Goal: Transaction & Acquisition: Purchase product/service

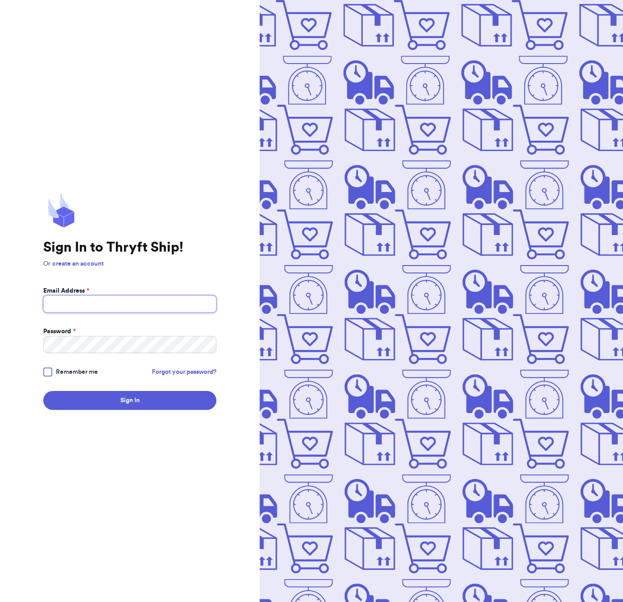
click at [81, 308] on input "Email Address *" at bounding box center [129, 303] width 173 height 17
type input "[EMAIL_ADDRESS][DOMAIN_NAME]"
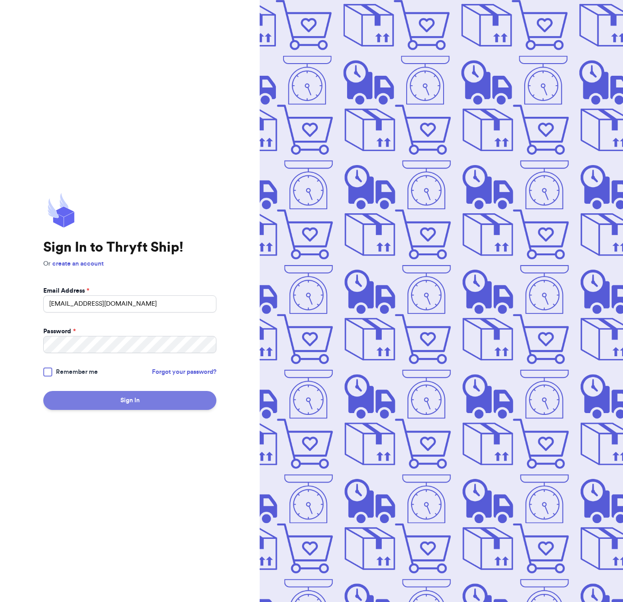
click at [125, 393] on button "Sign In" at bounding box center [129, 400] width 173 height 19
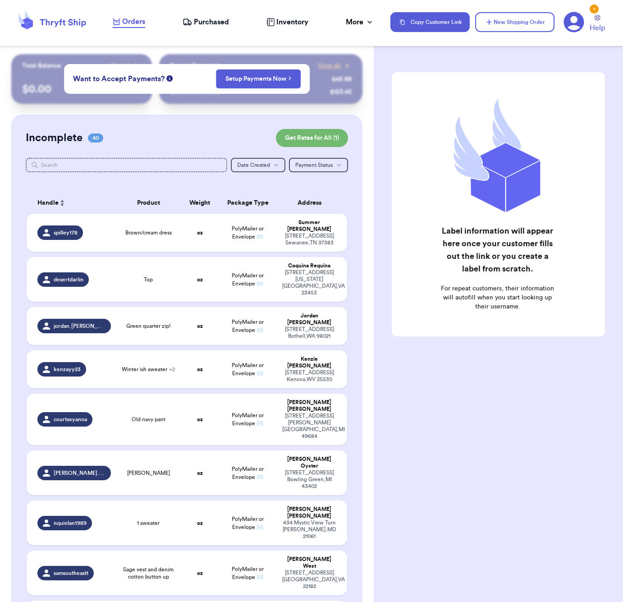
click at [218, 21] on span "Purchased" at bounding box center [211, 22] width 35 height 11
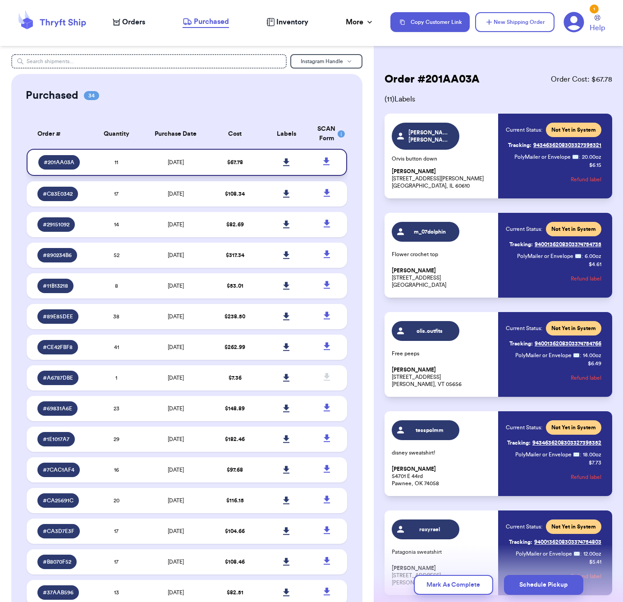
click at [290, 166] on link at bounding box center [286, 162] width 20 height 20
click at [138, 22] on span "Orders" at bounding box center [133, 22] width 23 height 11
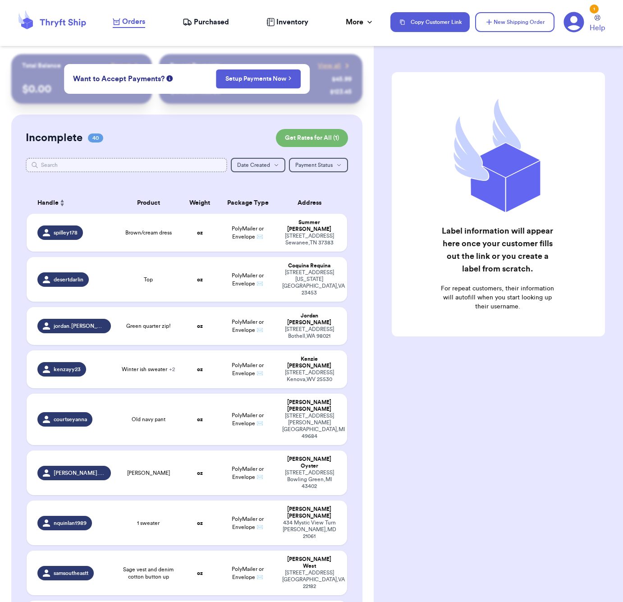
click at [142, 164] on input "text" at bounding box center [126, 165] width 201 height 14
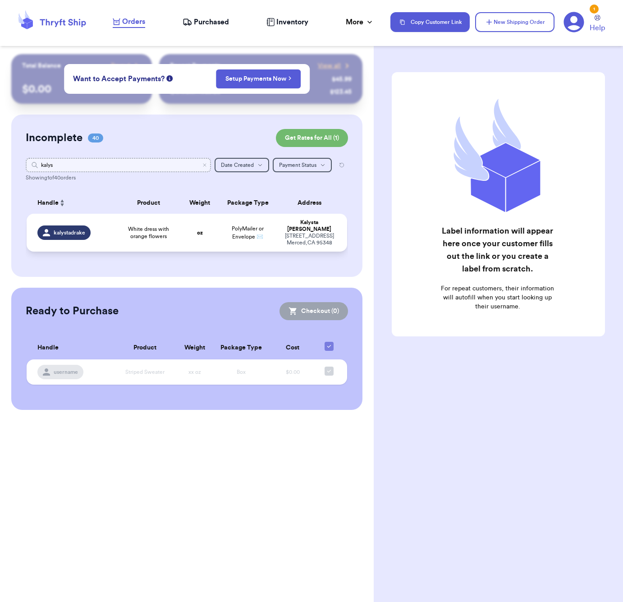
type input "kalys"
click at [158, 234] on span "White dress with orange flowers" at bounding box center [148, 232] width 53 height 14
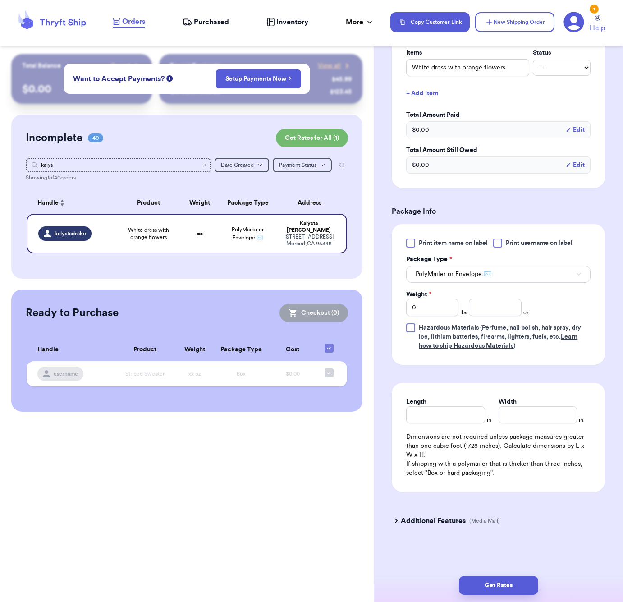
scroll to position [229, 0]
click at [497, 308] on input "number" at bounding box center [495, 307] width 52 height 17
type input "7"
click at [446, 415] on input "Length" at bounding box center [445, 414] width 78 height 17
type input "6"
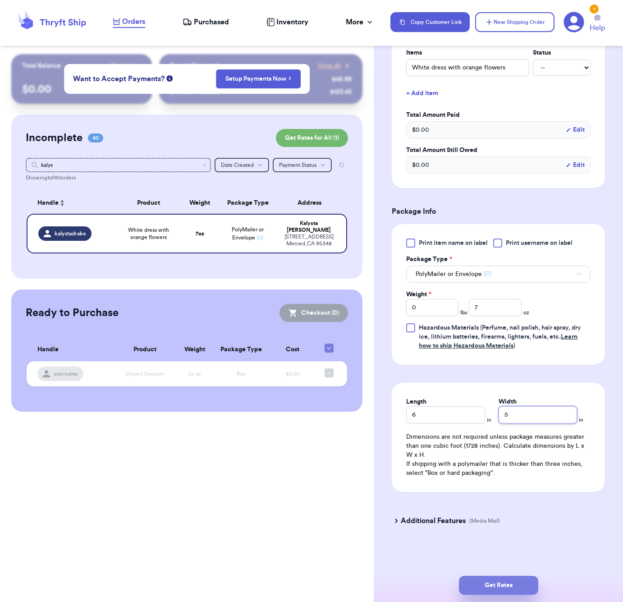
type input "5"
drag, startPoint x: 518, startPoint y: 582, endPoint x: 531, endPoint y: 580, distance: 13.7
click at [519, 582] on button "Get Rates" at bounding box center [498, 585] width 79 height 19
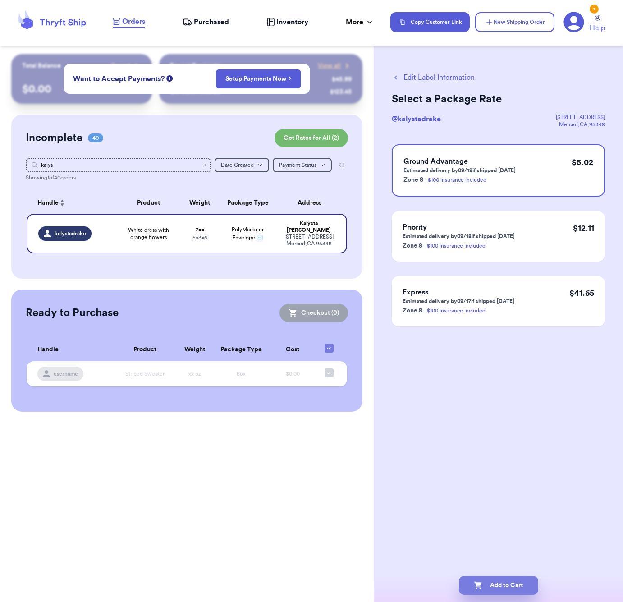
click at [503, 586] on button "Add to Cart" at bounding box center [498, 585] width 79 height 19
checkbox input "true"
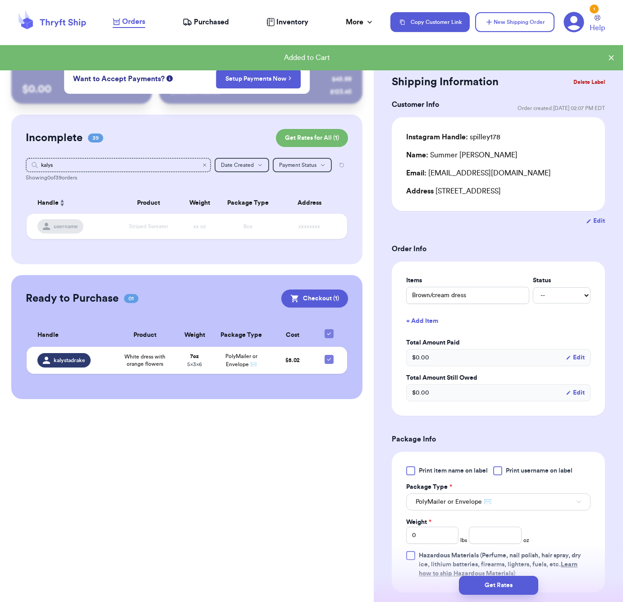
click at [206, 164] on icon "Clear search" at bounding box center [204, 164] width 5 height 5
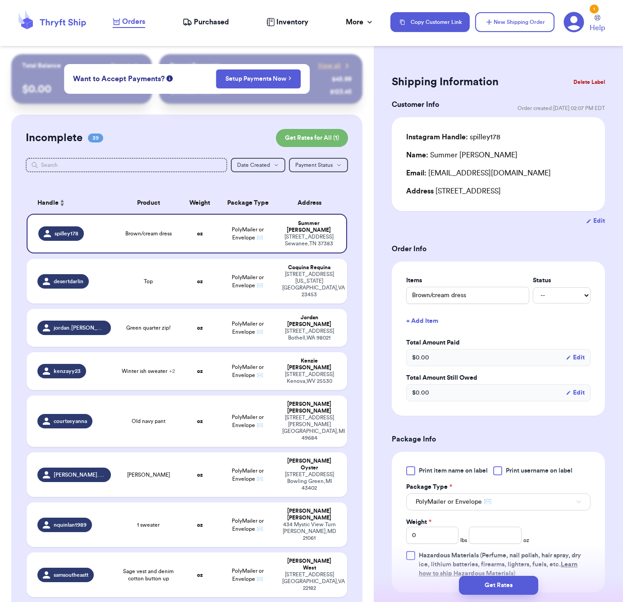
click at [130, 175] on div at bounding box center [187, 177] width 322 height 7
click at [132, 170] on input "text" at bounding box center [126, 165] width 201 height 14
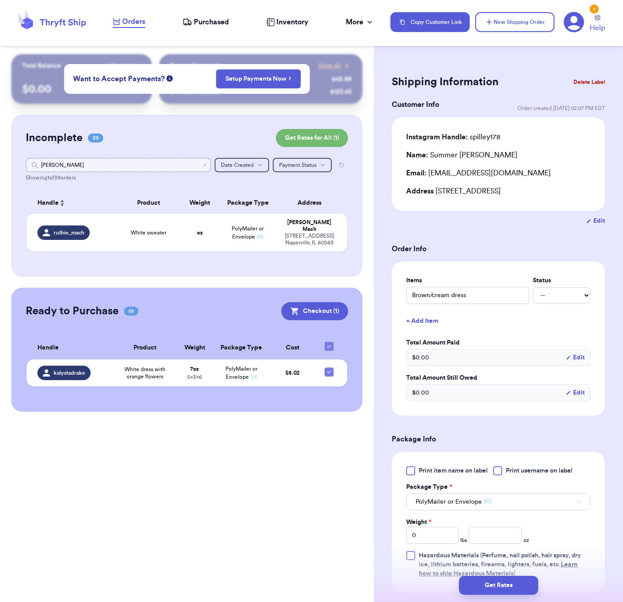
type input "[PERSON_NAME]"
drag, startPoint x: 132, startPoint y: 170, endPoint x: 99, endPoint y: 205, distance: 47.8
click at [99, 205] on div "Handle" at bounding box center [73, 202] width 73 height 11
click at [168, 234] on div "White sweater" at bounding box center [148, 232] width 53 height 7
type input "White sweater"
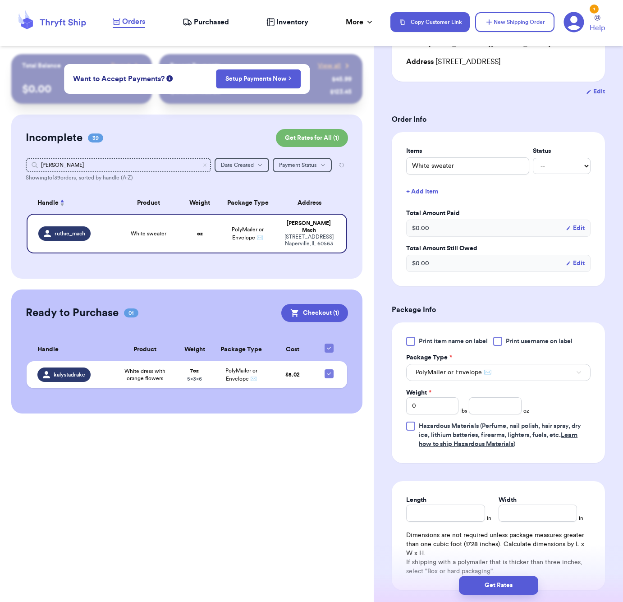
scroll to position [154, 0]
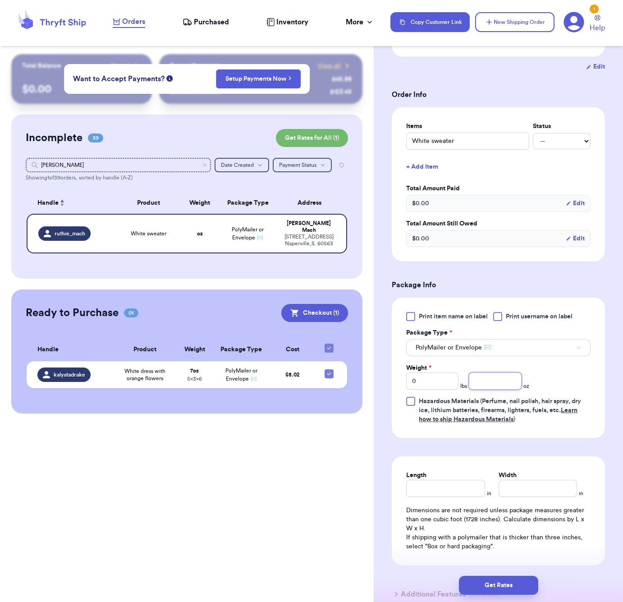
click at [496, 386] on input "number" at bounding box center [495, 380] width 52 height 17
type input "13"
click at [456, 496] on input "Length" at bounding box center [445, 488] width 78 height 17
type input "7"
type input "6"
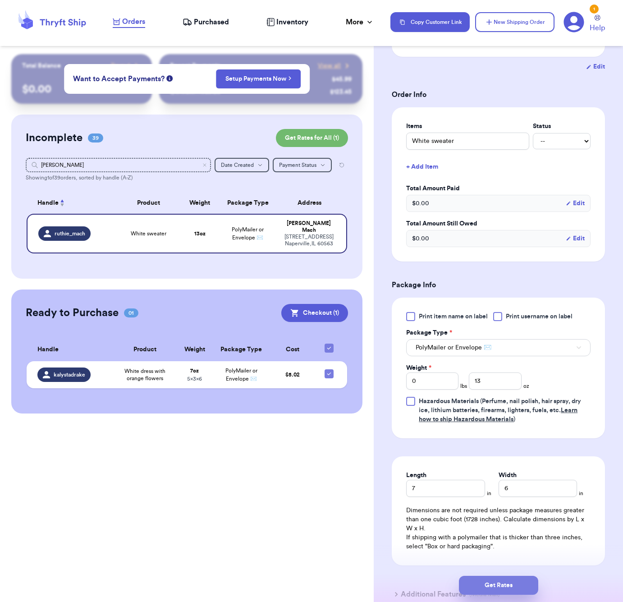
click at [522, 588] on button "Get Rates" at bounding box center [498, 585] width 79 height 19
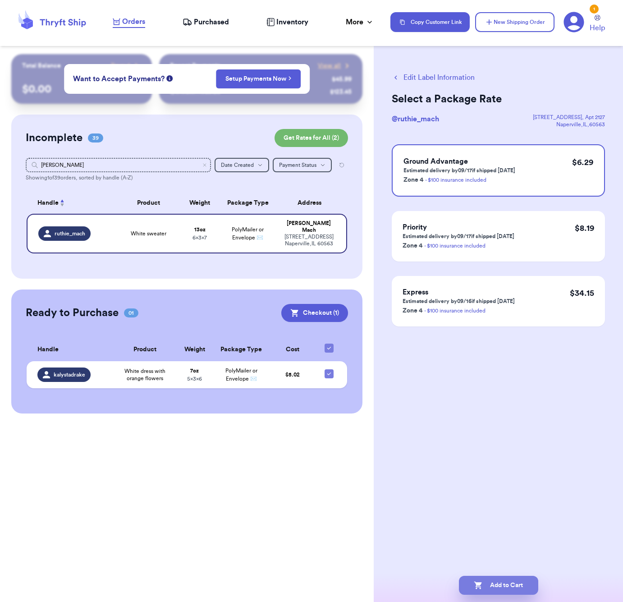
click at [526, 584] on button "Add to Cart" at bounding box center [498, 585] width 79 height 19
checkbox input "true"
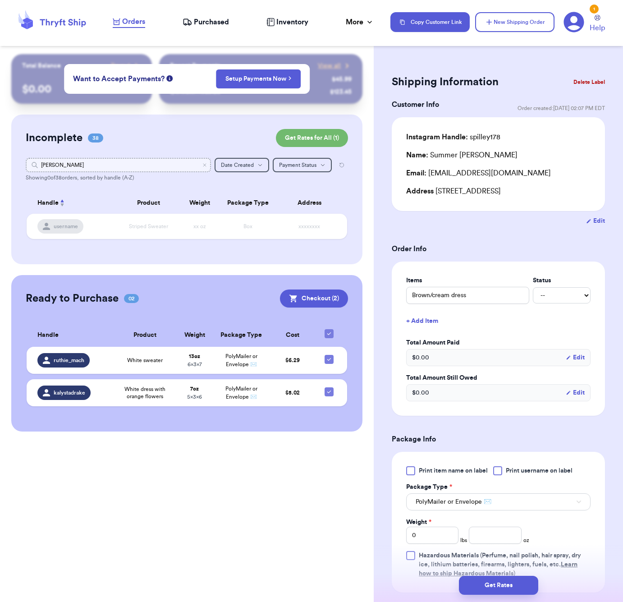
click at [120, 164] on input "[PERSON_NAME]" at bounding box center [118, 165] width 185 height 14
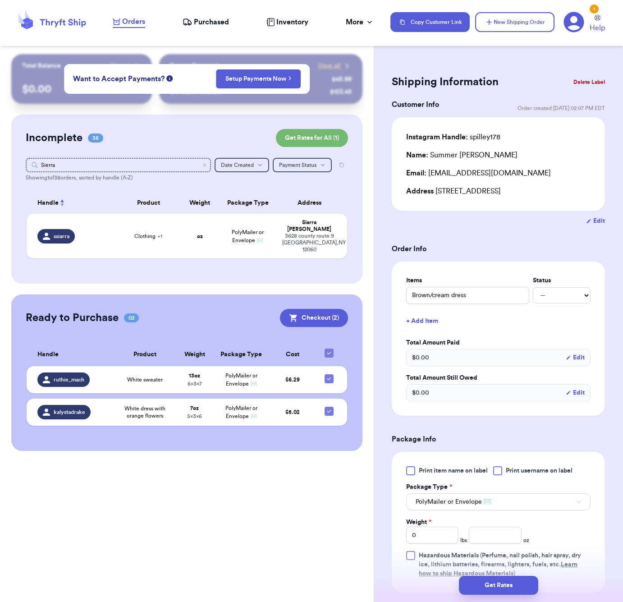
drag, startPoint x: 128, startPoint y: 212, endPoint x: 133, endPoint y: 251, distance: 39.1
click at [133, 251] on div "Incomplete 38 Get Rates for All ( 1 ) Get Rates for All ( 1 ) Sierra Date Creat…" at bounding box center [186, 198] width 351 height 169
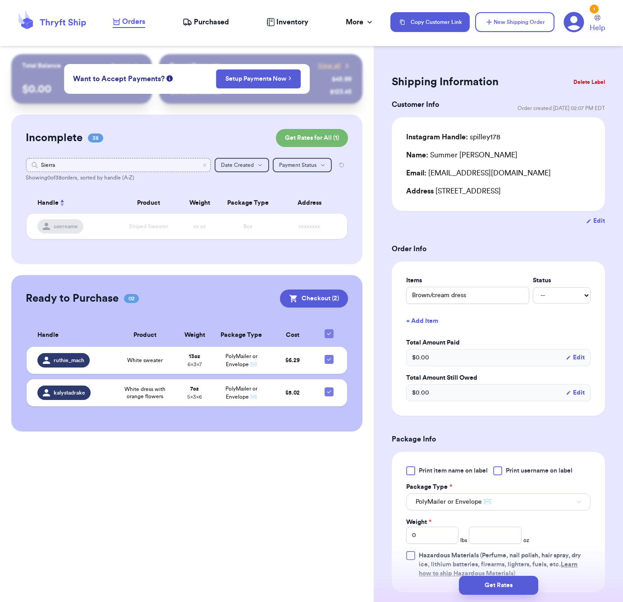
click at [80, 163] on input "Sierra" at bounding box center [118, 165] width 185 height 14
type input "Sis"
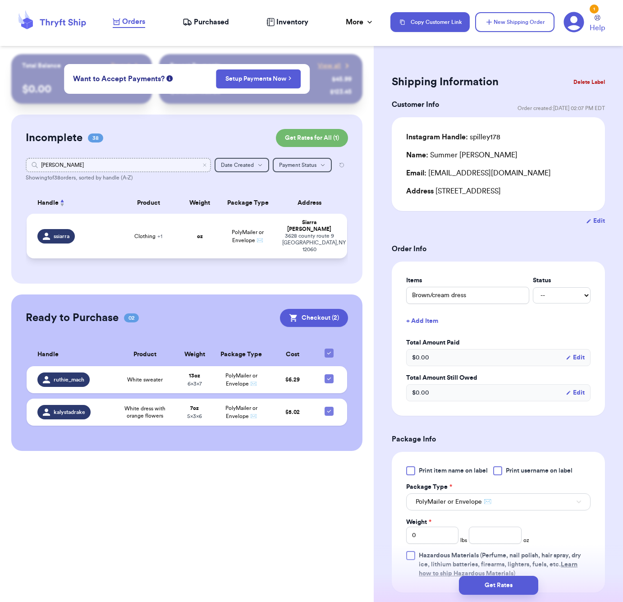
type input "[PERSON_NAME]"
click at [117, 229] on td "Clothing + 1" at bounding box center [148, 236] width 64 height 45
type input "Clothing"
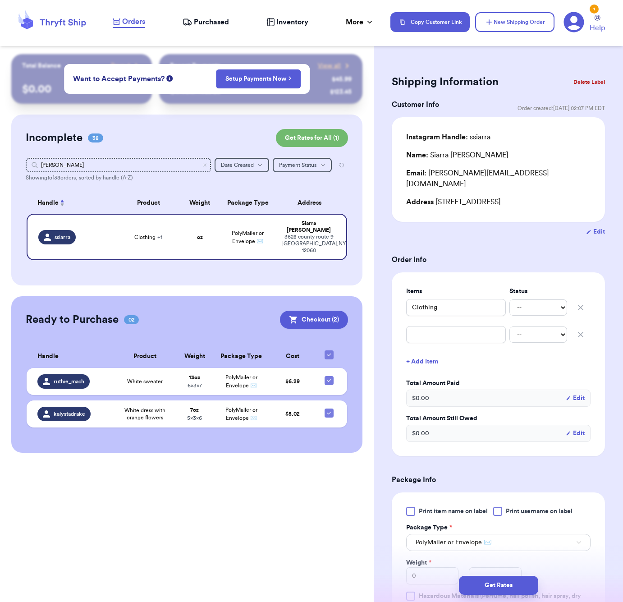
click at [585, 324] on button "button" at bounding box center [581, 334] width 20 height 20
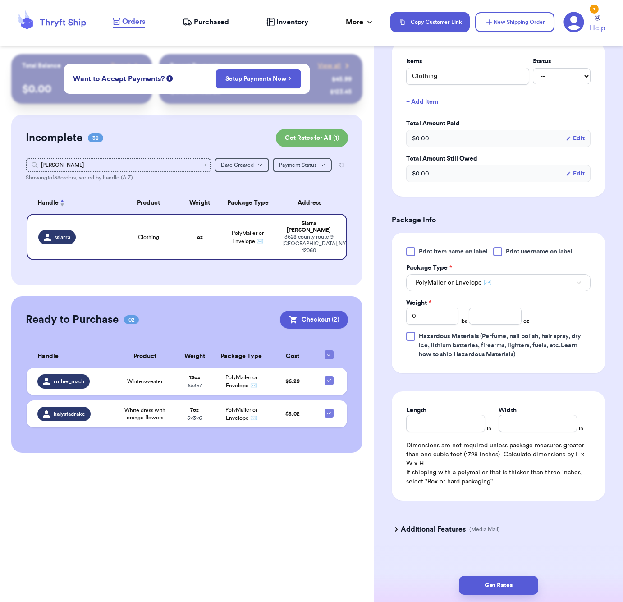
scroll to position [229, 0]
click at [498, 311] on input "number" at bounding box center [495, 316] width 52 height 17
type input "49"
drag, startPoint x: 465, startPoint y: 416, endPoint x: 465, endPoint y: 411, distance: 4.5
click at [465, 415] on input "Length" at bounding box center [445, 423] width 78 height 17
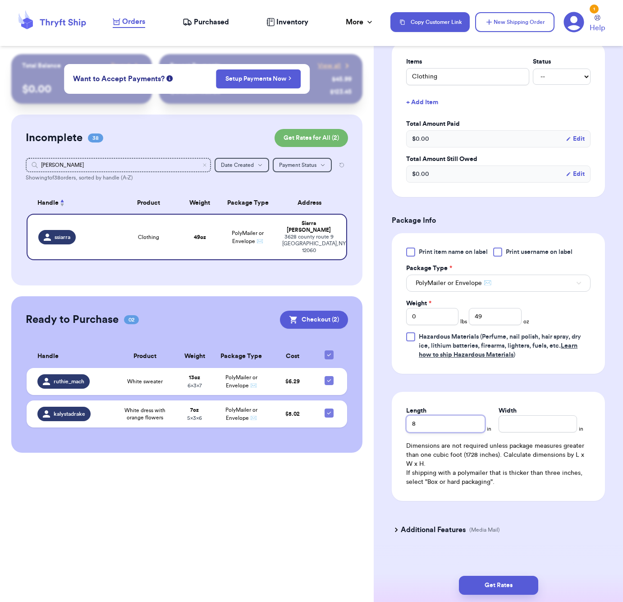
type input "8"
type input "7"
click at [485, 585] on button "Get Rates" at bounding box center [498, 585] width 79 height 19
type input "3"
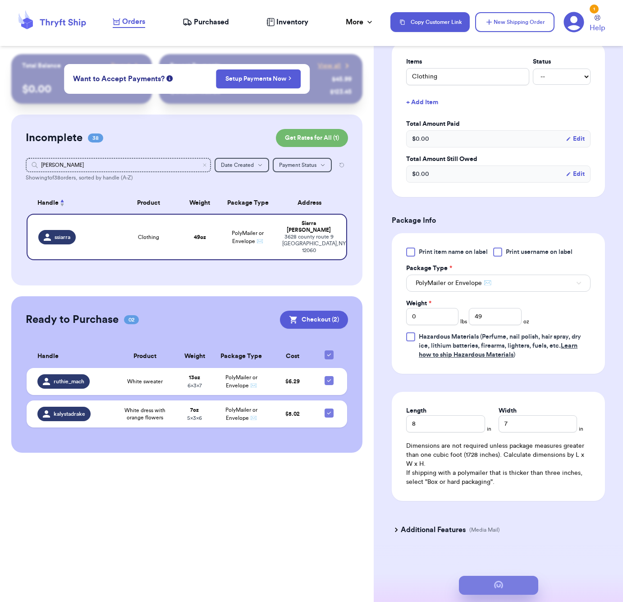
type input "1"
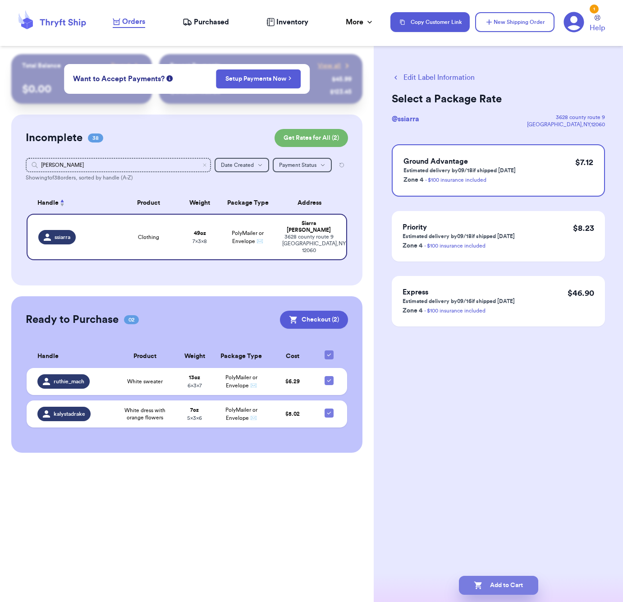
click at [488, 579] on button "Add to Cart" at bounding box center [498, 585] width 79 height 19
checkbox input "true"
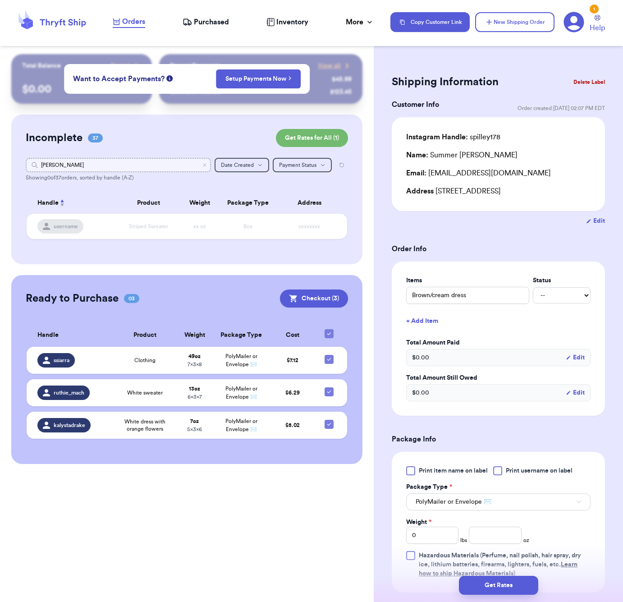
click at [86, 164] on input "[PERSON_NAME]" at bounding box center [118, 165] width 185 height 14
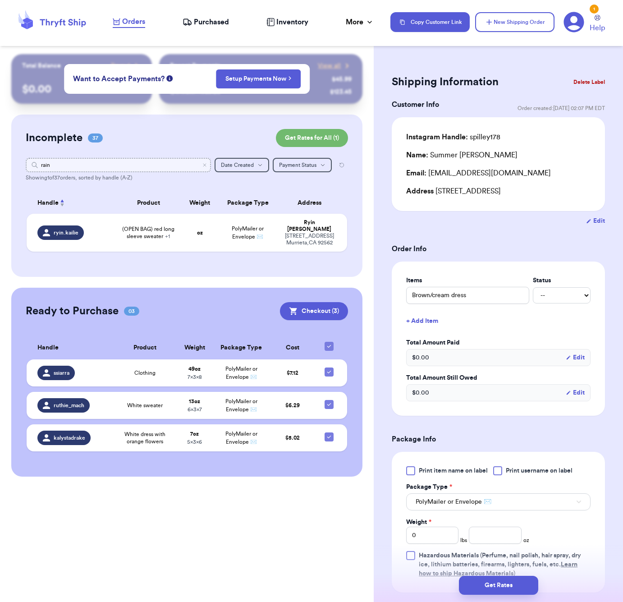
type input "rain"
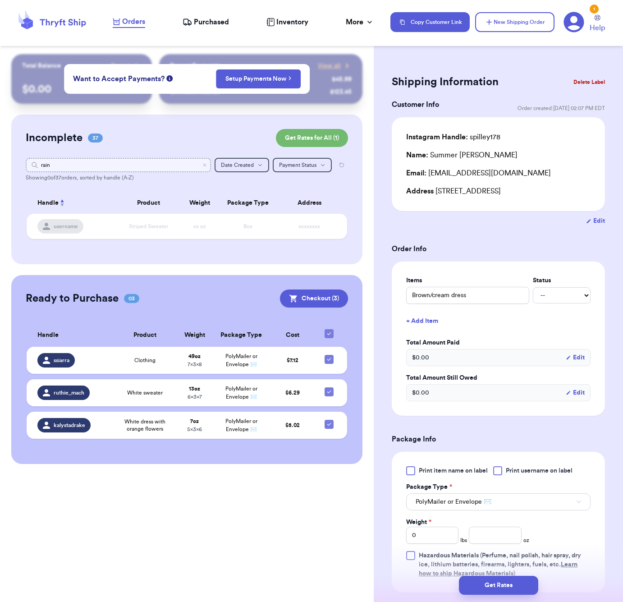
click at [79, 159] on input "rain" at bounding box center [118, 165] width 185 height 14
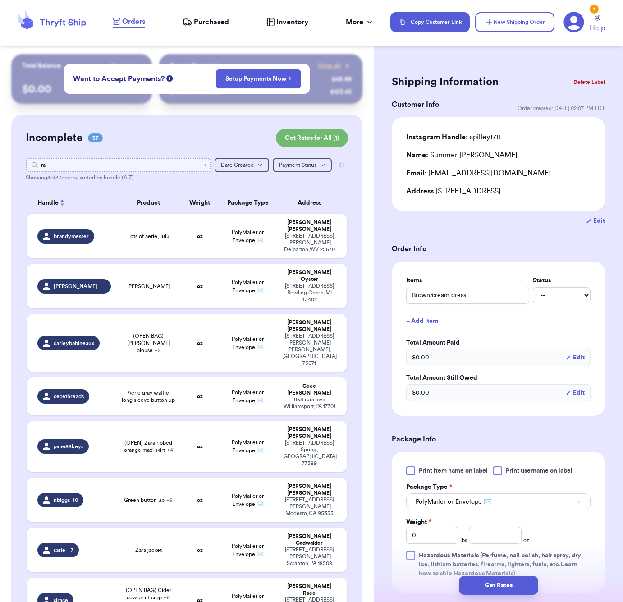
type input "r"
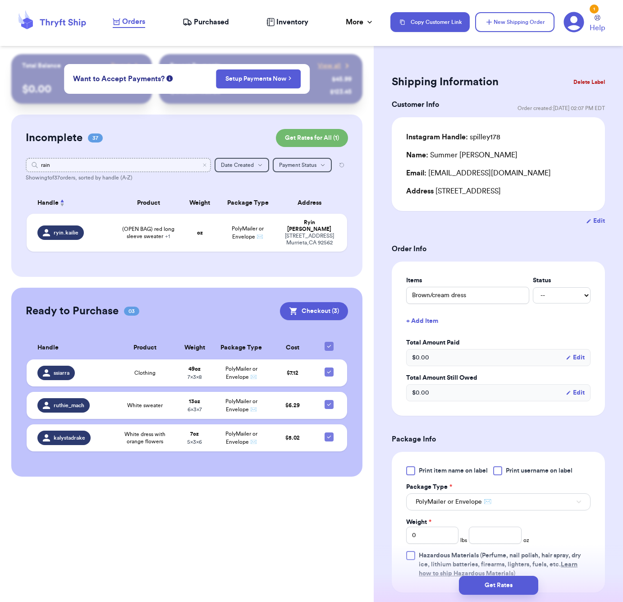
drag, startPoint x: 79, startPoint y: 159, endPoint x: 44, endPoint y: 166, distance: 35.4
click at [44, 166] on input "rain" at bounding box center [118, 165] width 185 height 14
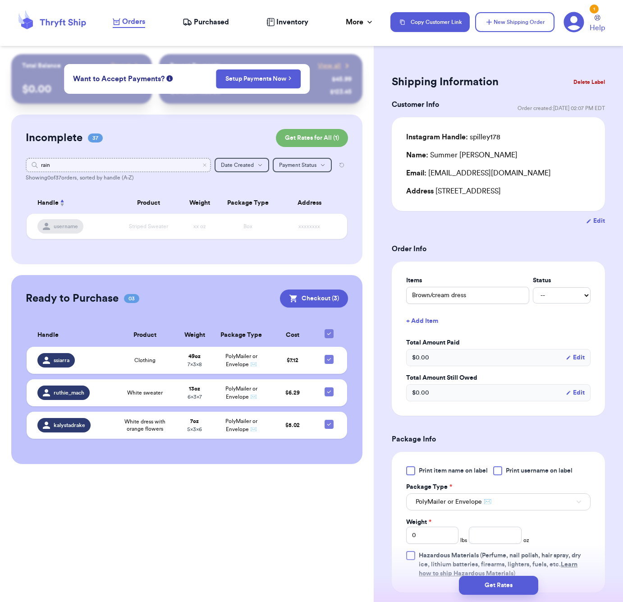
click at [57, 164] on input "rain" at bounding box center [118, 165] width 185 height 14
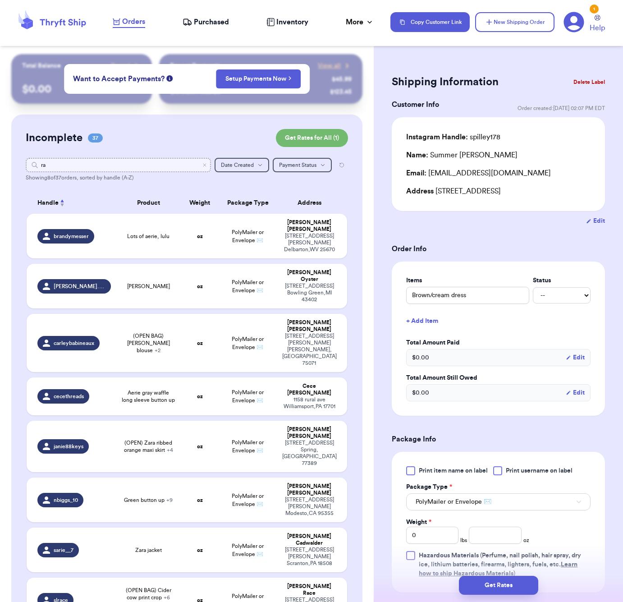
type input "r"
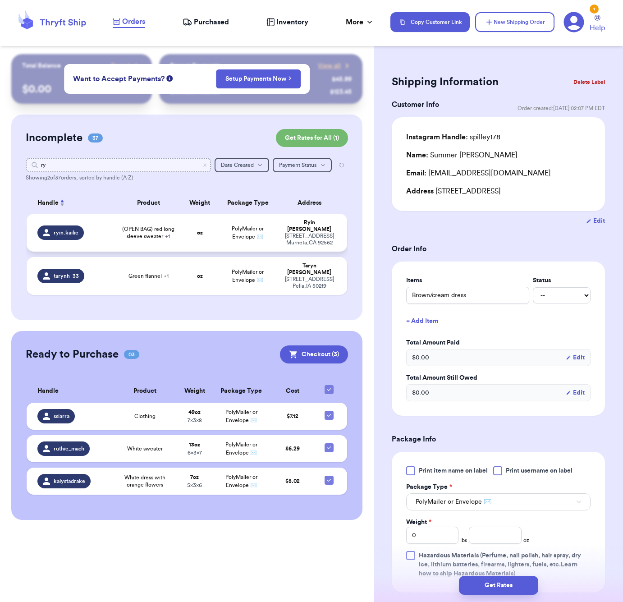
type input "ry"
click at [185, 235] on td "oz" at bounding box center [199, 233] width 38 height 38
type input "(OPEN BAG) brown vintage sweater"
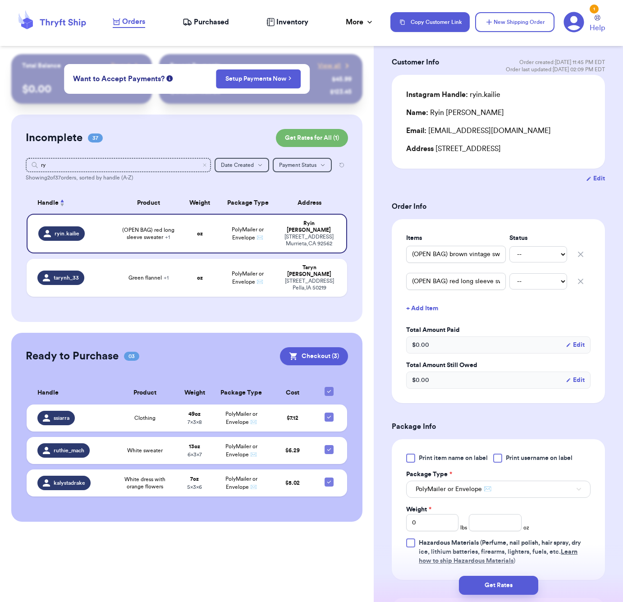
scroll to position [63, 0]
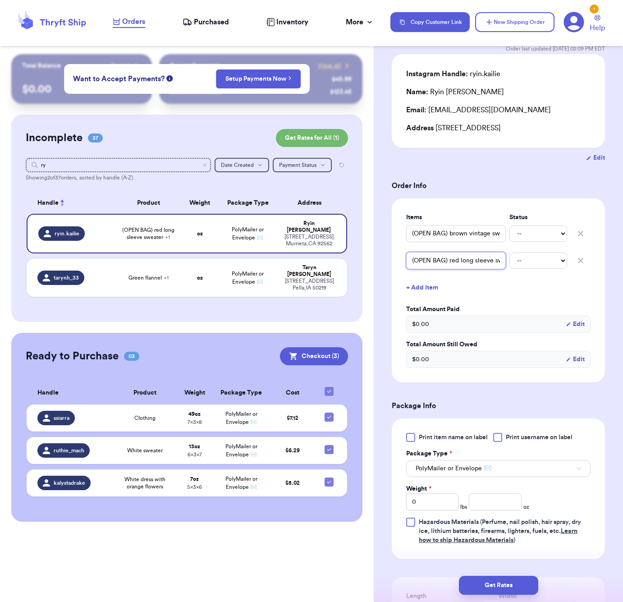
drag, startPoint x: 449, startPoint y: 264, endPoint x: 393, endPoint y: 261, distance: 55.9
click at [394, 261] on div "Items Status (OPEN BAG) brown vintage sweater -- Paid Owes (OPEN BAG) red long …" at bounding box center [498, 290] width 213 height 184
type input "red long sleeve sweater"
drag, startPoint x: 449, startPoint y: 235, endPoint x: 393, endPoint y: 232, distance: 56.0
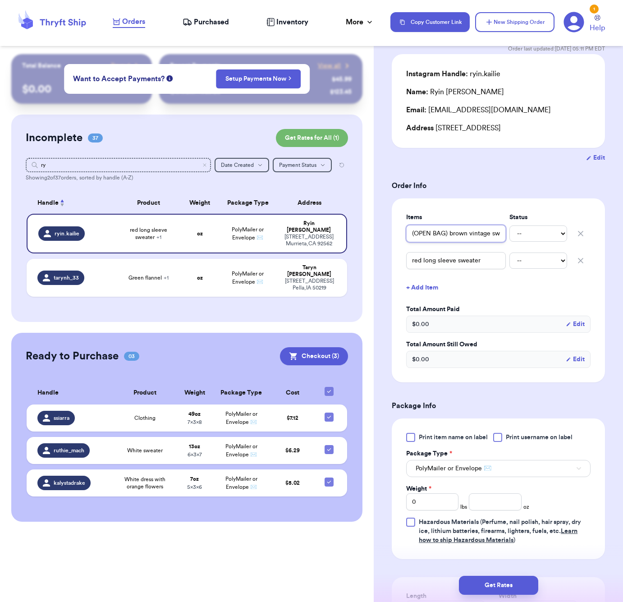
click at [393, 232] on div "Items Status (OPEN BAG) brown vintage sweater -- Paid Owes red long sleeve swea…" at bounding box center [498, 290] width 213 height 184
type input "brown vintage sweater"
click at [423, 283] on button "+ Add Item" at bounding box center [498, 288] width 192 height 20
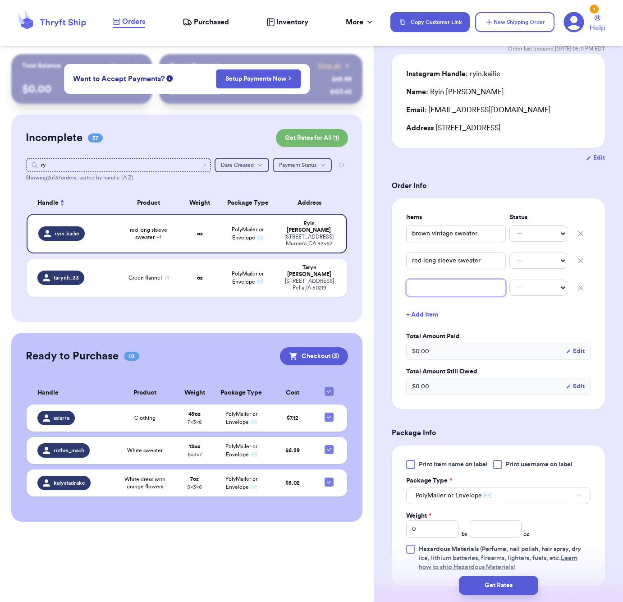
click at [424, 292] on input "text" at bounding box center [456, 287] width 100 height 17
type input "a"
type input "ar"
type input "ari"
type input "ariz"
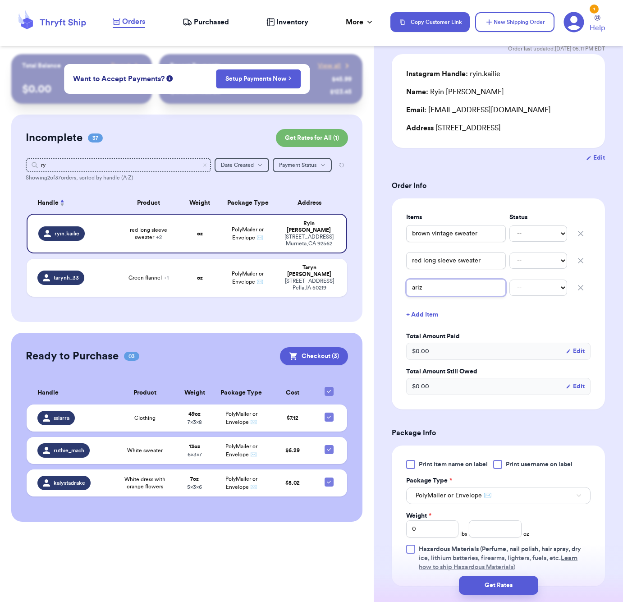
type input "arizo"
type input "arizon"
type input "[US_STATE]"
type input "[US_STATE] b"
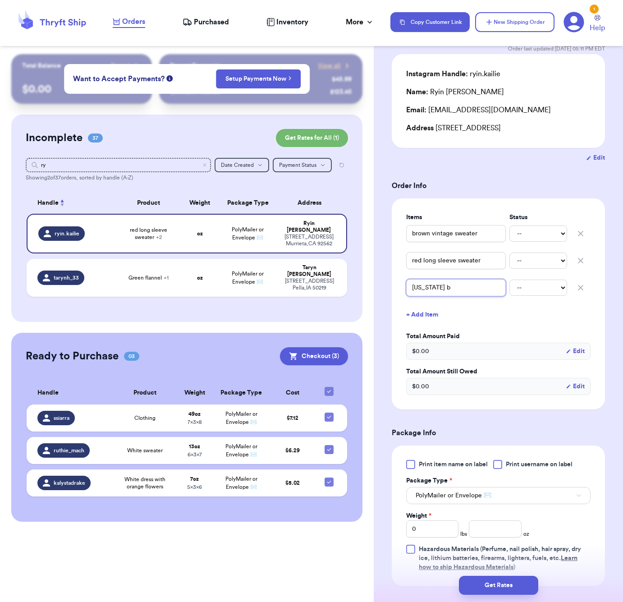
type input "[US_STATE] bl"
type input "[US_STATE] blu"
type input "[US_STATE] blue"
type input "[US_STATE] blue l"
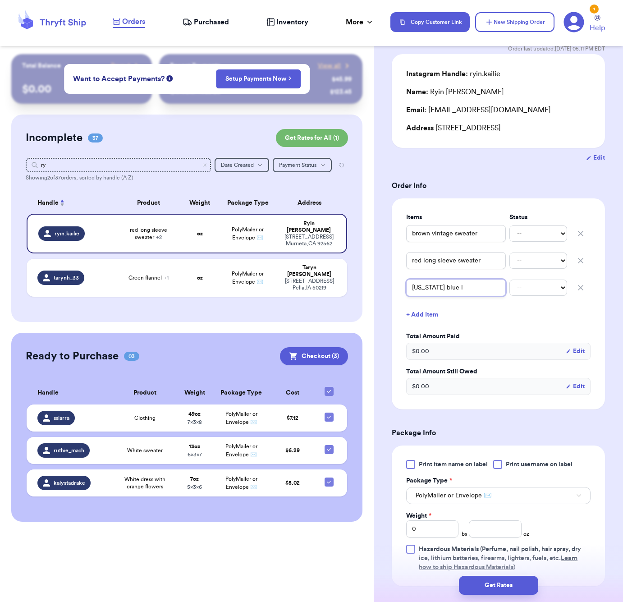
type input "[US_STATE] blue lo"
type input "[US_STATE] blue lon"
type input "[US_STATE] blue long"
type input "[US_STATE] blue long s"
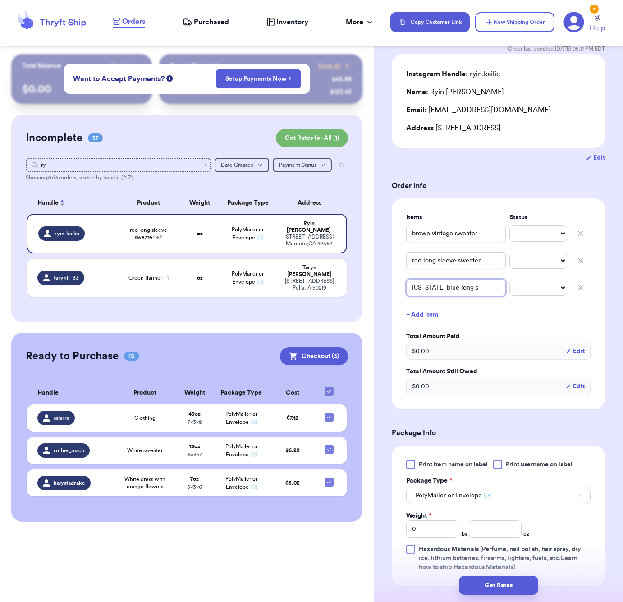
type input "[US_STATE] blue [PERSON_NAME]"
type input "[US_STATE] blue long sle"
type input "[US_STATE] blue long slee"
type input "[US_STATE] blue long sleev"
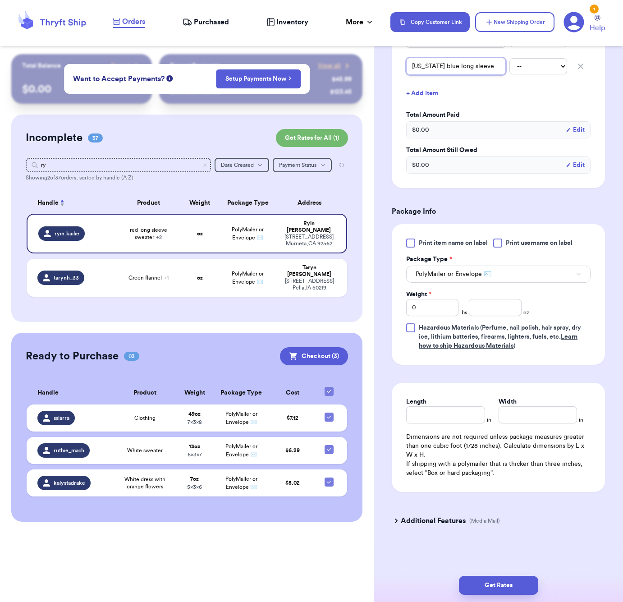
scroll to position [1, 0]
type input "[US_STATE] blue long sleeve"
click at [484, 305] on input "number" at bounding box center [495, 307] width 52 height 17
type input "68"
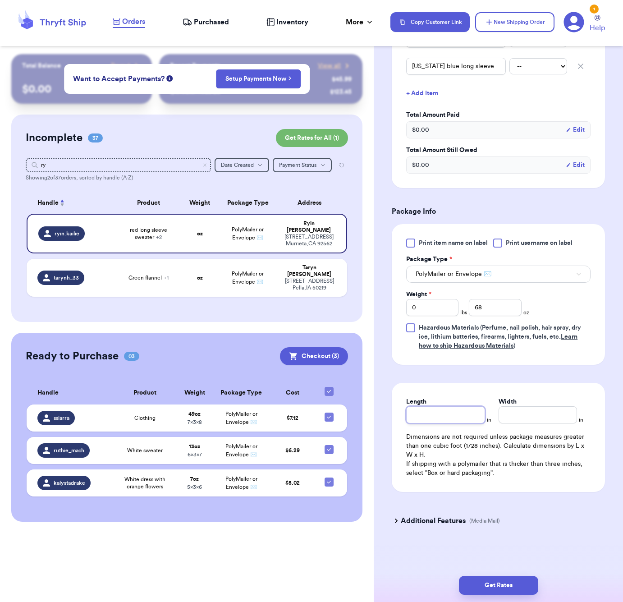
click at [449, 411] on input "Length" at bounding box center [445, 414] width 78 height 17
type input "10"
type input "9"
click at [484, 589] on button "Get Rates" at bounding box center [498, 585] width 79 height 19
type input "4"
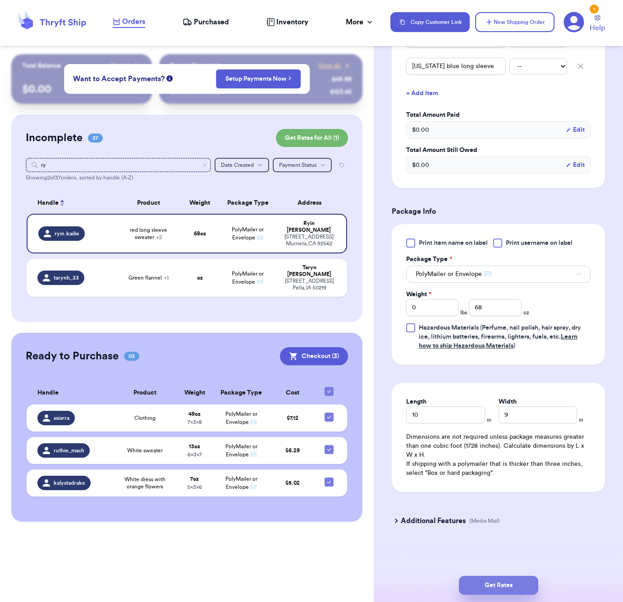
type input "4"
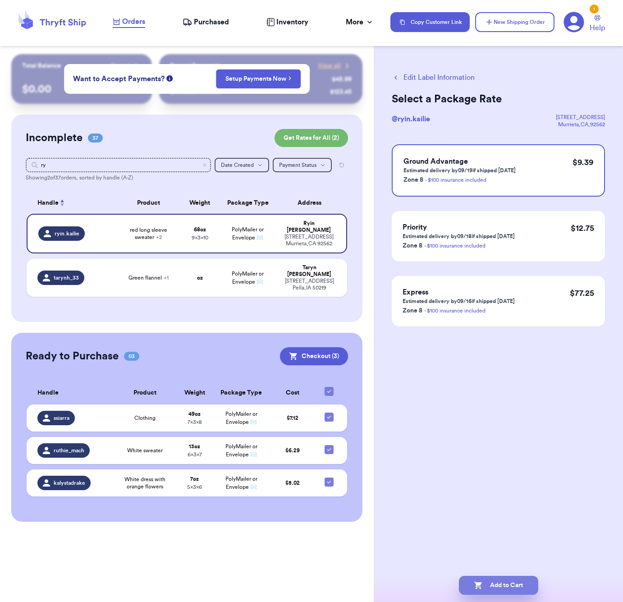
click at [486, 584] on button "Add to Cart" at bounding box center [498, 585] width 79 height 19
checkbox input "true"
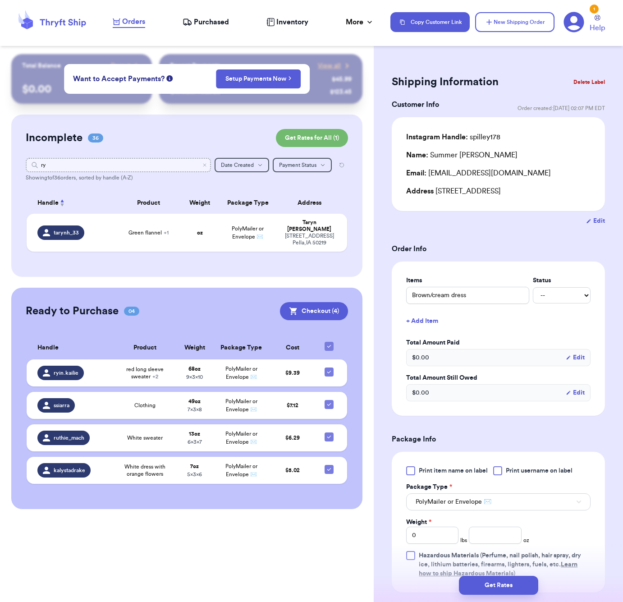
click at [92, 166] on input "ry" at bounding box center [118, 165] width 185 height 14
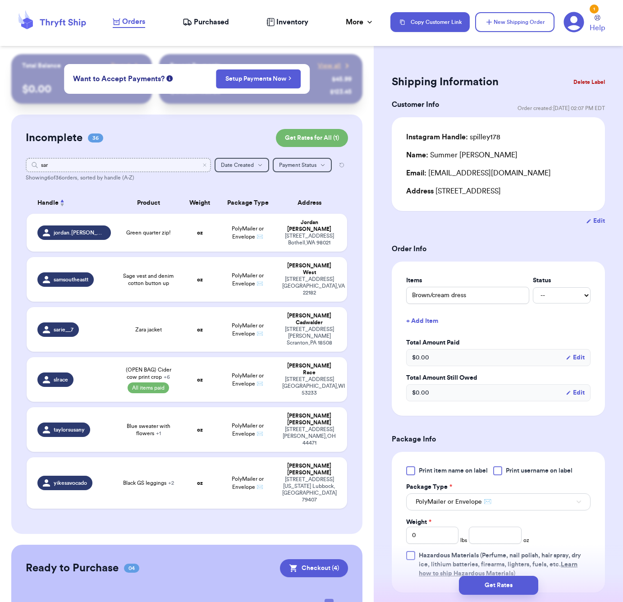
type input "[PERSON_NAME]"
type input "s"
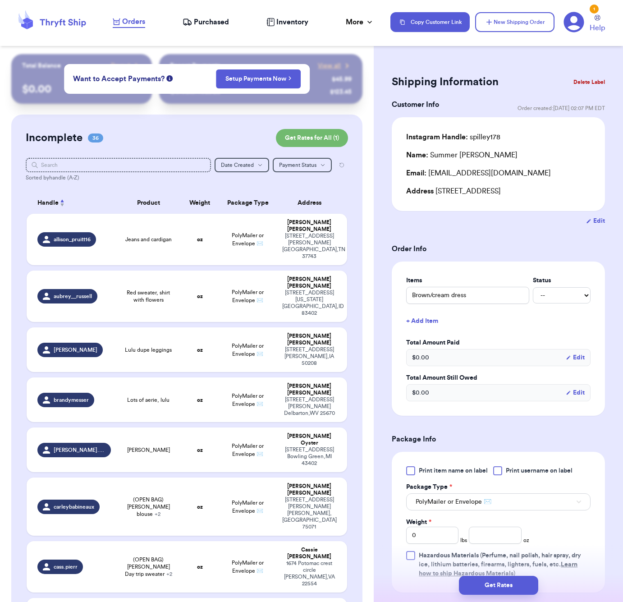
click at [526, 60] on div "Shipping Information Delete Label Customer Info Order created: [DATE] 02:07 PM …" at bounding box center [498, 441] width 249 height 775
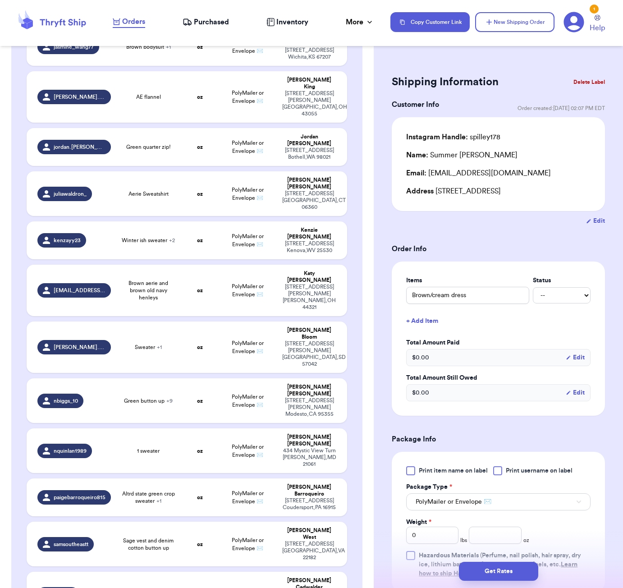
scroll to position [934, 0]
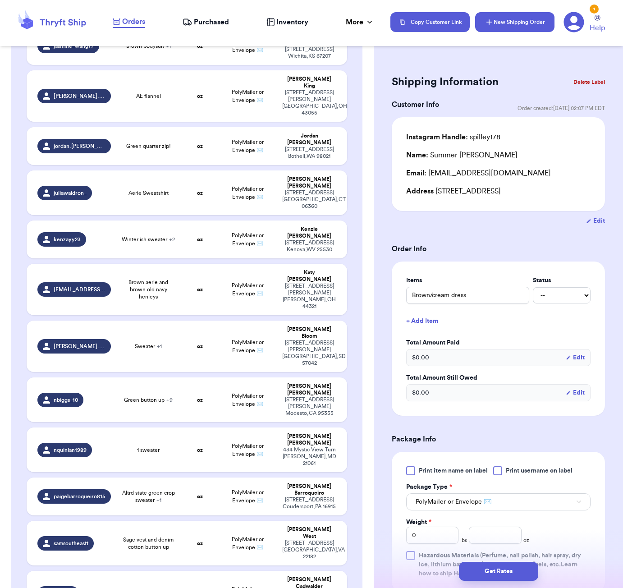
click at [519, 18] on button "New Shipping Order" at bounding box center [514, 22] width 79 height 20
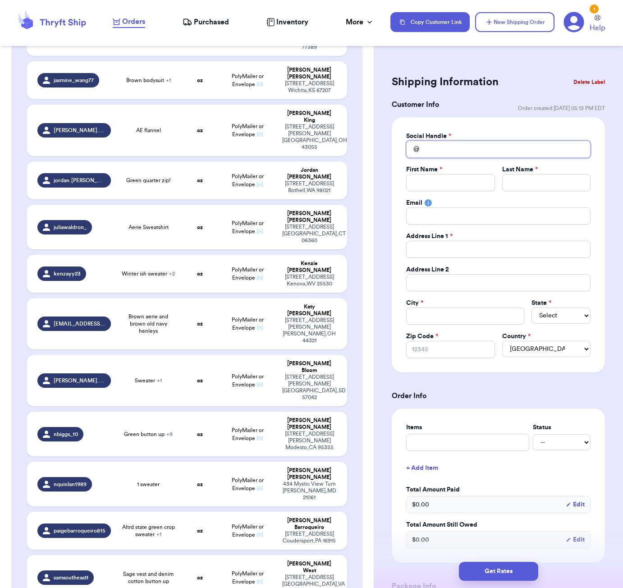
click at [437, 144] on input "Total Amount Paid" at bounding box center [498, 149] width 184 height 17
type input "s"
type input "st"
type input "ste"
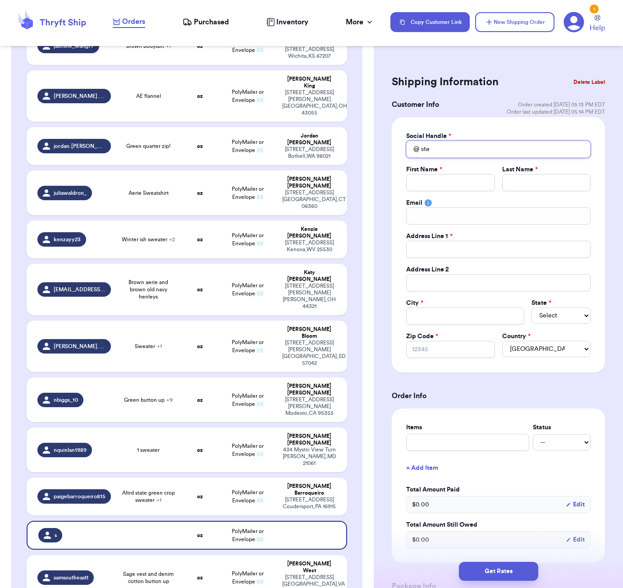
type input "stel"
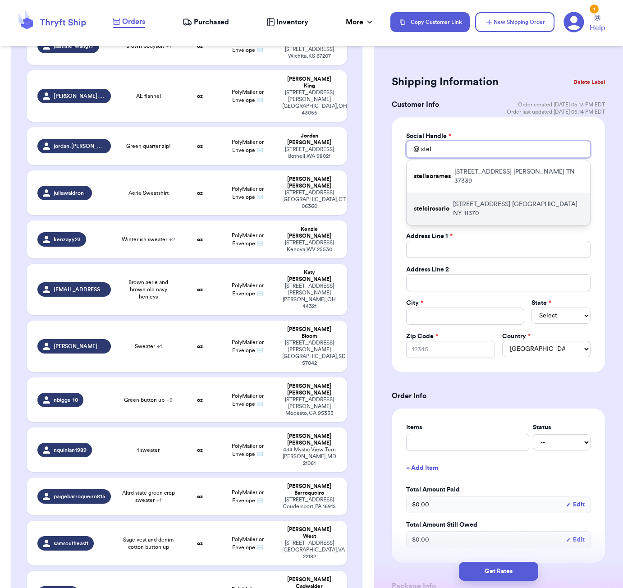
type input "stel"
click at [504, 198] on div "stelcirosario [STREET_ADDRESS]" at bounding box center [498, 208] width 183 height 32
type input "stelcirosario"
type input "Stelci"
type input "[PERSON_NAME]"
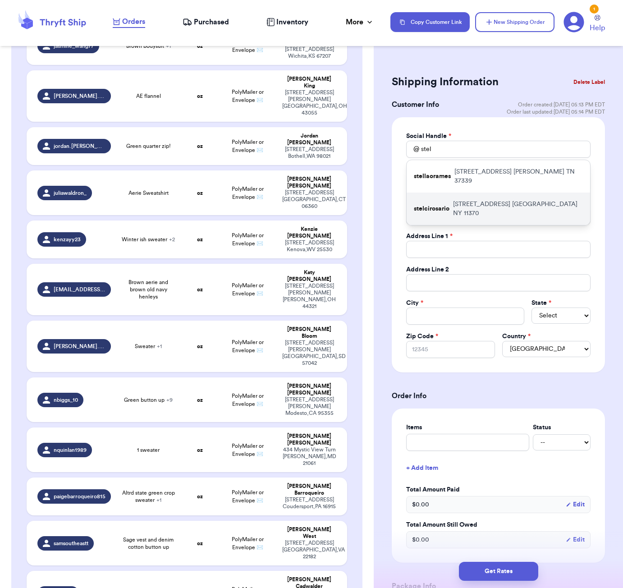
type input "[EMAIL_ADDRESS][DOMAIN_NAME]"
type input "[STREET_ADDRESS]"
type input "Apt 1"
type input "[GEOGRAPHIC_DATA]"
select select "NY"
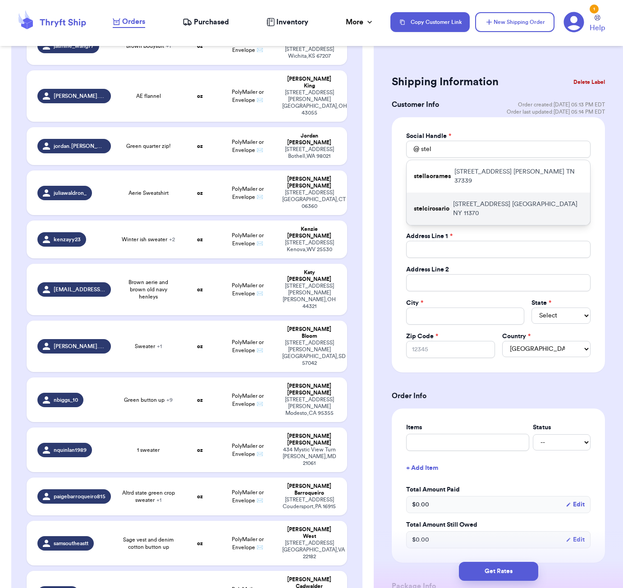
type input "11370"
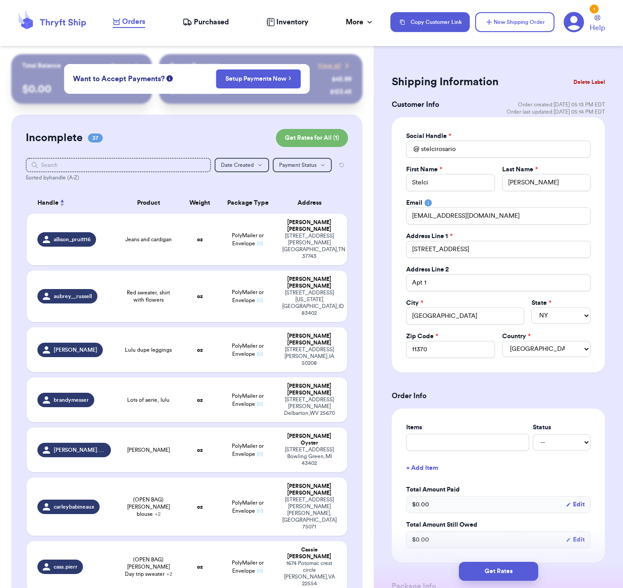
scroll to position [0, 0]
click at [589, 80] on button "Delete Label" at bounding box center [589, 82] width 39 height 20
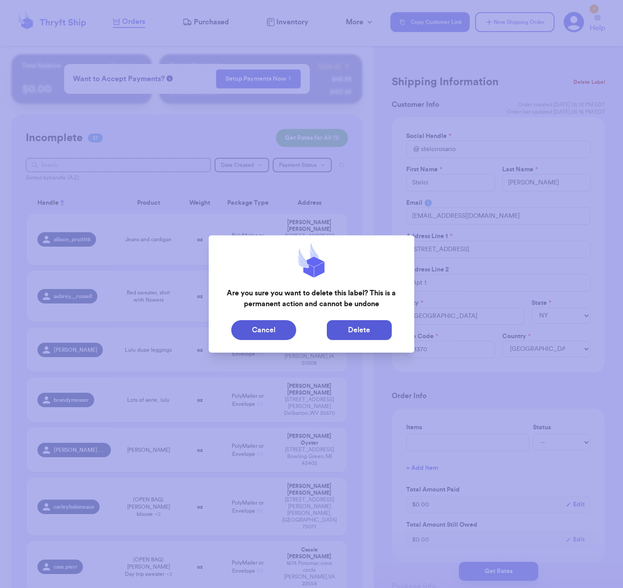
click at [353, 334] on button "Delete" at bounding box center [359, 330] width 65 height 20
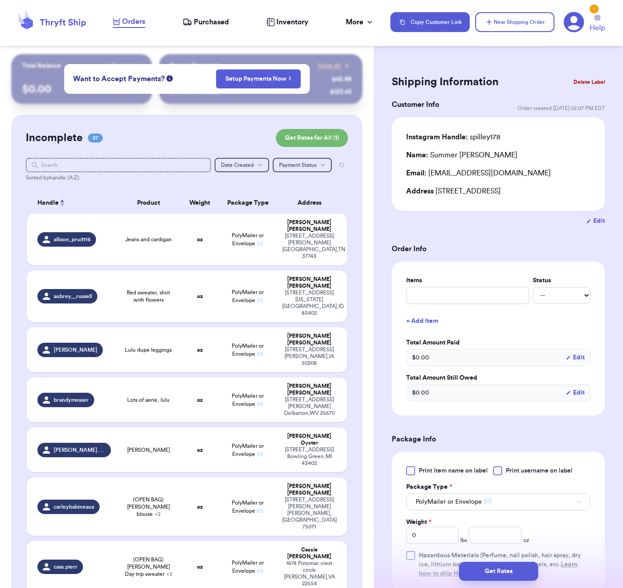
type input "Brown/cream dress"
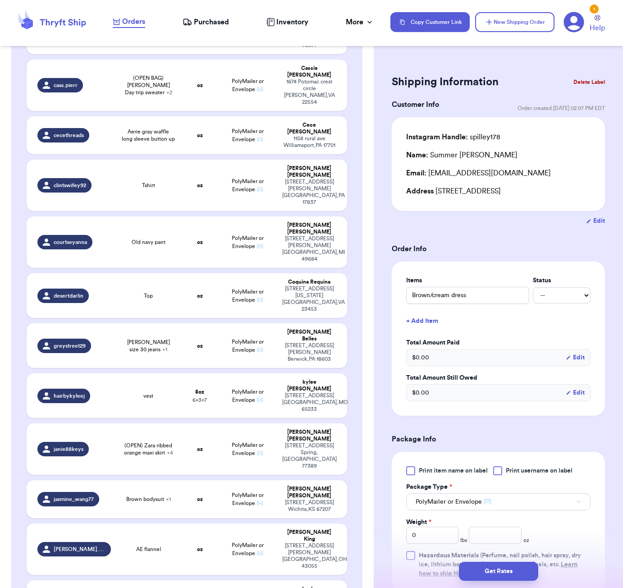
scroll to position [1066, 0]
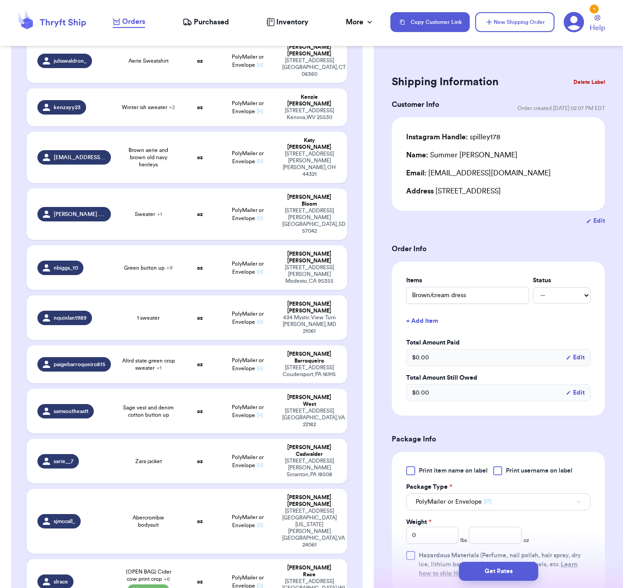
type input "(OPEN BAG) Rust BKE Flannel"
drag, startPoint x: 449, startPoint y: 295, endPoint x: 393, endPoint y: 296, distance: 56.8
click at [393, 296] on div "Items Status (OPEN BAG) Rust BKE Flannel -- Paid Owes + Add Item Total Amount P…" at bounding box center [498, 338] width 213 height 154
type input "Rust BKE Flannel"
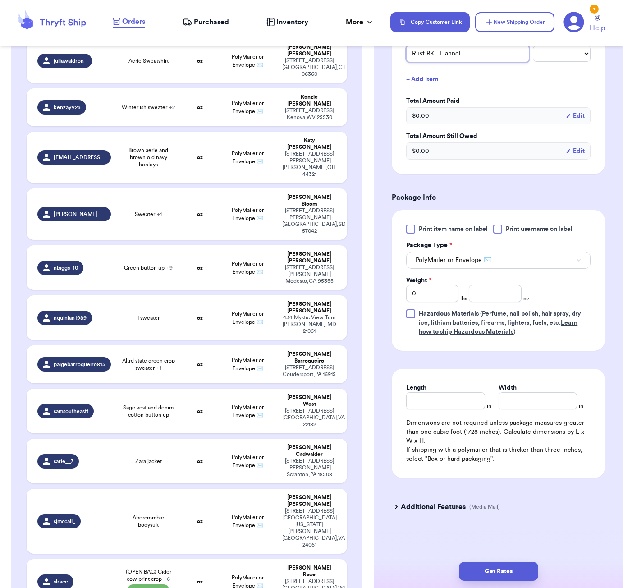
scroll to position [243, 0]
type input "Rust BKE Flannel"
click at [491, 298] on input "number" at bounding box center [495, 293] width 52 height 17
type input "12"
type input "6"
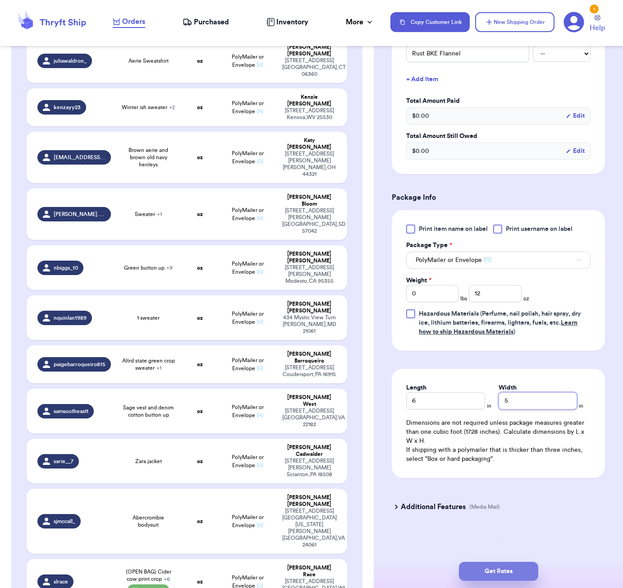
type input "5"
click at [485, 573] on button "Get Rates" at bounding box center [498, 571] width 79 height 19
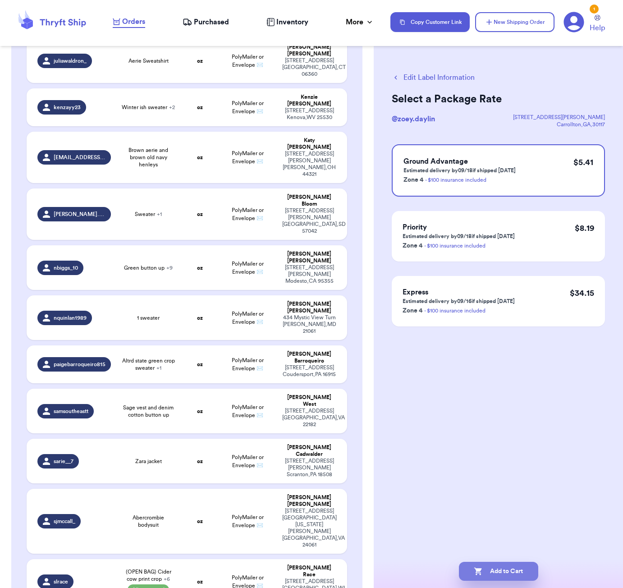
click at [511, 576] on button "Add to Cart" at bounding box center [498, 571] width 79 height 19
checkbox input "true"
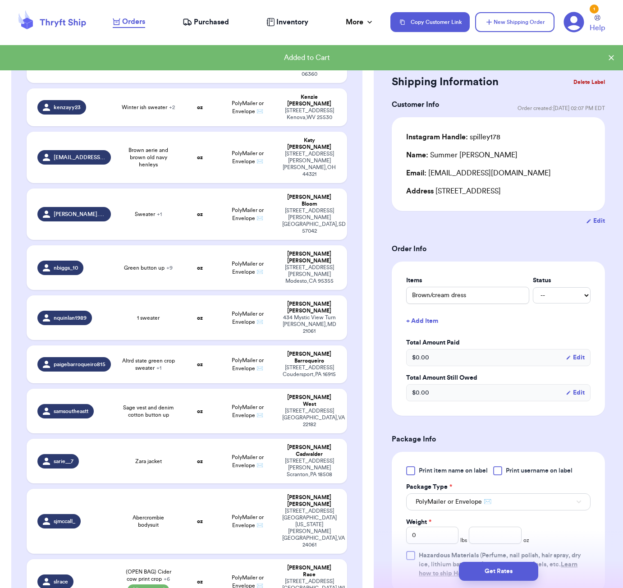
type input "Black GS leggings"
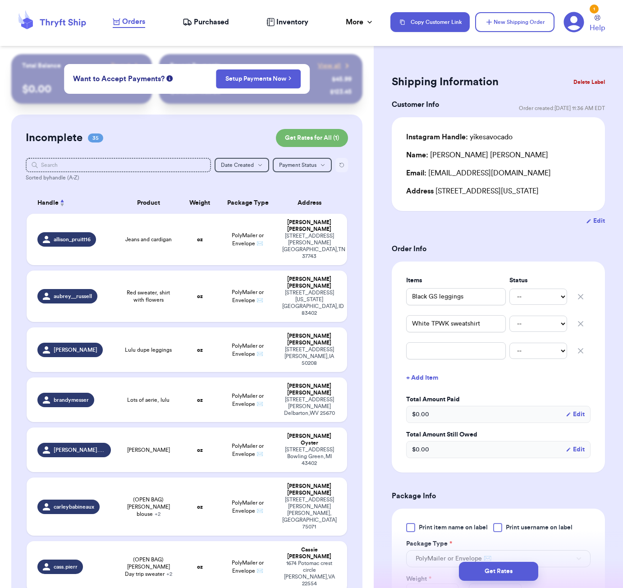
click at [340, 166] on icon "Reset all filters" at bounding box center [342, 165] width 4 height 4
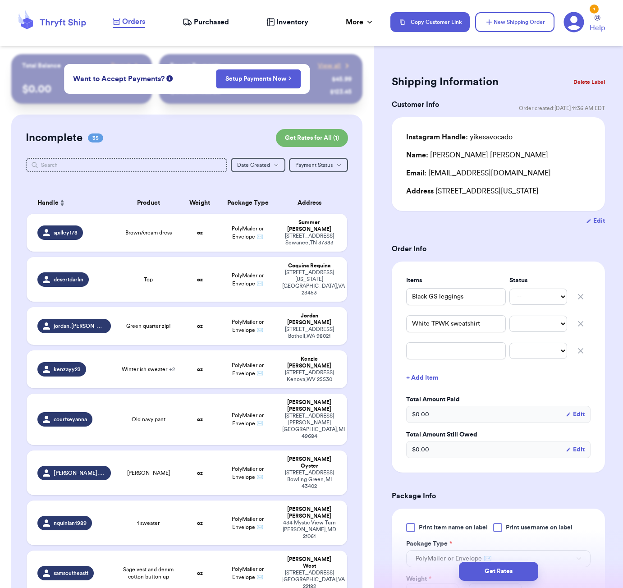
scroll to position [0, 0]
click at [177, 130] on div "Incomplete 35 Get Rates for All ( 1 )" at bounding box center [187, 138] width 322 height 18
click at [135, 164] on input "text" at bounding box center [126, 165] width 201 height 14
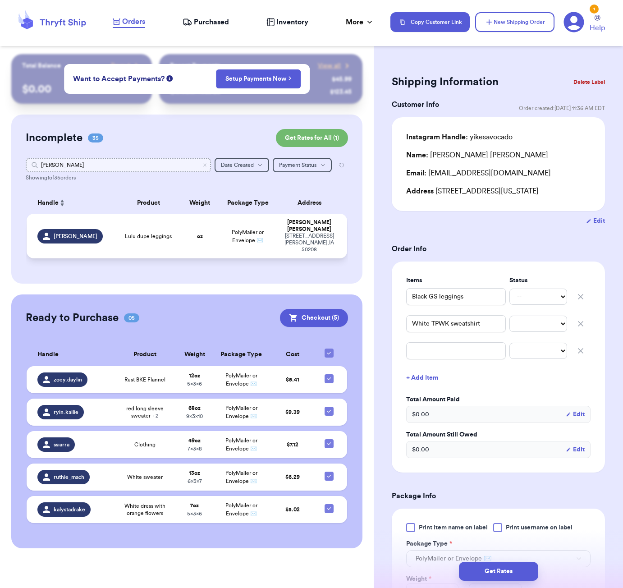
type input "[PERSON_NAME]"
click at [167, 235] on span "Lulu dupe leggings" at bounding box center [148, 236] width 47 height 7
type input "Lulu dupe leggings"
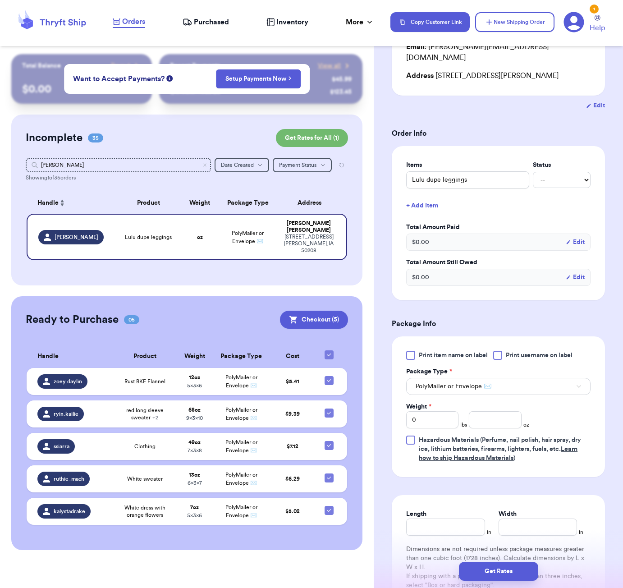
scroll to position [142, 0]
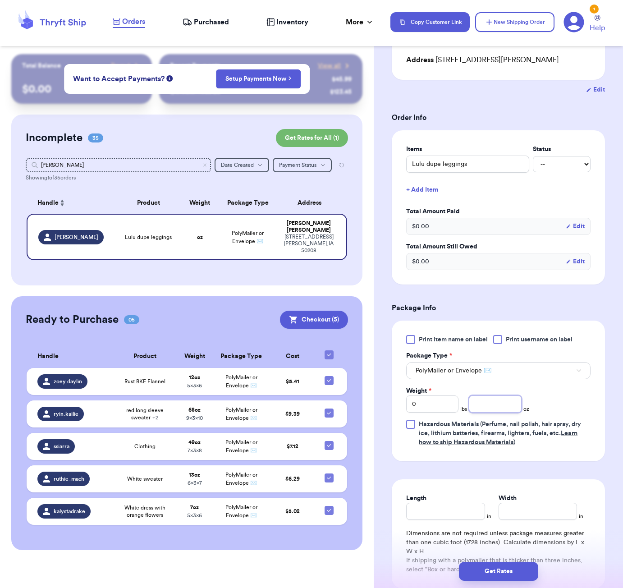
click at [487, 395] on input "number" at bounding box center [495, 403] width 52 height 17
type input "6"
click at [461, 511] on div "Length in Width in Dimensions are not required unless package measures greater …" at bounding box center [498, 533] width 213 height 109
click at [465, 509] on input "Length" at bounding box center [445, 511] width 78 height 17
type input "5"
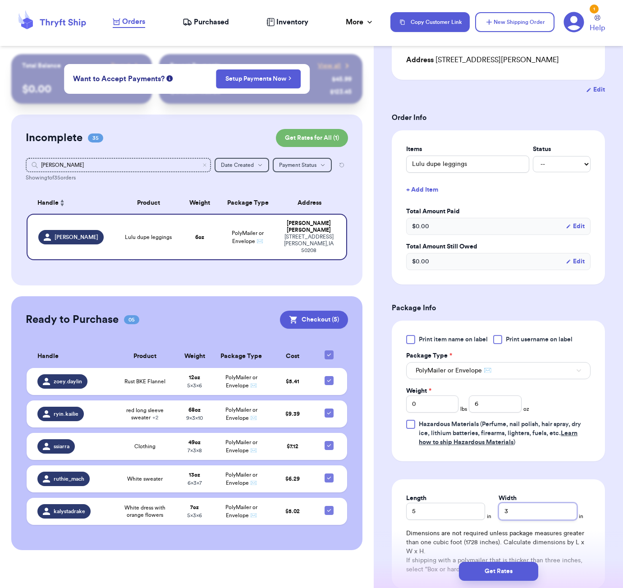
type input "3"
click at [539, 573] on div "Get Rates" at bounding box center [498, 571] width 235 height 19
click at [532, 571] on button "Get Rates" at bounding box center [498, 571] width 79 height 19
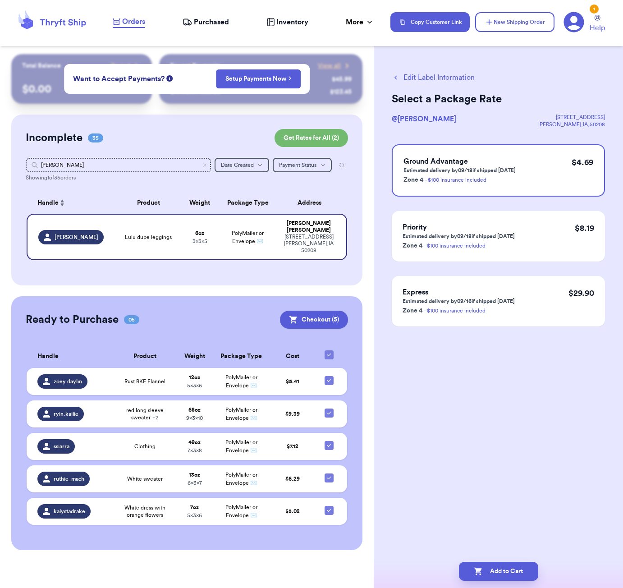
scroll to position [0, 0]
click at [519, 569] on button "Add to Cart" at bounding box center [498, 571] width 79 height 19
checkbox input "true"
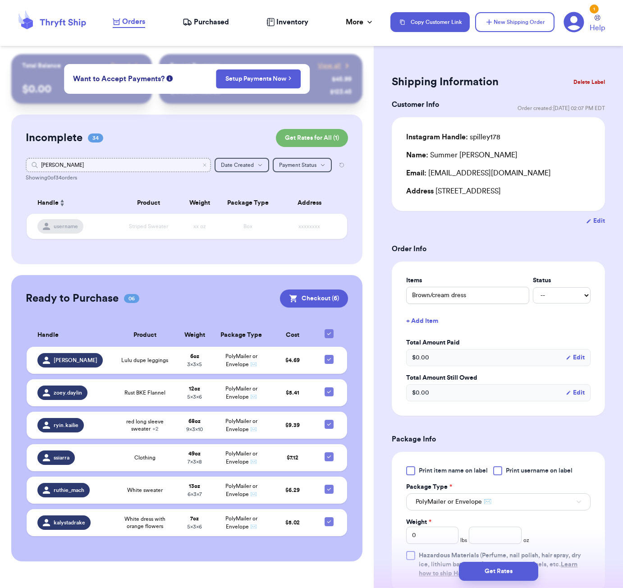
click at [99, 166] on input "[PERSON_NAME]" at bounding box center [118, 165] width 185 height 14
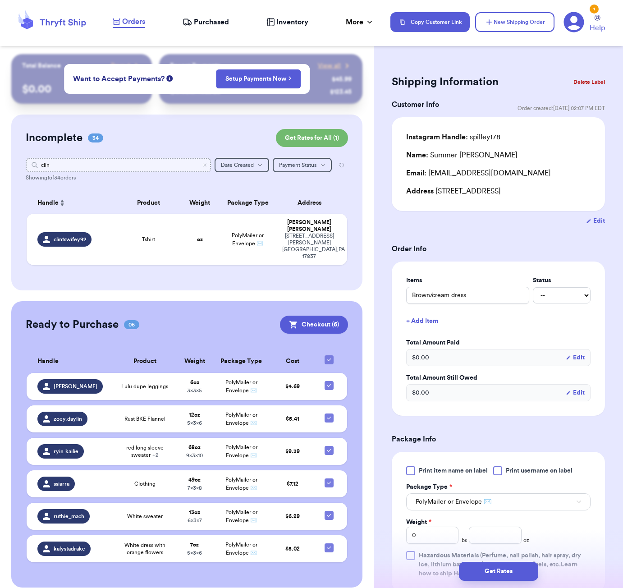
type input "[PERSON_NAME]"
drag, startPoint x: 99, startPoint y: 166, endPoint x: 124, endPoint y: 239, distance: 77.0
click at [124, 239] on td "Tshirt" at bounding box center [148, 239] width 64 height 51
type input "Tshirt"
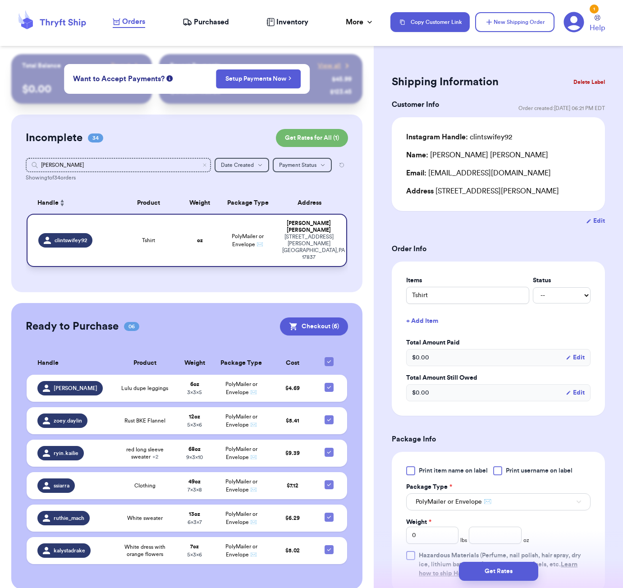
click at [171, 243] on td "Tshirt" at bounding box center [148, 240] width 64 height 53
click at [410, 295] on input "Tshirt" at bounding box center [467, 295] width 123 height 17
type input "VTshirt"
type input "VuTshirt"
type input "VuoTshirt"
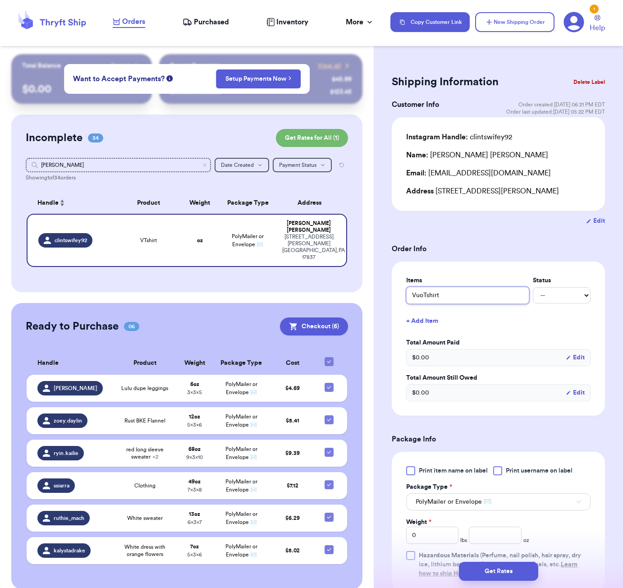
type input "VuorTshirt"
type input "VuoriTshirt"
type input "[PERSON_NAME]"
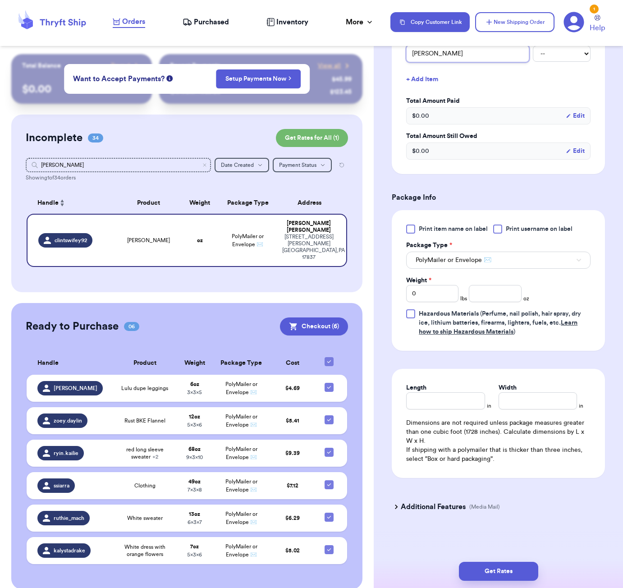
scroll to position [243, 0]
type input "[PERSON_NAME]"
click at [483, 292] on input "number" at bounding box center [495, 293] width 52 height 17
type input "5"
click at [451, 399] on input "Length" at bounding box center [445, 400] width 78 height 17
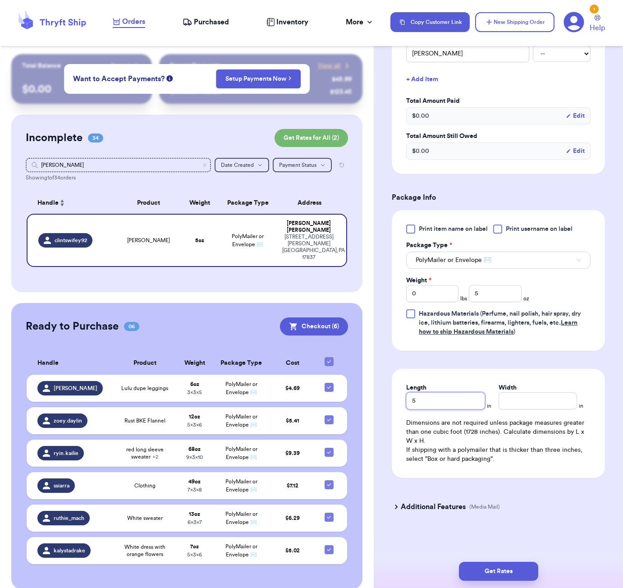
type input "5"
type input "3"
drag, startPoint x: 516, startPoint y: 571, endPoint x: 522, endPoint y: 559, distance: 13.7
click at [516, 571] on button "Get Rates" at bounding box center [498, 571] width 79 height 19
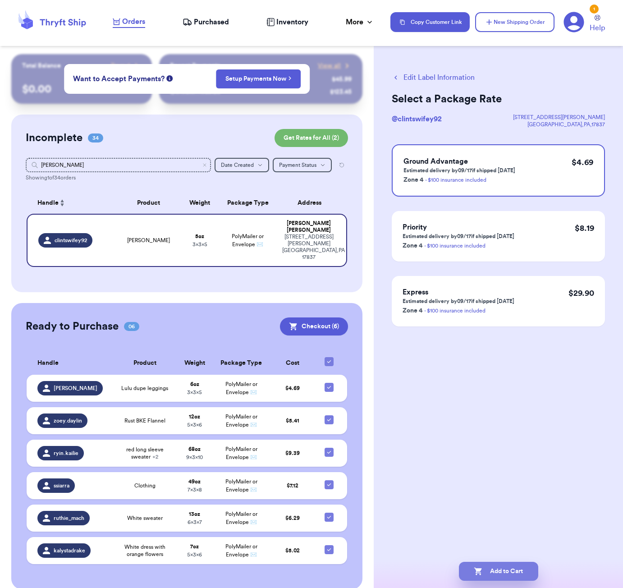
click at [501, 571] on button "Add to Cart" at bounding box center [498, 571] width 79 height 19
checkbox input "true"
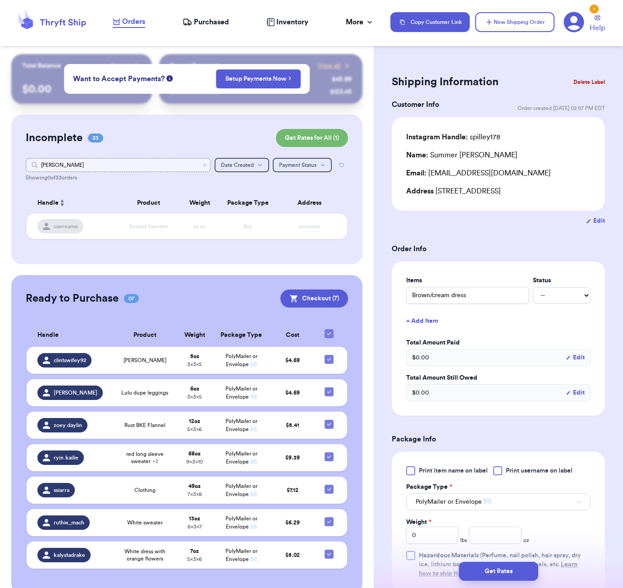
click at [140, 168] on input "[PERSON_NAME]" at bounding box center [118, 165] width 185 height 14
type input "ta"
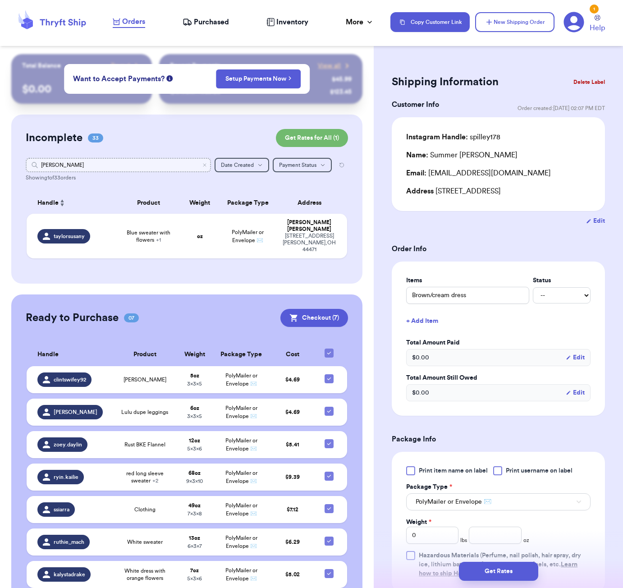
type input "[PERSON_NAME]"
drag, startPoint x: 140, startPoint y: 168, endPoint x: 146, endPoint y: 243, distance: 76.0
click at [146, 243] on td "Blue sweater with flowers + 1" at bounding box center [148, 236] width 64 height 45
type input "Blue sweater with flowers"
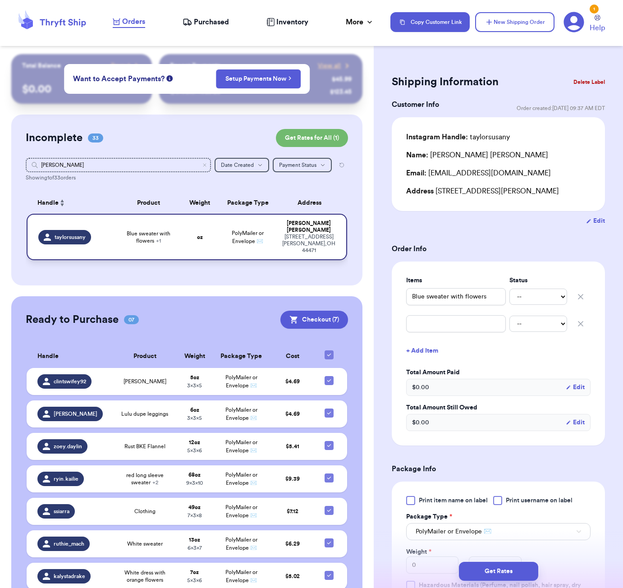
click at [152, 238] on span "Blue sweater with flowers + 1" at bounding box center [148, 237] width 53 height 14
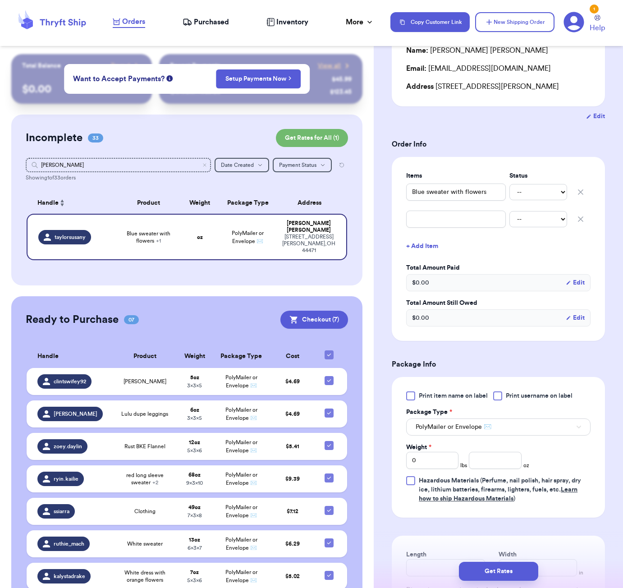
scroll to position [136, 0]
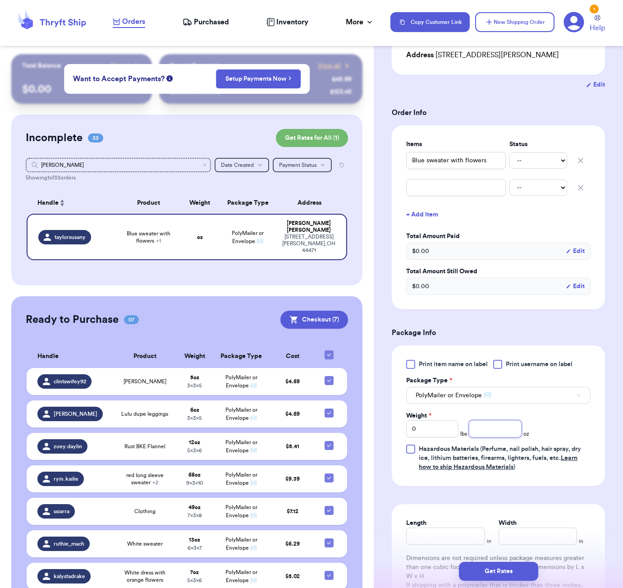
click at [475, 430] on input "number" at bounding box center [495, 428] width 52 height 17
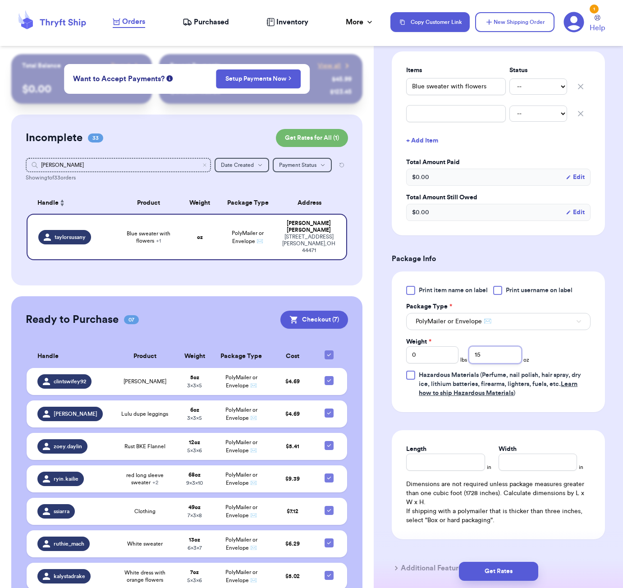
scroll to position [273, 0]
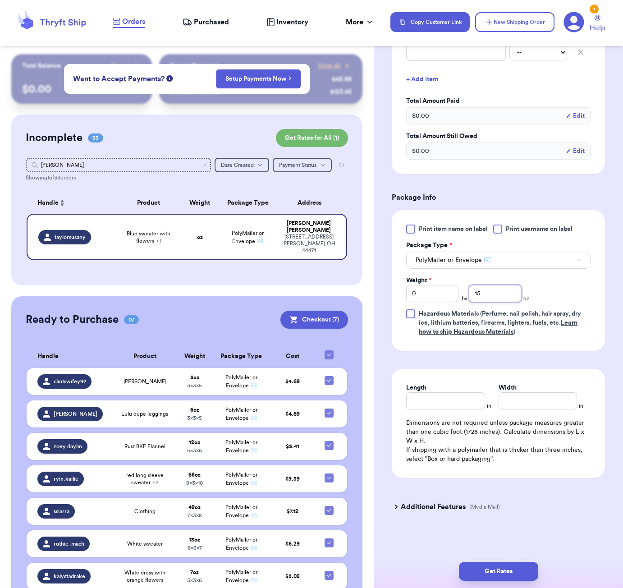
type input "15"
click at [448, 402] on input "Length" at bounding box center [445, 400] width 78 height 17
type input "7"
type input "6"
click at [523, 586] on div "Get Rates" at bounding box center [498, 570] width 249 height 33
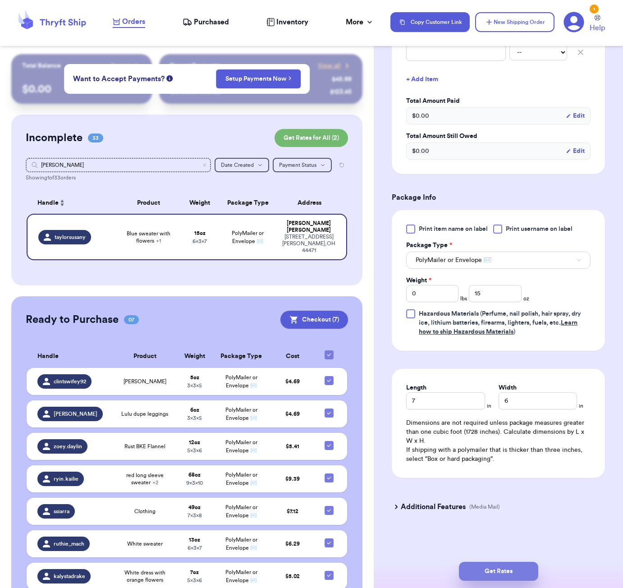
click at [521, 578] on button "Get Rates" at bounding box center [498, 571] width 79 height 19
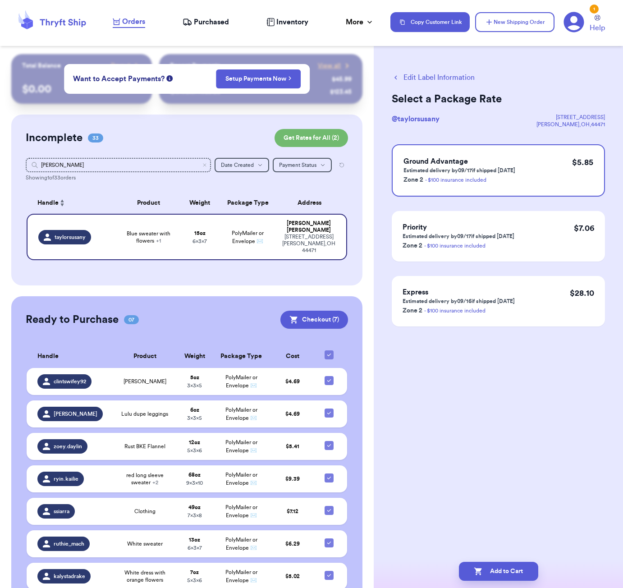
scroll to position [0, 0]
click at [512, 571] on button "Add to Cart" at bounding box center [498, 571] width 79 height 19
checkbox input "true"
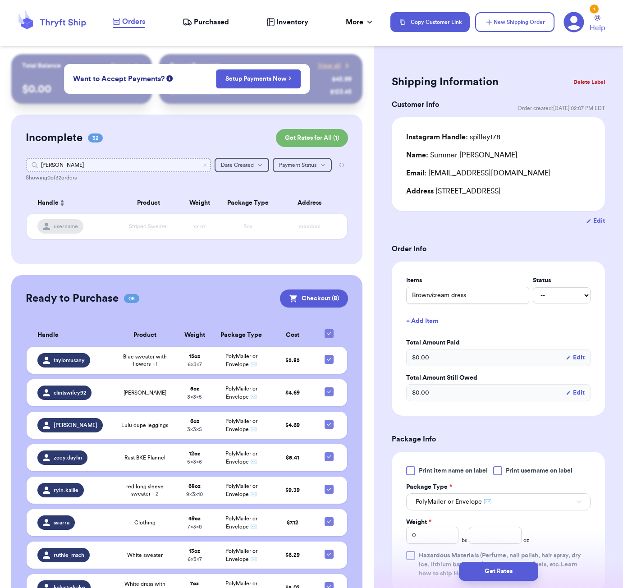
click at [110, 164] on input "[PERSON_NAME]" at bounding box center [118, 165] width 185 height 14
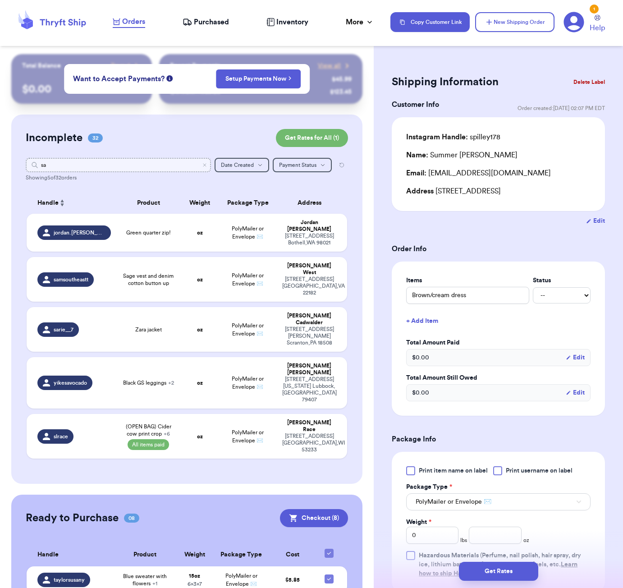
type input "[PERSON_NAME]"
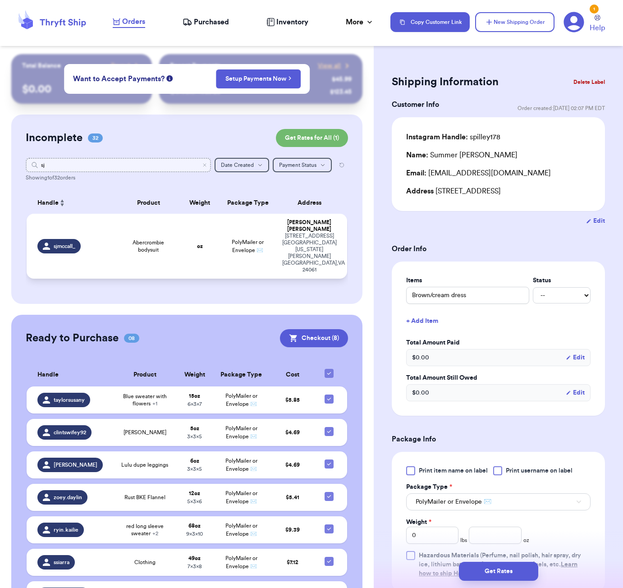
type input "sj"
click at [150, 245] on span "Abercrombie bodysuit" at bounding box center [148, 246] width 53 height 14
type input "Abercrombie bodysuit"
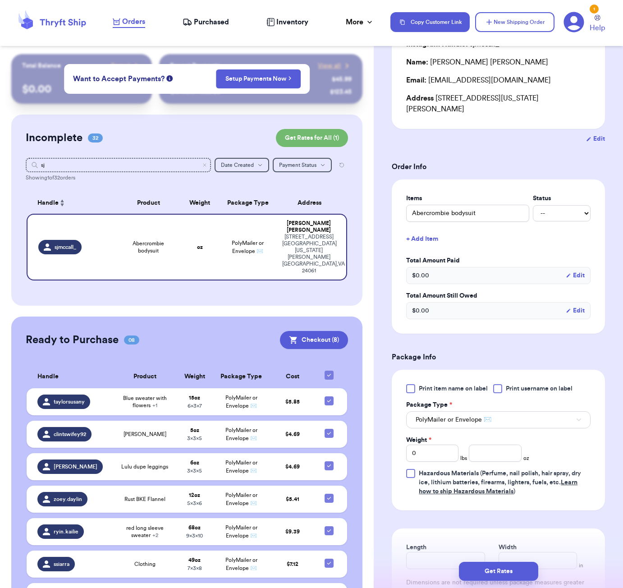
scroll to position [173, 0]
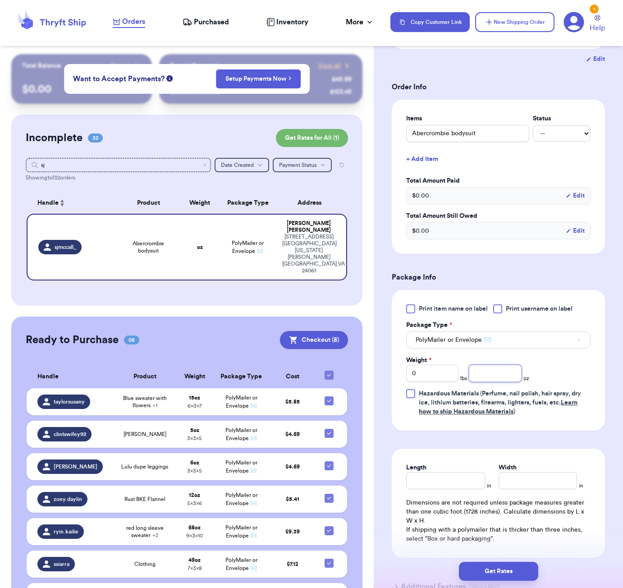
click at [485, 375] on input "number" at bounding box center [495, 373] width 52 height 17
type input "9"
click at [456, 478] on input "Length" at bounding box center [445, 480] width 78 height 17
type input "5"
type input "3"
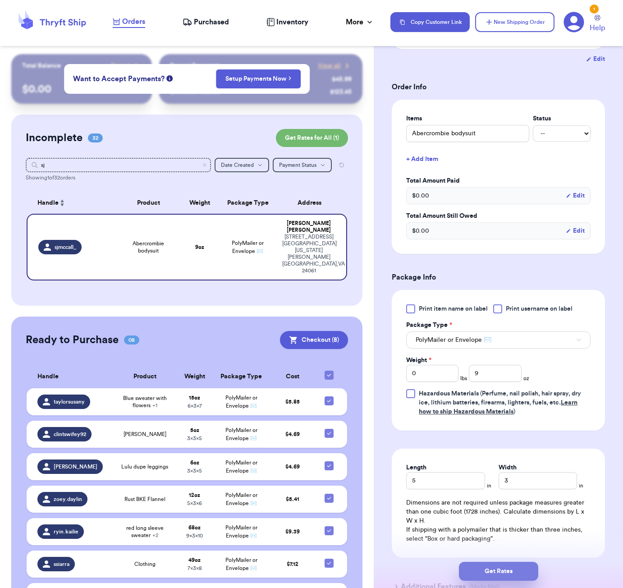
click at [500, 570] on button "Get Rates" at bounding box center [498, 571] width 79 height 19
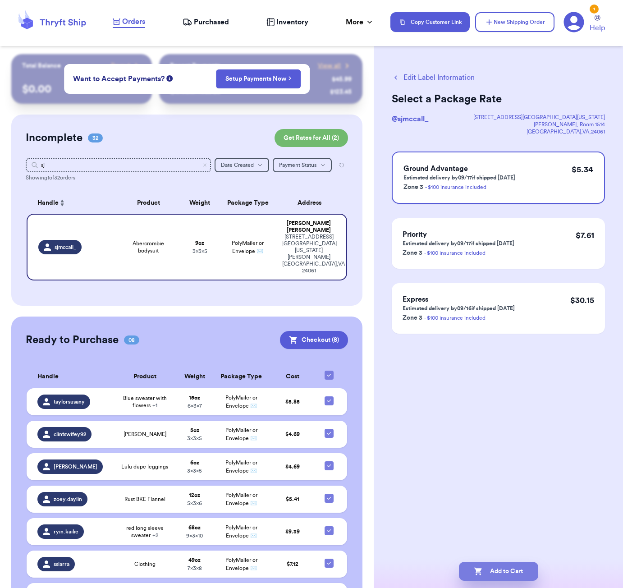
click at [516, 569] on button "Add to Cart" at bounding box center [498, 571] width 79 height 19
checkbox input "true"
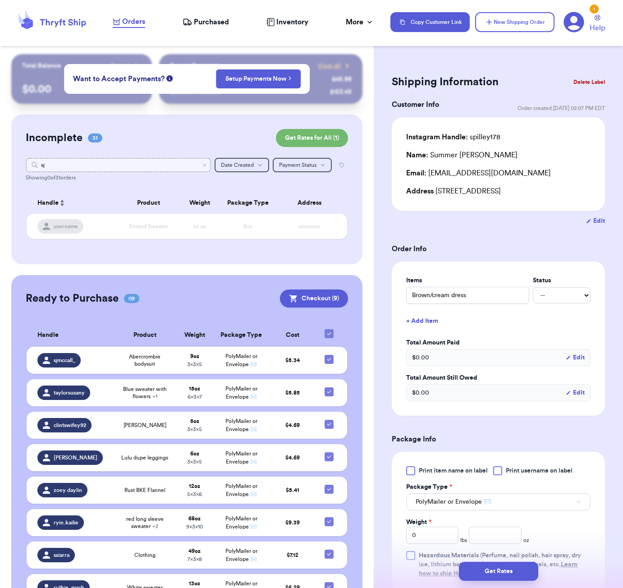
click at [175, 171] on input "sj" at bounding box center [118, 165] width 185 height 14
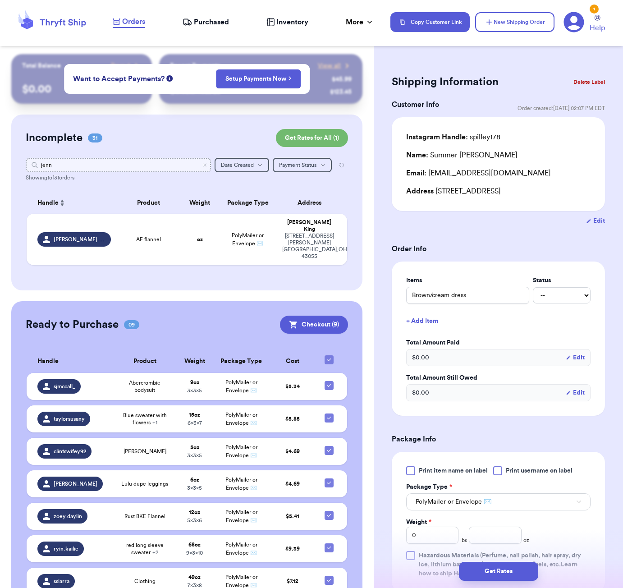
type input "[PERSON_NAME]"
drag, startPoint x: 175, startPoint y: 171, endPoint x: 170, endPoint y: 240, distance: 69.2
click at [221, 243] on td "PolyMailer or Envelope ✉️" at bounding box center [248, 239] width 58 height 51
type input "AE flannel"
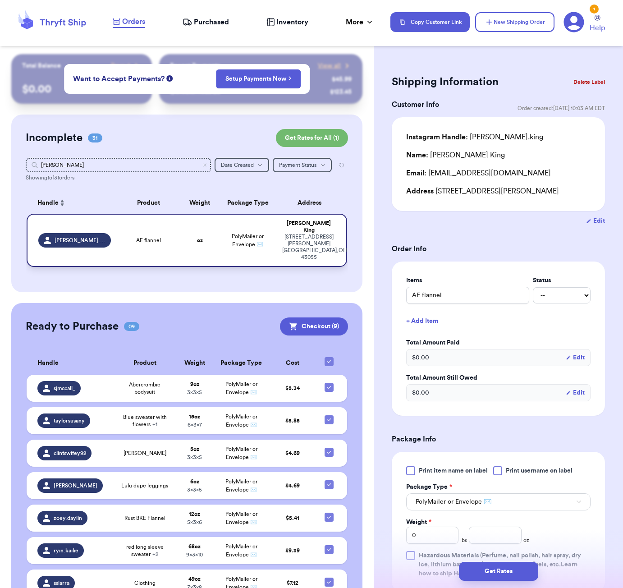
click at [170, 240] on td "AE flannel" at bounding box center [148, 240] width 64 height 53
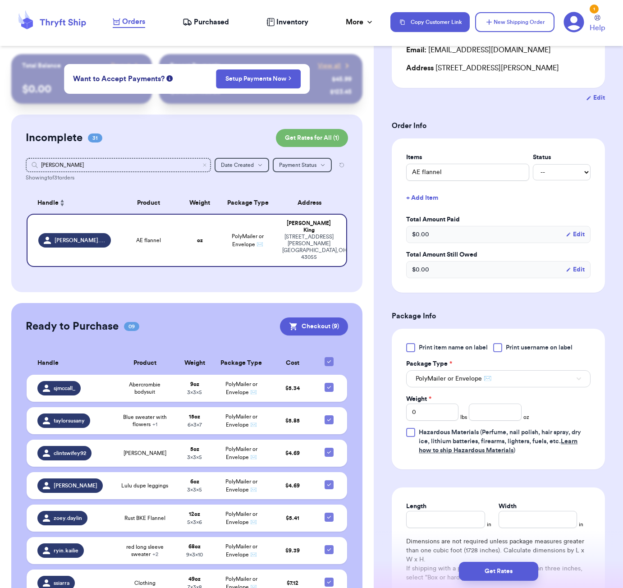
scroll to position [240, 0]
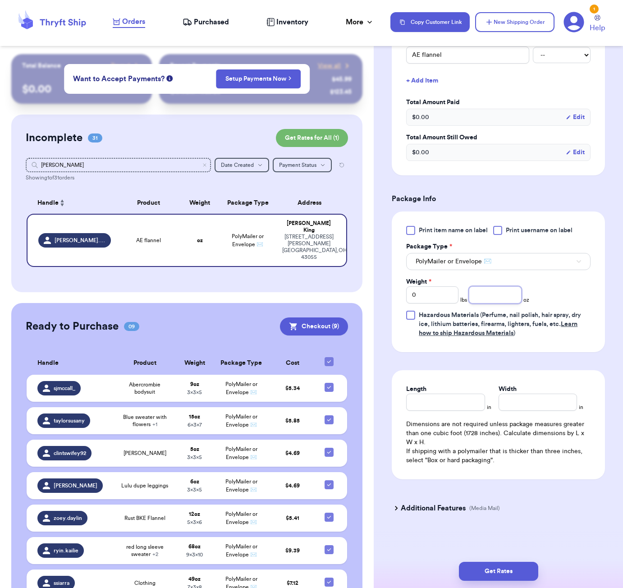
click at [495, 295] on input "number" at bounding box center [495, 294] width 52 height 17
click at [459, 418] on div "Length in Width in Dimensions are not required unless package measures greater …" at bounding box center [498, 424] width 213 height 109
click at [458, 409] on input "Length" at bounding box center [445, 401] width 78 height 17
click at [508, 568] on button "Get Rates" at bounding box center [498, 571] width 79 height 19
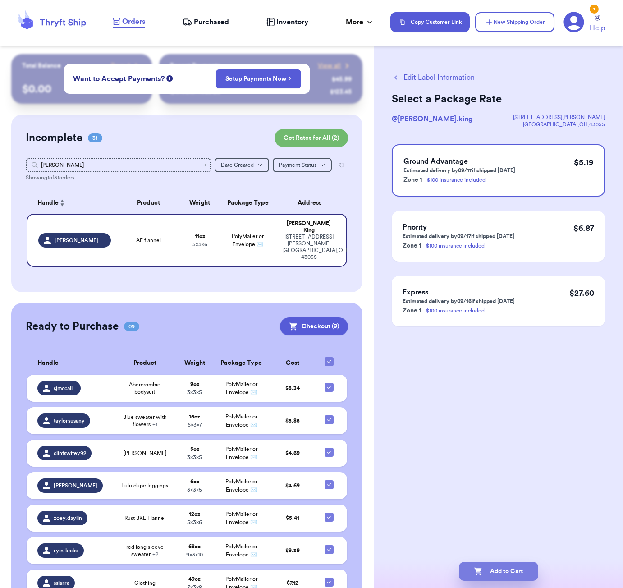
click at [504, 570] on button "Add to Cart" at bounding box center [498, 571] width 79 height 19
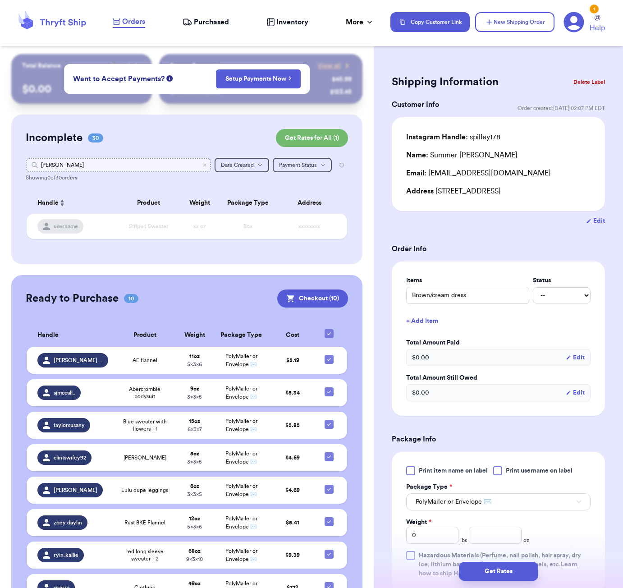
click at [62, 168] on input "[PERSON_NAME]" at bounding box center [118, 165] width 185 height 14
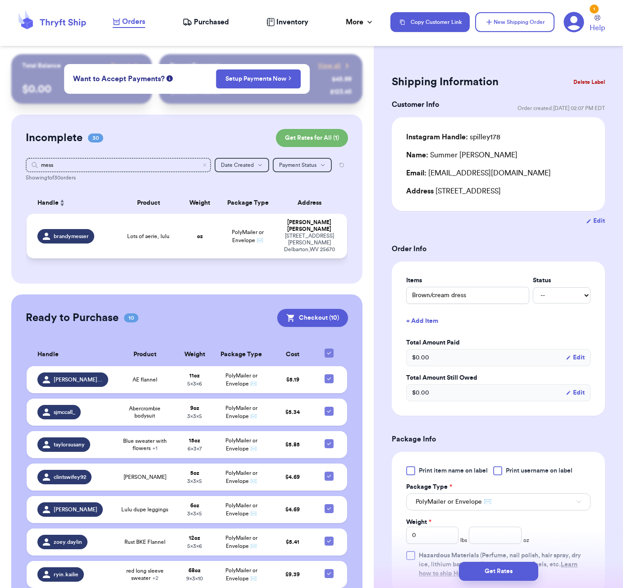
click at [155, 233] on span "Lots of aerie, lulu" at bounding box center [148, 236] width 42 height 7
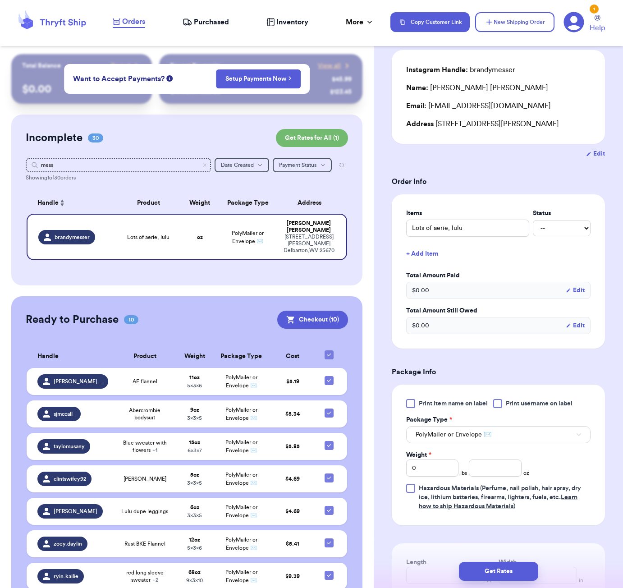
scroll to position [75, 0]
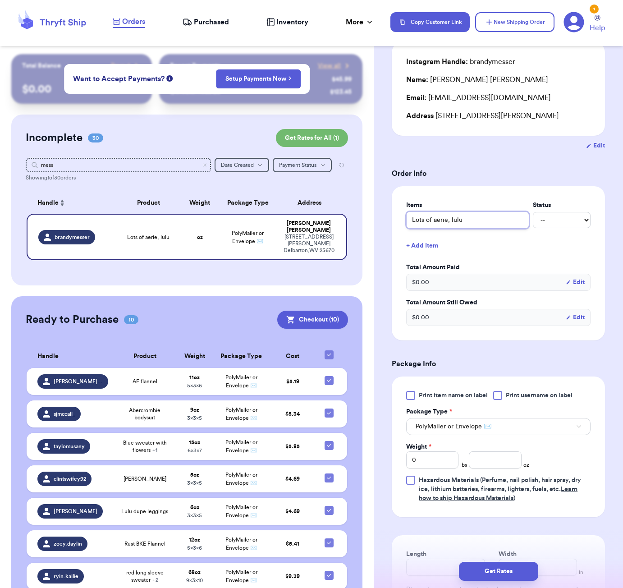
click at [428, 224] on input "Lots of aerie, lulu" at bounding box center [467, 219] width 123 height 17
click at [149, 169] on input "mess" at bounding box center [118, 165] width 185 height 14
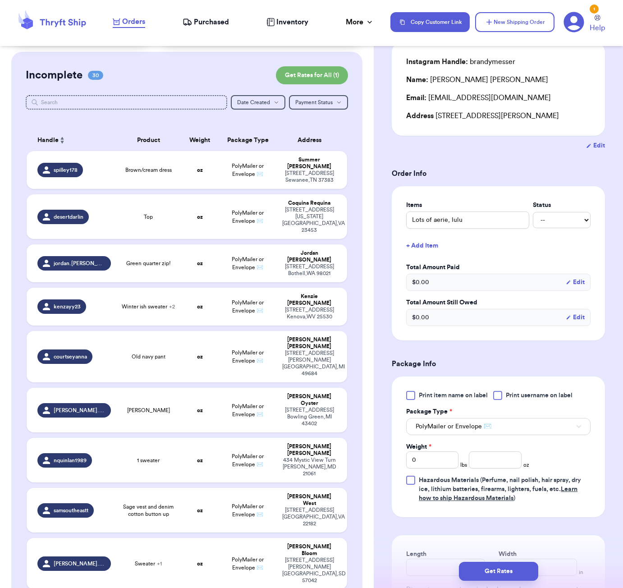
scroll to position [0, 0]
click at [112, 99] on input "text" at bounding box center [126, 102] width 201 height 14
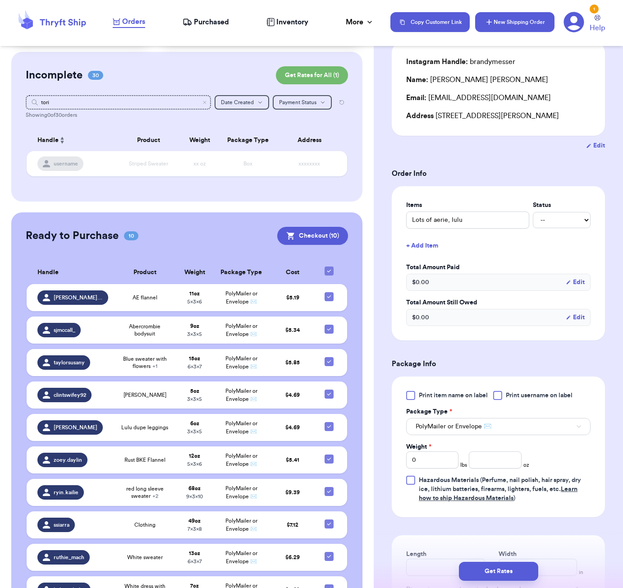
click at [503, 28] on button "New Shipping Order" at bounding box center [514, 22] width 79 height 20
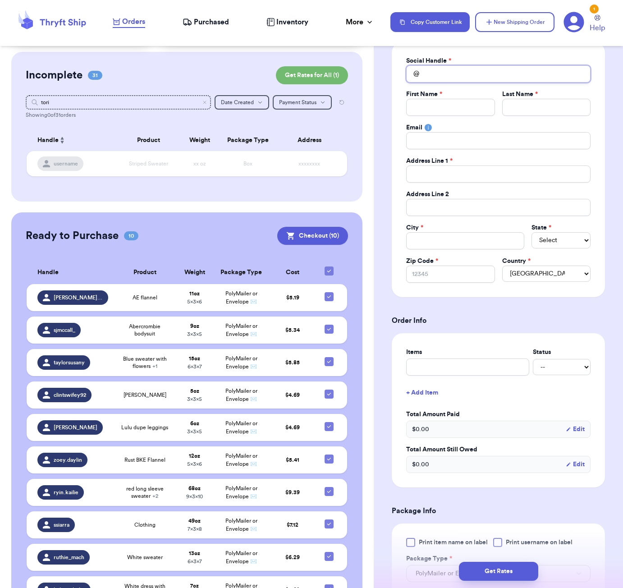
click at [445, 76] on input "Total Amount Paid" at bounding box center [498, 73] width 184 height 17
click at [470, 92] on p "[STREET_ADDRESS][PERSON_NAME]" at bounding box center [509, 96] width 125 height 9
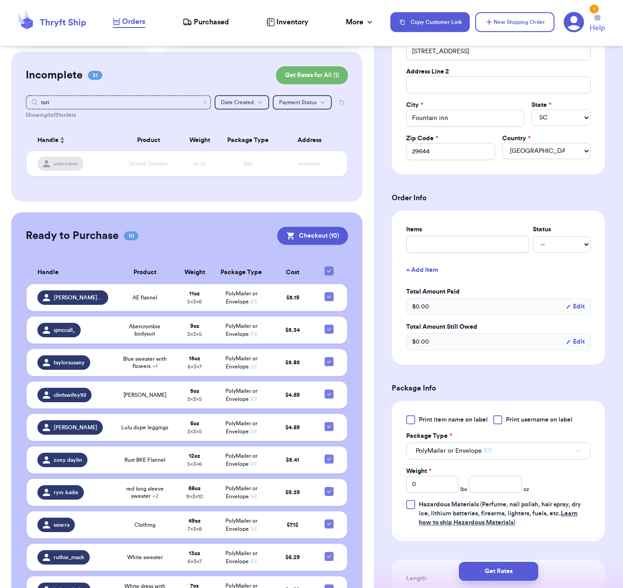
scroll to position [210, 0]
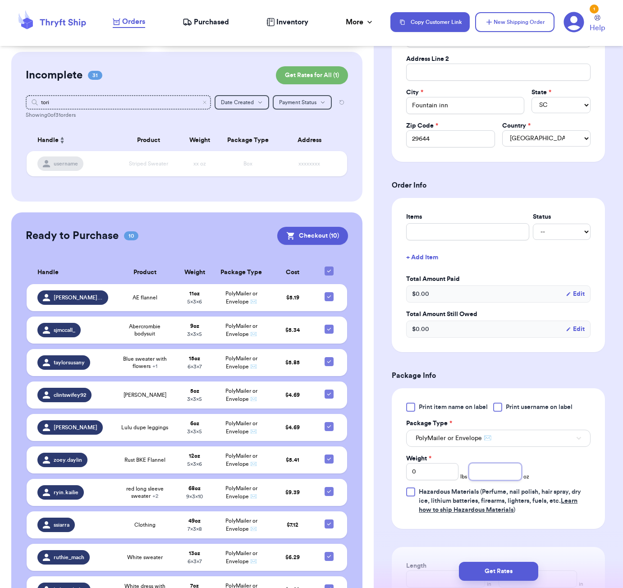
click at [488, 466] on input "number" at bounding box center [495, 471] width 52 height 17
click at [117, 103] on input "tori" at bounding box center [118, 102] width 185 height 14
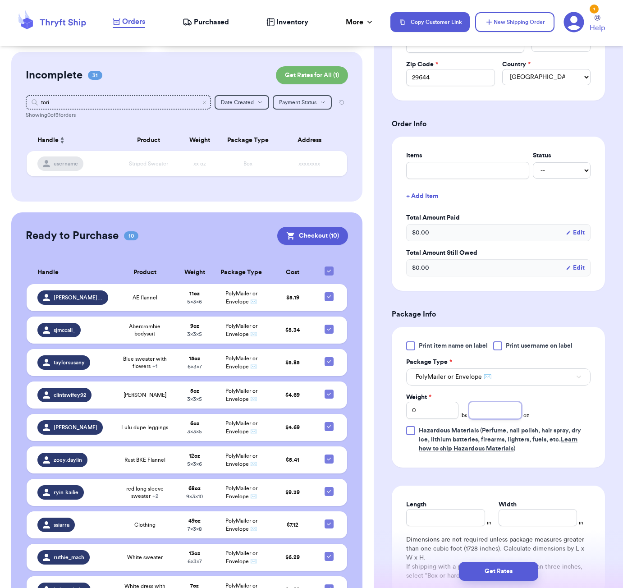
click at [485, 403] on input "number" at bounding box center [495, 410] width 52 height 17
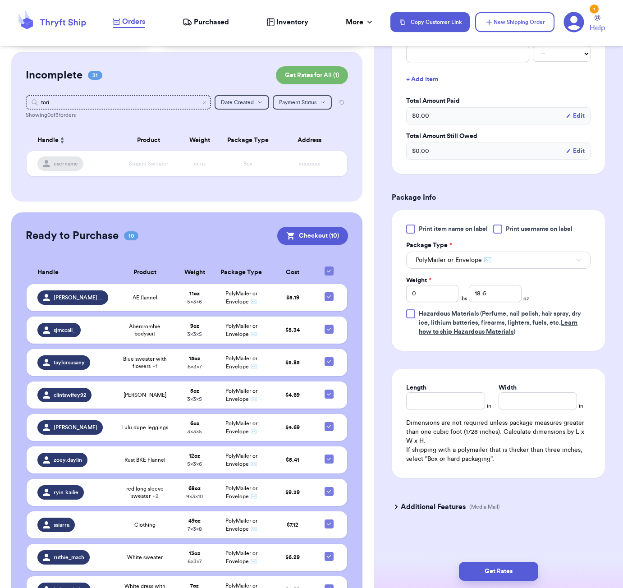
click at [464, 410] on div "Length in Width in Dimensions are not required unless package measures greater …" at bounding box center [498, 423] width 213 height 109
click at [463, 408] on input "Length" at bounding box center [445, 400] width 78 height 17
drag, startPoint x: 493, startPoint y: 569, endPoint x: 543, endPoint y: 548, distance: 54.0
click at [493, 569] on button "Get Rates" at bounding box center [498, 571] width 79 height 19
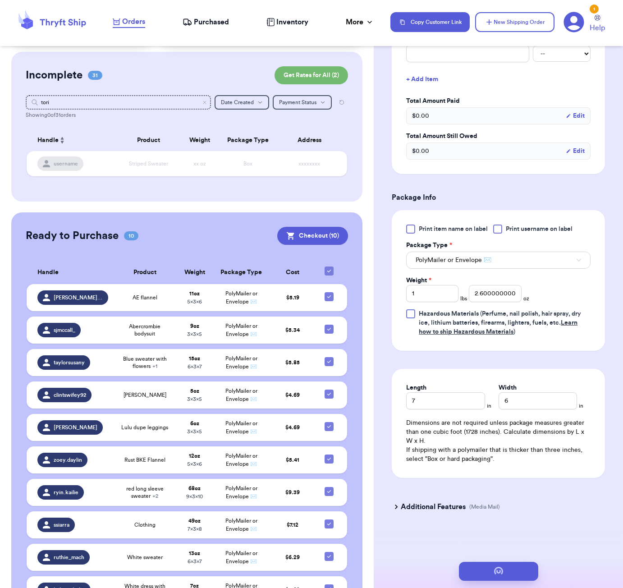
scroll to position [0, 0]
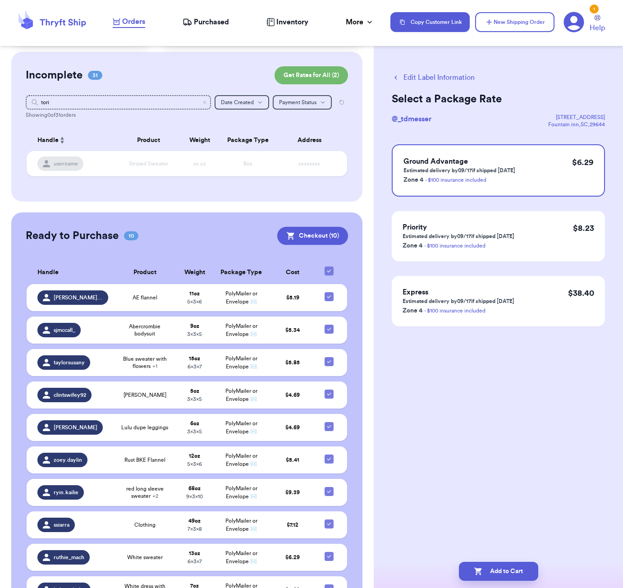
click at [410, 80] on button "Edit Label Information" at bounding box center [433, 77] width 83 height 11
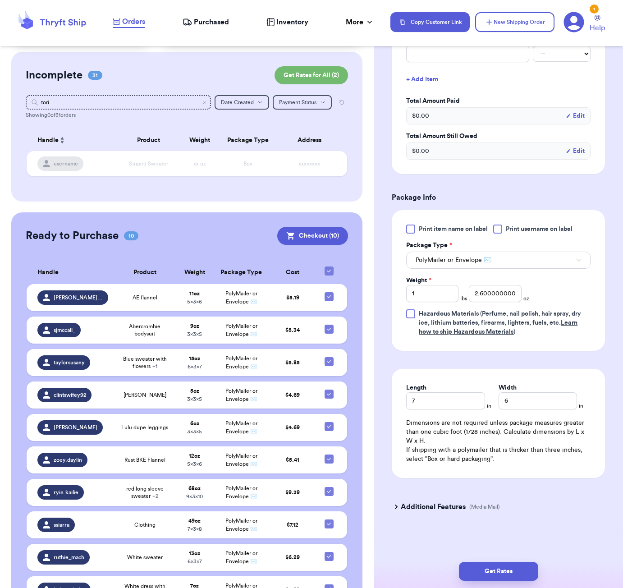
scroll to position [243, 0]
click at [512, 563] on button "Get Rates" at bounding box center [498, 571] width 79 height 19
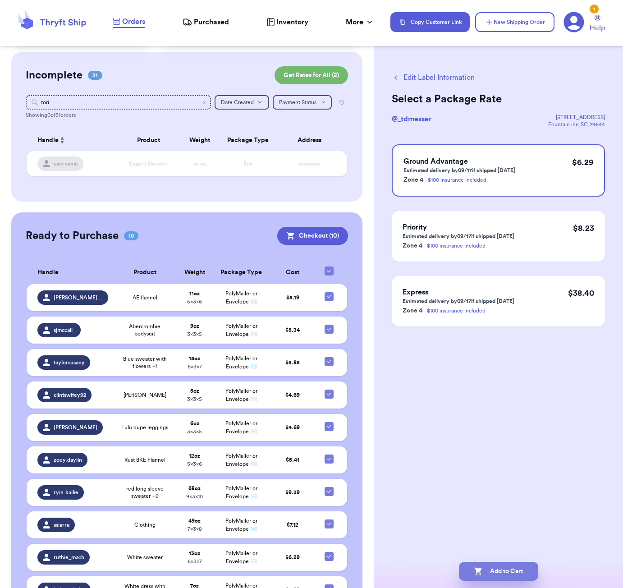
click at [518, 572] on button "Add to Cart" at bounding box center [498, 571] width 79 height 19
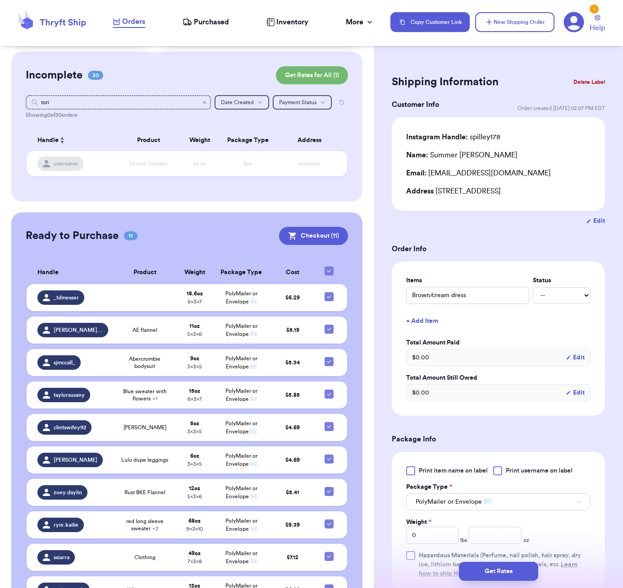
click at [206, 105] on icon "Clear search" at bounding box center [204, 102] width 5 height 5
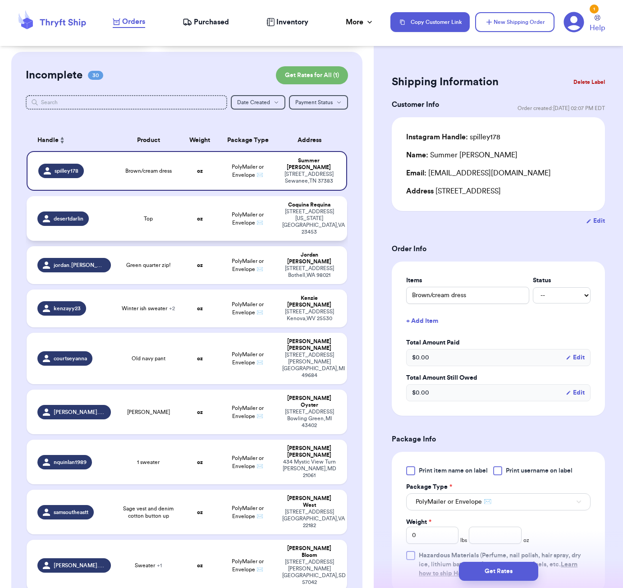
click at [143, 222] on td "Top" at bounding box center [148, 218] width 64 height 45
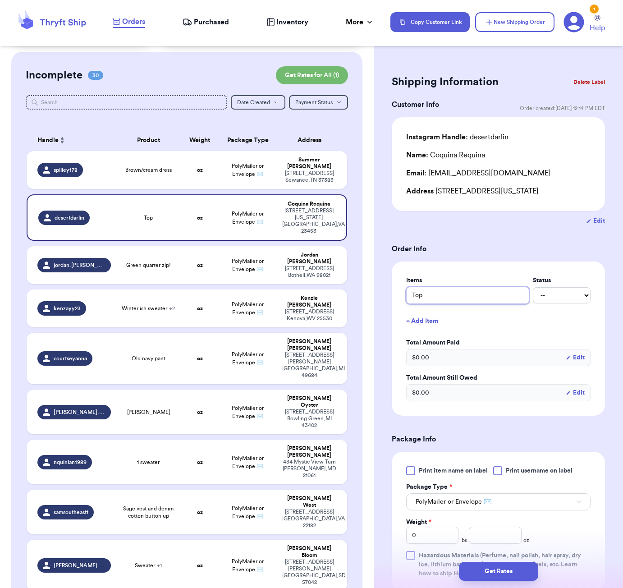
click at [410, 297] on input "Top" at bounding box center [467, 295] width 123 height 17
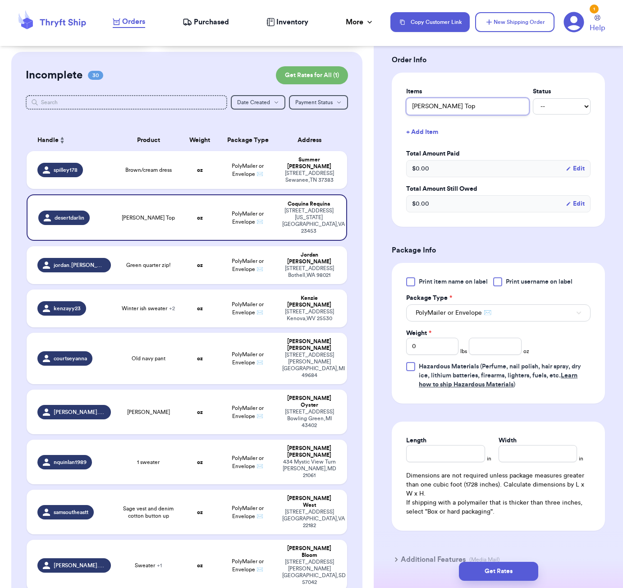
scroll to position [197, 0]
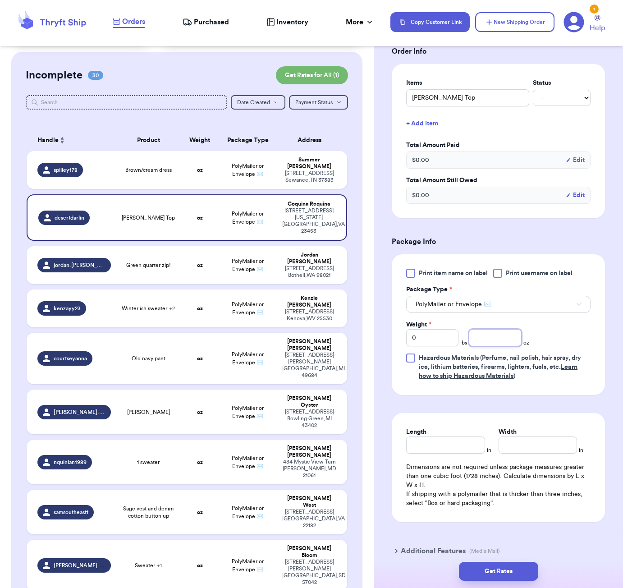
click at [503, 340] on input "number" at bounding box center [495, 337] width 52 height 17
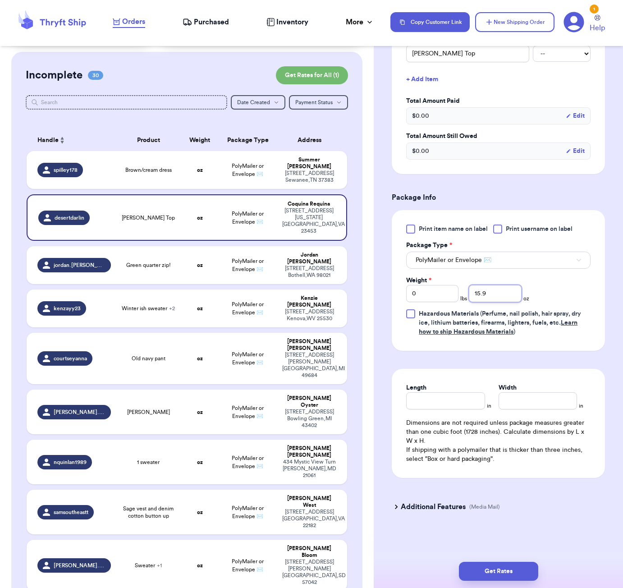
scroll to position [243, 0]
click at [447, 395] on input "Length" at bounding box center [445, 400] width 78 height 17
click at [509, 573] on button "Get Rates" at bounding box center [498, 571] width 79 height 19
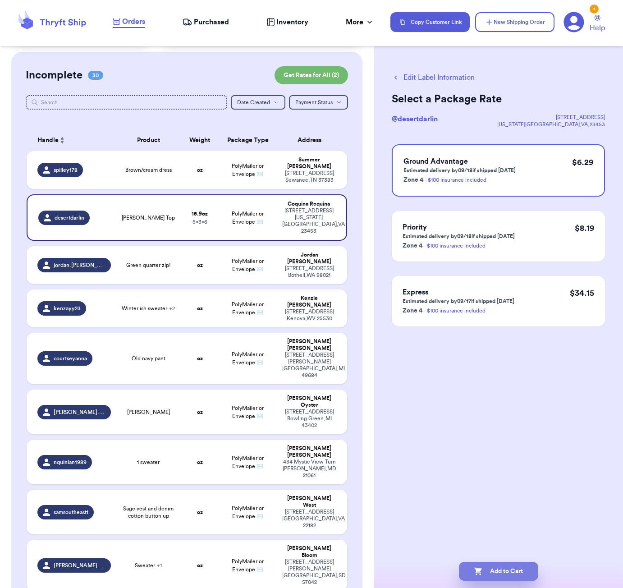
click at [492, 568] on button "Add to Cart" at bounding box center [498, 571] width 79 height 19
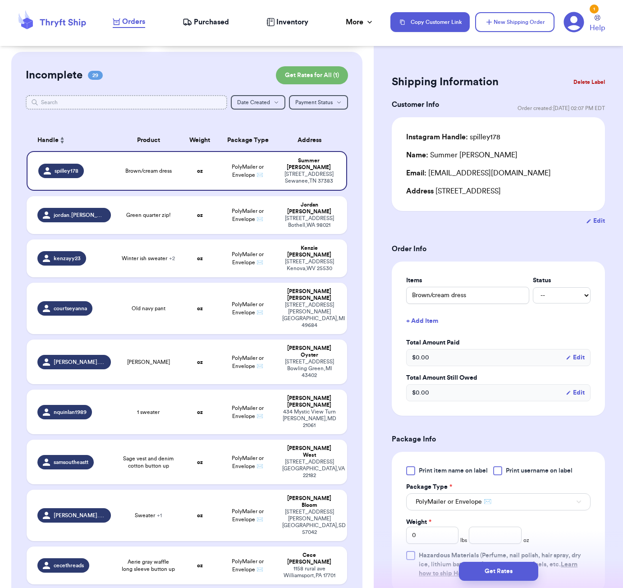
click at [59, 97] on input "text" at bounding box center [126, 102] width 201 height 14
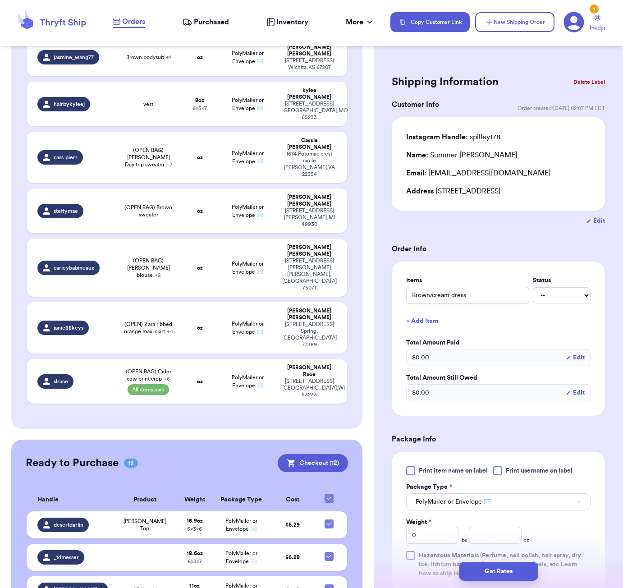
scroll to position [1277, 0]
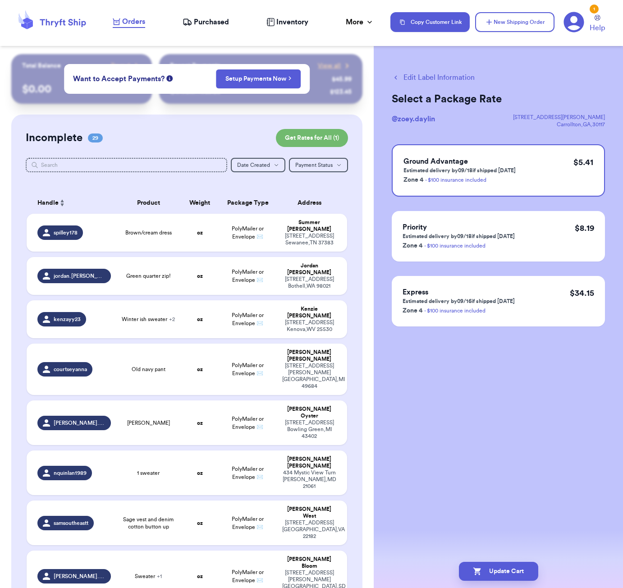
scroll to position [0, 0]
click at [114, 165] on input "text" at bounding box center [126, 165] width 201 height 14
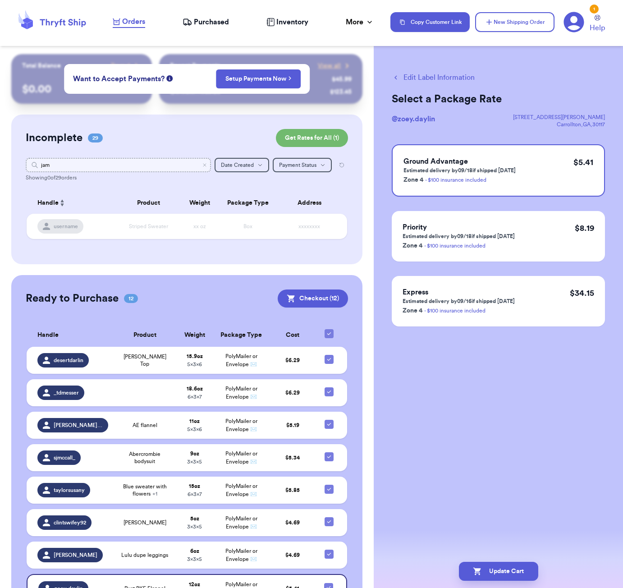
click at [100, 162] on input "jam" at bounding box center [118, 165] width 185 height 14
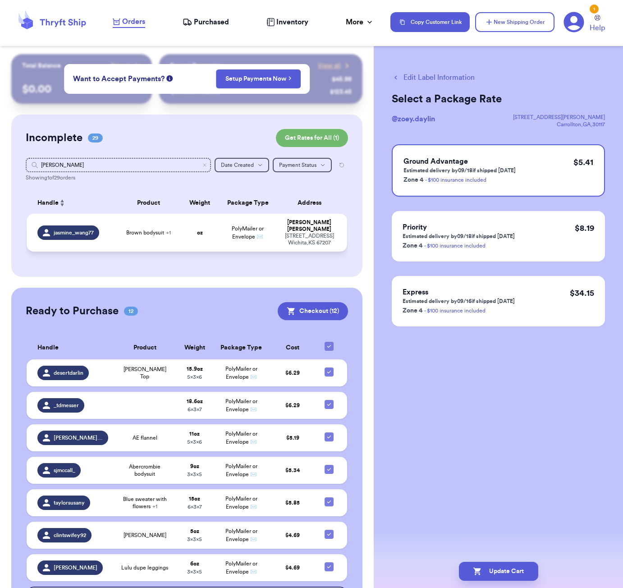
click at [198, 242] on td "oz" at bounding box center [199, 233] width 38 height 38
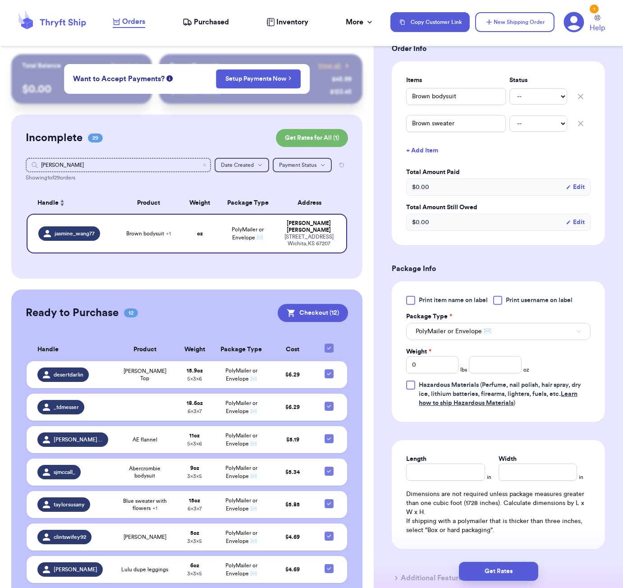
scroll to position [206, 0]
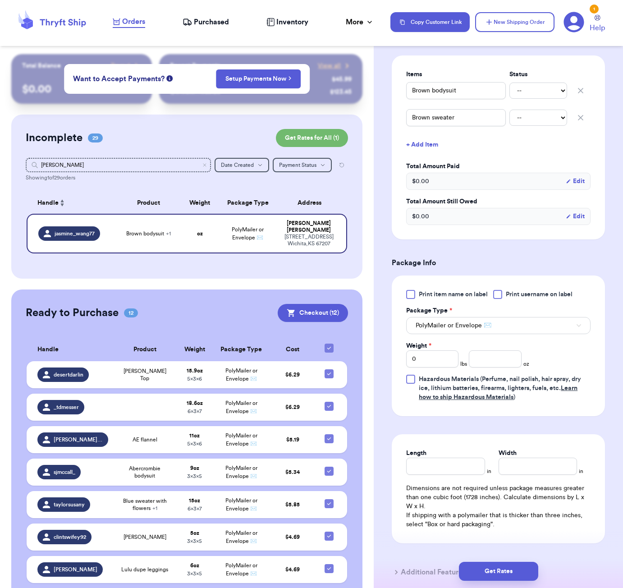
click at [489, 352] on div "Weight * 0 lbs oz" at bounding box center [467, 354] width 123 height 26
click at [489, 361] on input "number" at bounding box center [495, 358] width 52 height 17
click at [435, 477] on div "Length in Width in Dimensions are not required unless package measures greater …" at bounding box center [498, 488] width 213 height 109
click at [438, 472] on input "Length" at bounding box center [445, 465] width 78 height 17
drag, startPoint x: 512, startPoint y: 569, endPoint x: 516, endPoint y: 562, distance: 8.3
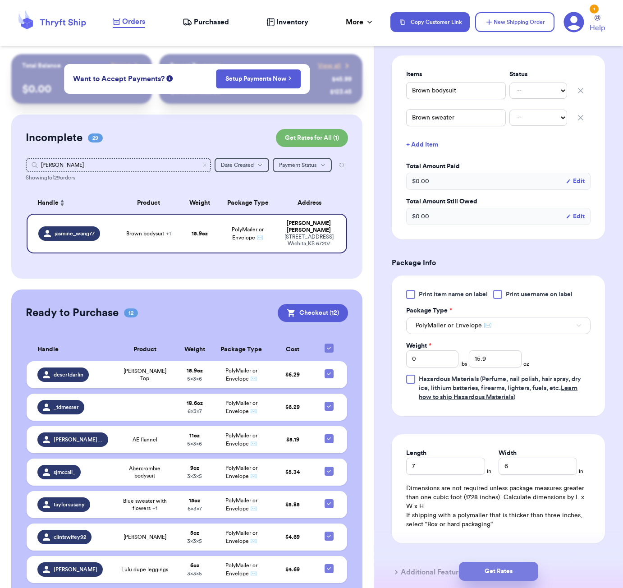
click at [512, 569] on button "Get Rates" at bounding box center [498, 571] width 79 height 19
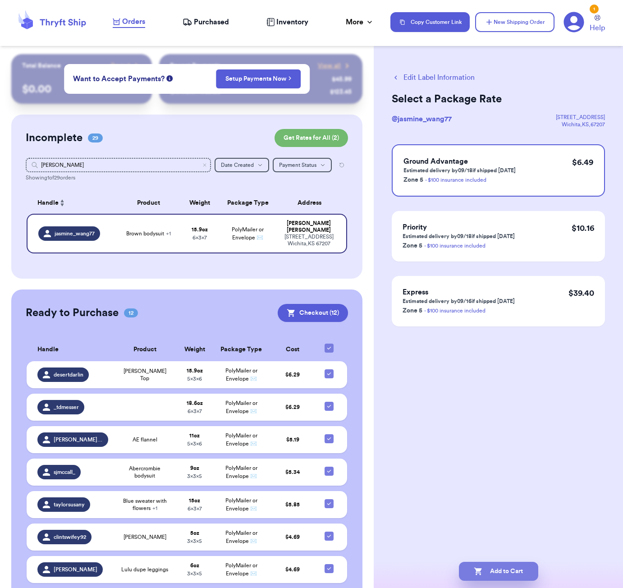
click at [511, 564] on button "Add to Cart" at bounding box center [498, 571] width 79 height 19
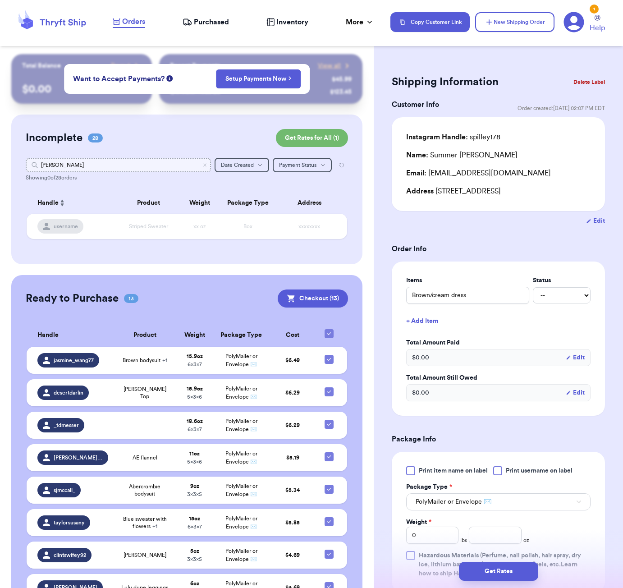
click at [123, 166] on input "[PERSON_NAME]" at bounding box center [118, 165] width 185 height 14
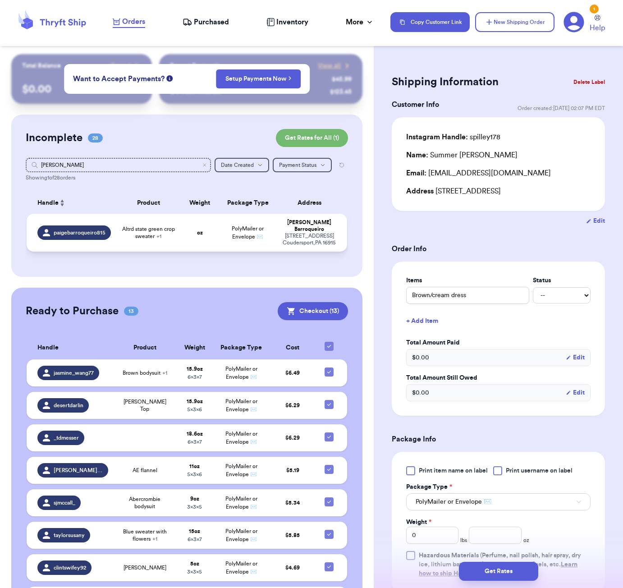
drag, startPoint x: 123, startPoint y: 166, endPoint x: 180, endPoint y: 249, distance: 101.4
click at [180, 249] on td "Altrd state green crop sweater + 1" at bounding box center [148, 233] width 64 height 38
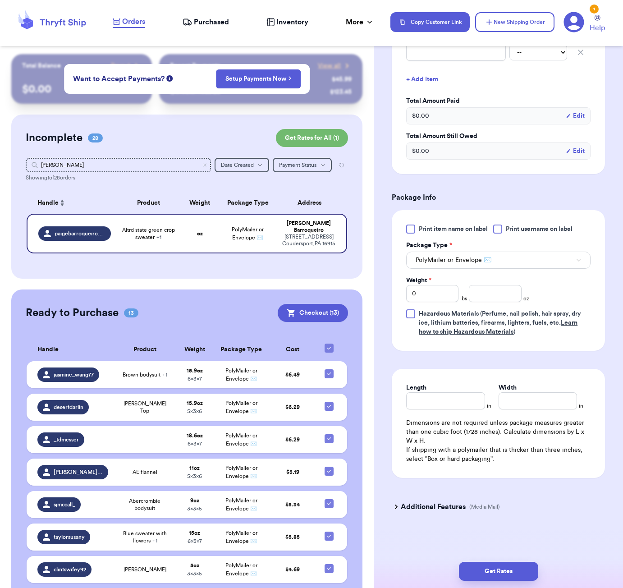
scroll to position [273, 0]
click at [437, 400] on input "Length" at bounding box center [445, 400] width 78 height 17
click at [493, 291] on input "number" at bounding box center [495, 293] width 52 height 17
click at [463, 566] on button "Get Rates" at bounding box center [498, 571] width 79 height 19
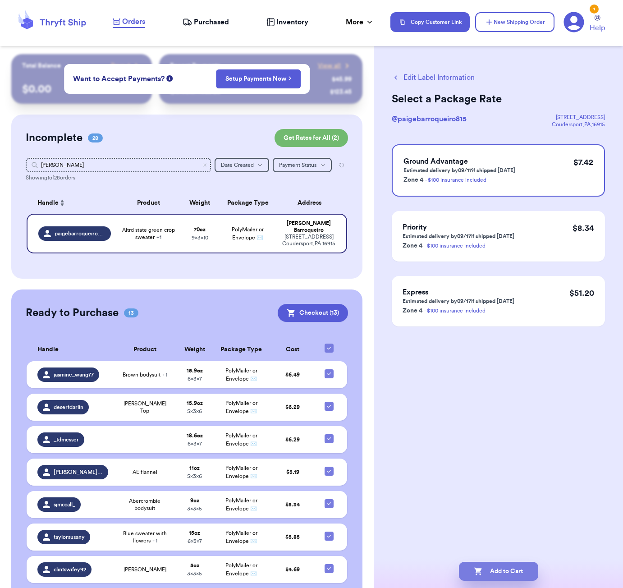
click at [479, 570] on icon "button" at bounding box center [478, 571] width 8 height 8
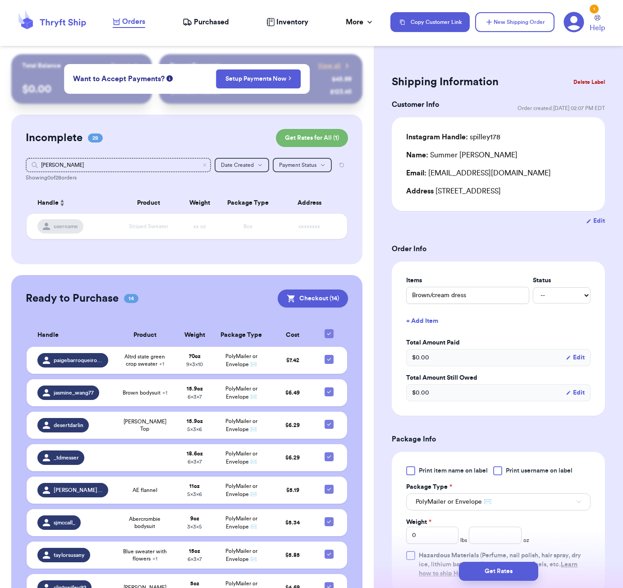
click at [180, 128] on div "Incomplete 28 Get Rates for All ( 1 ) Get Rates for All ( 1 ) [PERSON_NAME] Dat…" at bounding box center [186, 189] width 351 height 150
click at [117, 170] on input "[PERSON_NAME]" at bounding box center [118, 165] width 185 height 14
click at [117, 169] on input "[PERSON_NAME]" at bounding box center [118, 165] width 185 height 14
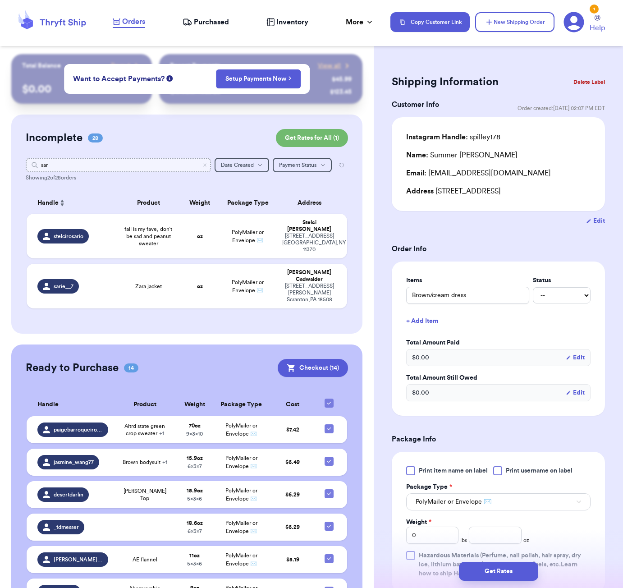
scroll to position [3, 0]
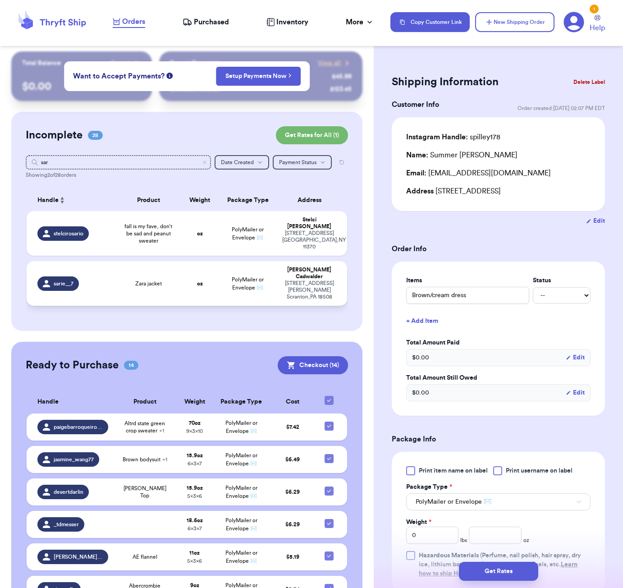
click at [169, 278] on td "Zara jacket" at bounding box center [148, 283] width 64 height 45
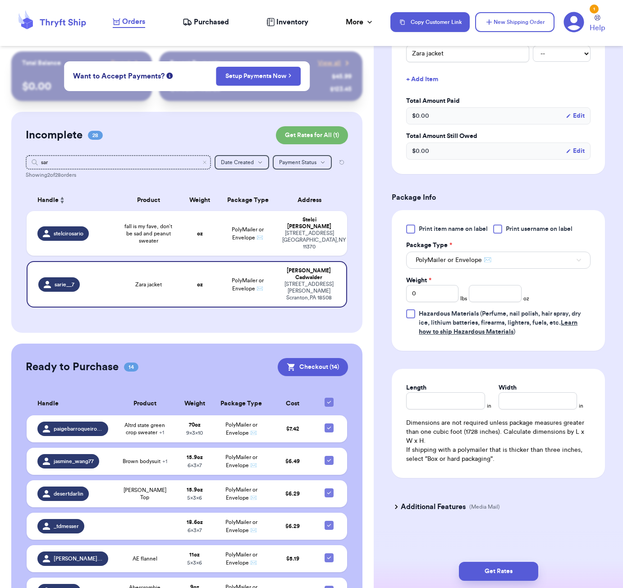
scroll to position [243, 0]
click at [493, 291] on input "number" at bounding box center [495, 293] width 52 height 17
click at [439, 400] on input "Length" at bounding box center [445, 400] width 78 height 17
drag, startPoint x: 439, startPoint y: 404, endPoint x: 465, endPoint y: 437, distance: 41.4
click at [440, 406] on input "Length *" at bounding box center [445, 400] width 78 height 17
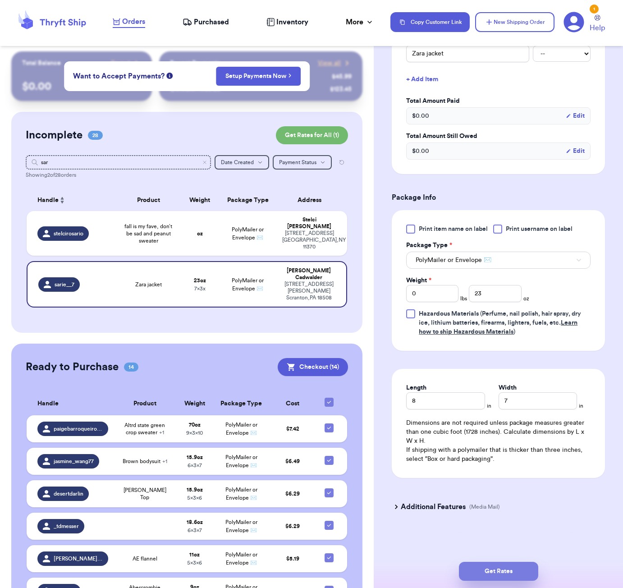
click at [512, 568] on button "Get Rates" at bounding box center [498, 571] width 79 height 19
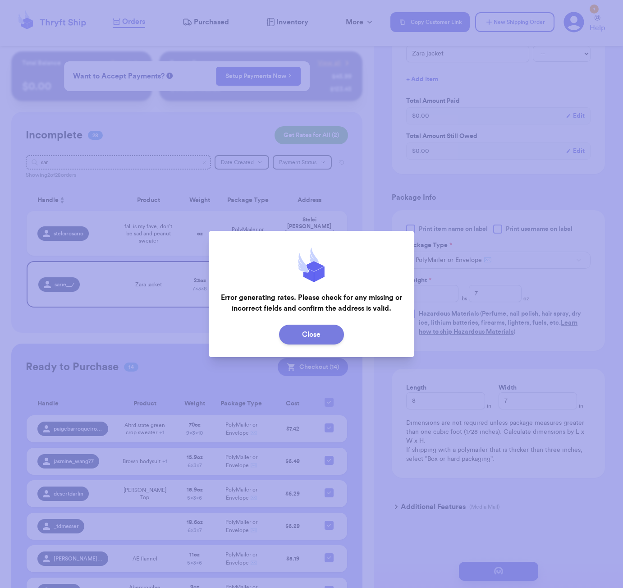
click at [316, 335] on button "Close" at bounding box center [311, 334] width 65 height 20
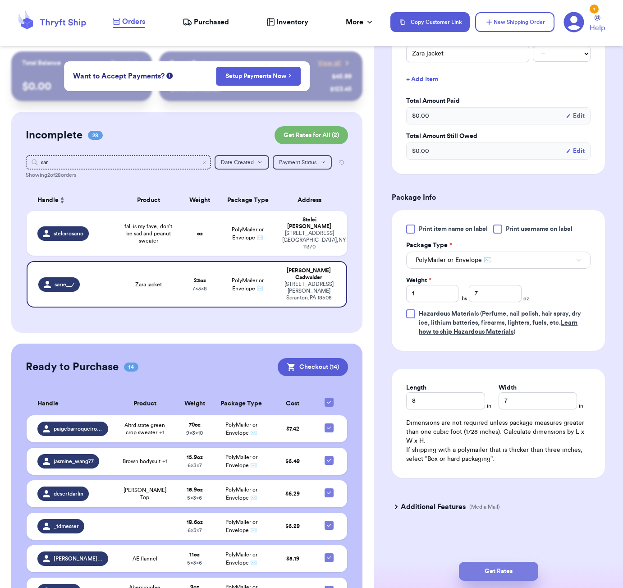
click at [504, 567] on button "Get Rates" at bounding box center [498, 571] width 79 height 19
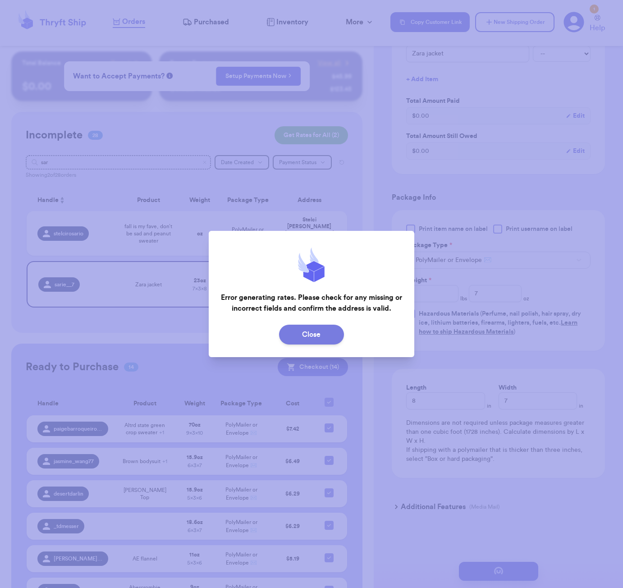
click at [298, 338] on button "Close" at bounding box center [311, 334] width 65 height 20
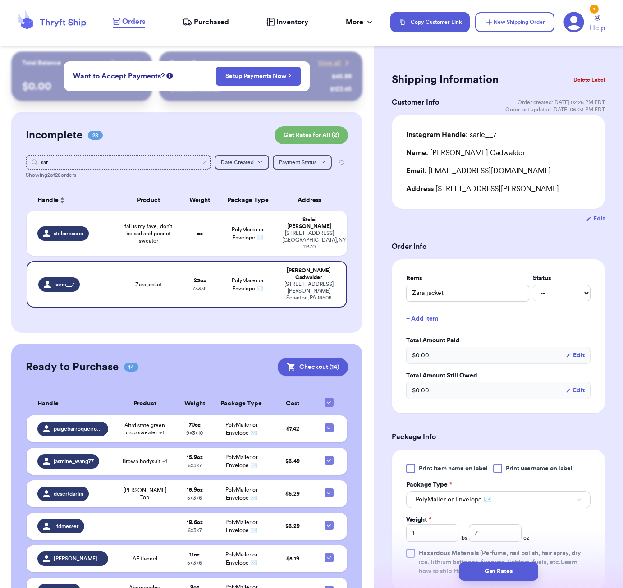
scroll to position [4, 0]
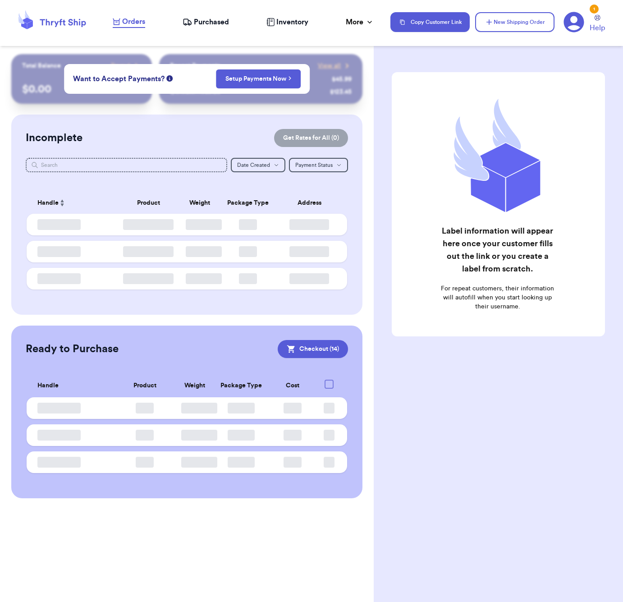
checkbox input "true"
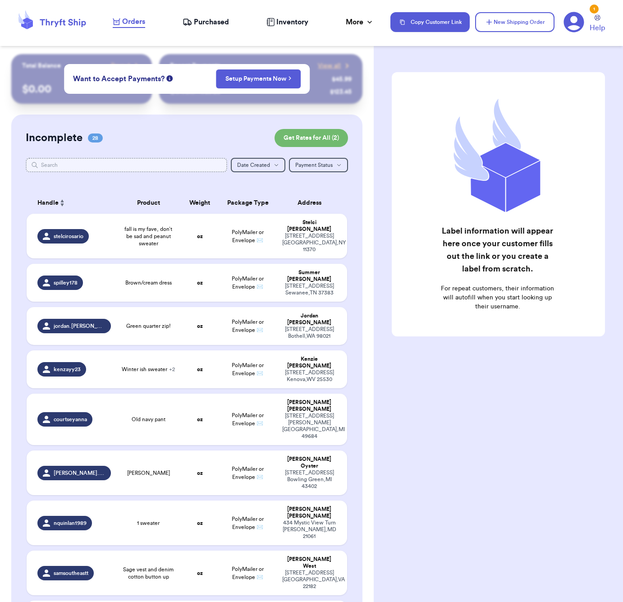
click at [136, 167] on input "text" at bounding box center [126, 165] width 201 height 14
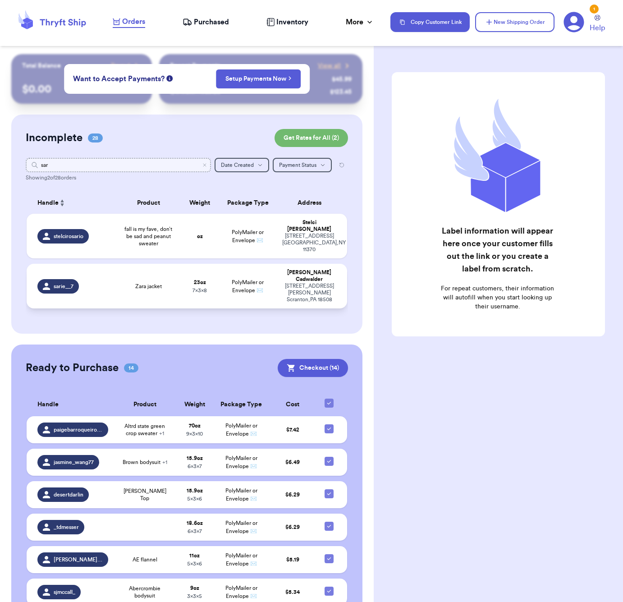
type input "sar"
click at [154, 277] on td "Zara jacket" at bounding box center [148, 286] width 64 height 45
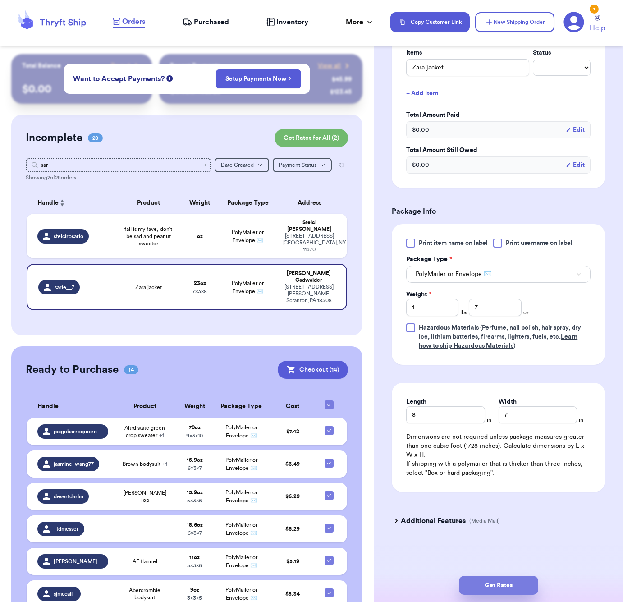
scroll to position [229, 0]
click at [499, 586] on button "Get Rates" at bounding box center [498, 585] width 79 height 19
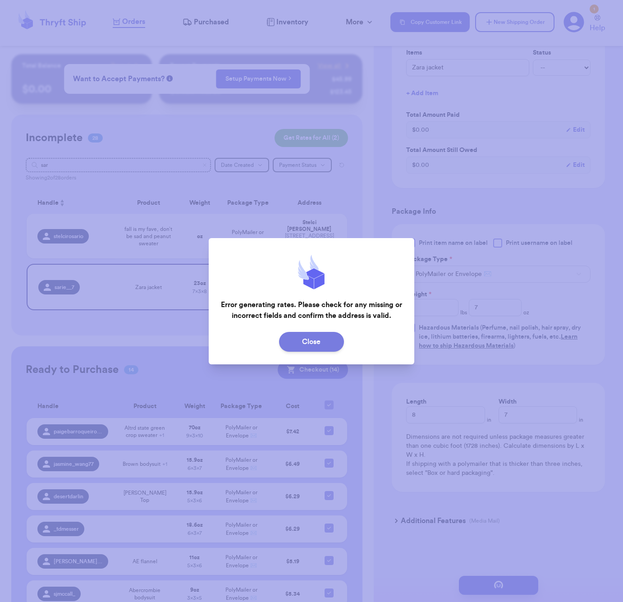
click at [301, 335] on button "Close" at bounding box center [311, 342] width 65 height 20
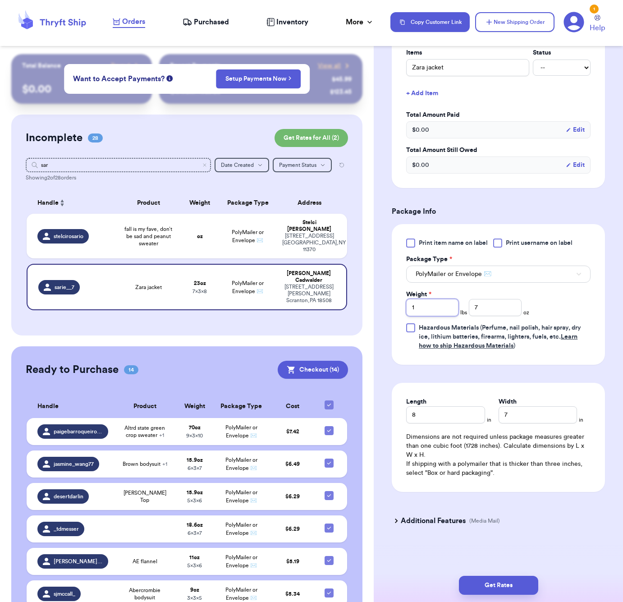
click at [438, 310] on input "1" at bounding box center [432, 307] width 52 height 17
type input "23"
click at [434, 415] on input "8" at bounding box center [445, 414] width 78 height 17
type input "9"
click at [504, 584] on button "Get Rates" at bounding box center [498, 585] width 79 height 19
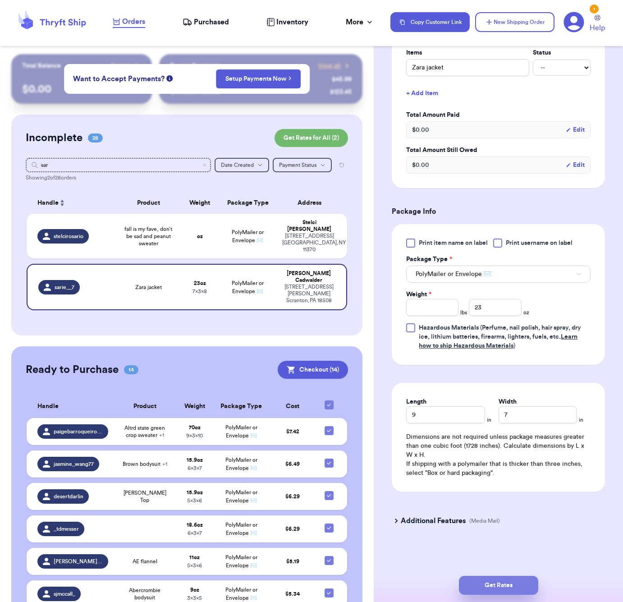
type input "1"
type input "7"
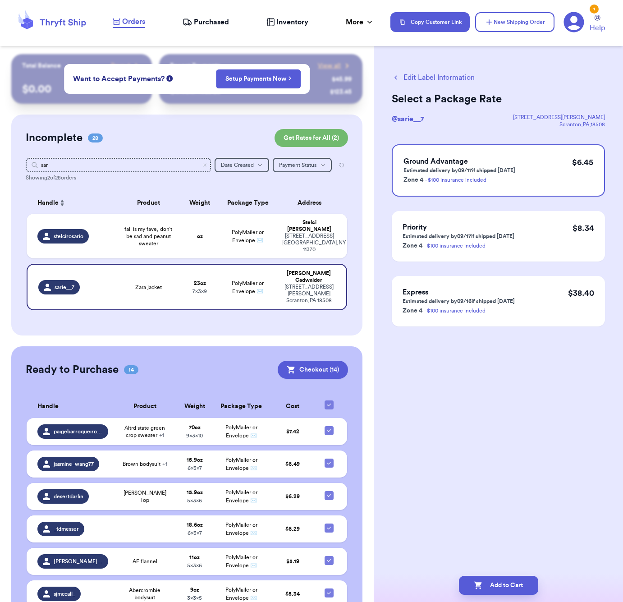
scroll to position [0, 0]
click at [505, 586] on button "Add to Cart" at bounding box center [498, 585] width 79 height 19
checkbox input "true"
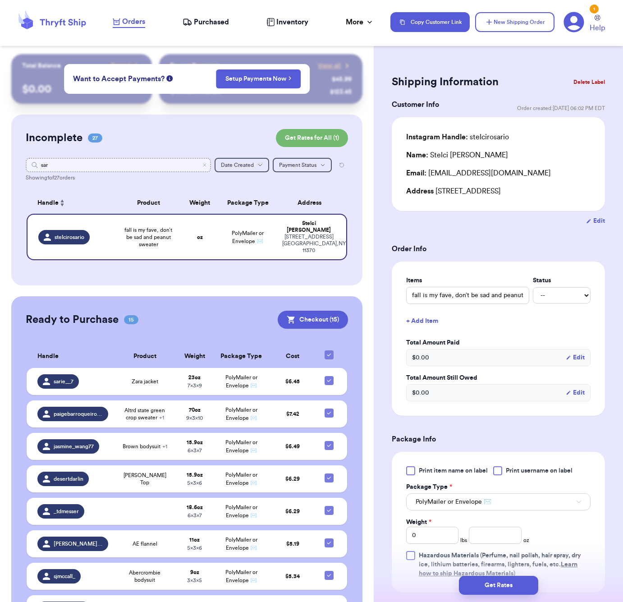
click at [68, 164] on input "sar" at bounding box center [118, 165] width 185 height 14
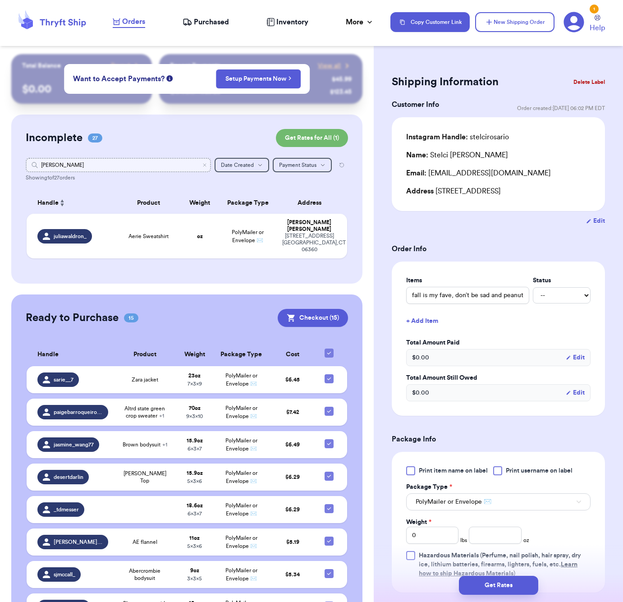
type input "[PERSON_NAME]"
drag, startPoint x: 68, startPoint y: 164, endPoint x: 181, endPoint y: 222, distance: 126.8
click at [181, 222] on td "oz" at bounding box center [199, 236] width 38 height 45
type input "Aerie Sweatshirt"
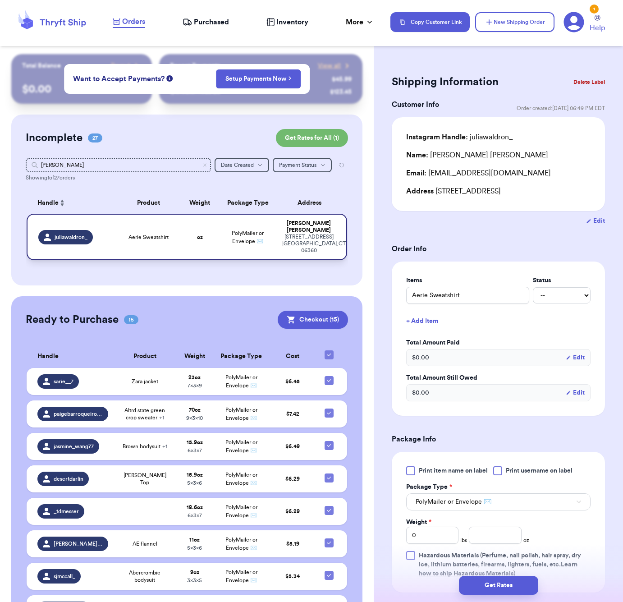
click at [174, 238] on div "Aerie Sweatshirt" at bounding box center [148, 236] width 53 height 7
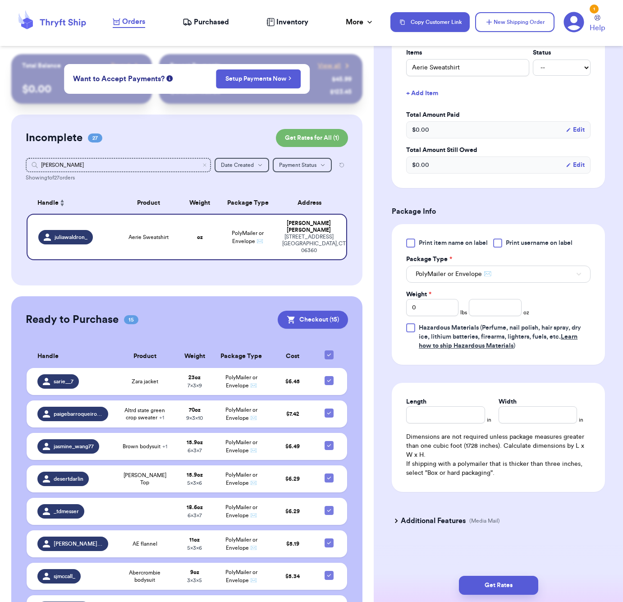
scroll to position [229, 0]
click at [484, 311] on input "number" at bounding box center [495, 307] width 52 height 17
type input "15"
type input "15.9"
type input "7"
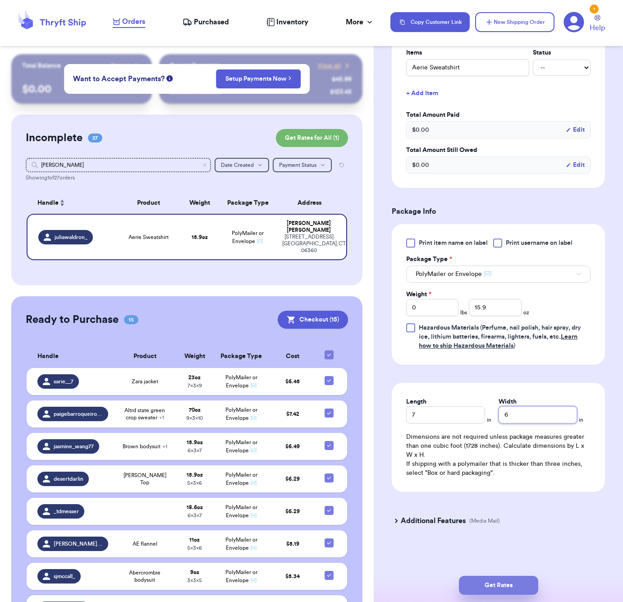
type input "6"
click at [517, 588] on button "Get Rates" at bounding box center [498, 585] width 79 height 19
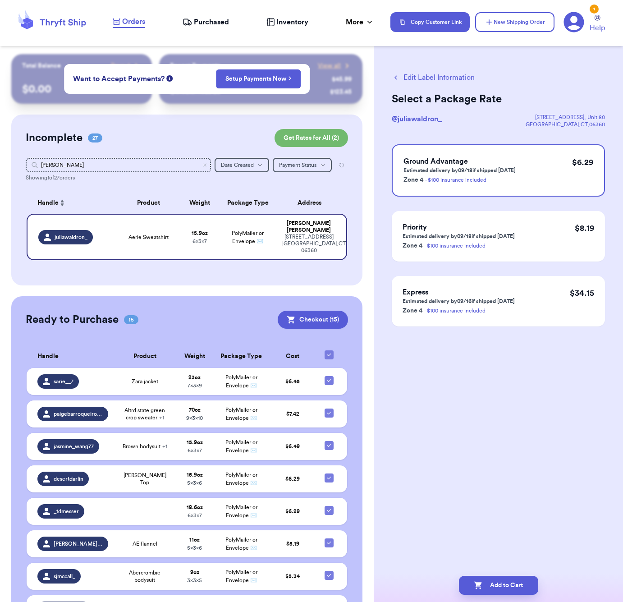
scroll to position [0, 0]
click at [528, 588] on button "Add to Cart" at bounding box center [498, 585] width 79 height 19
checkbox input "true"
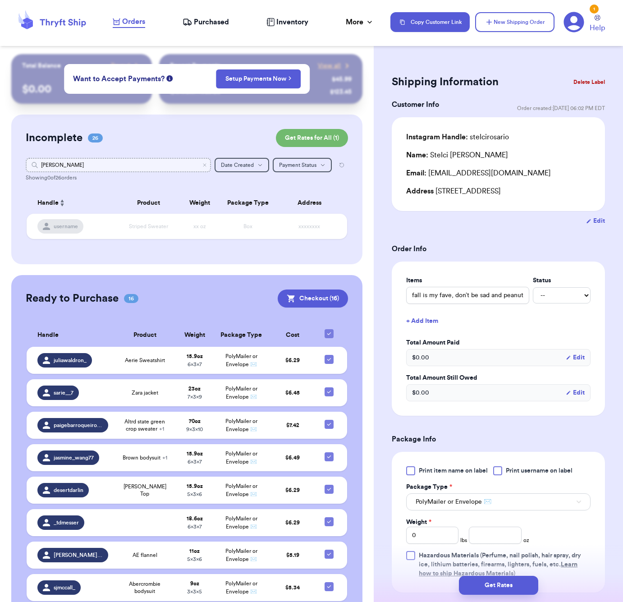
click at [83, 165] on input "[PERSON_NAME]" at bounding box center [118, 165] width 185 height 14
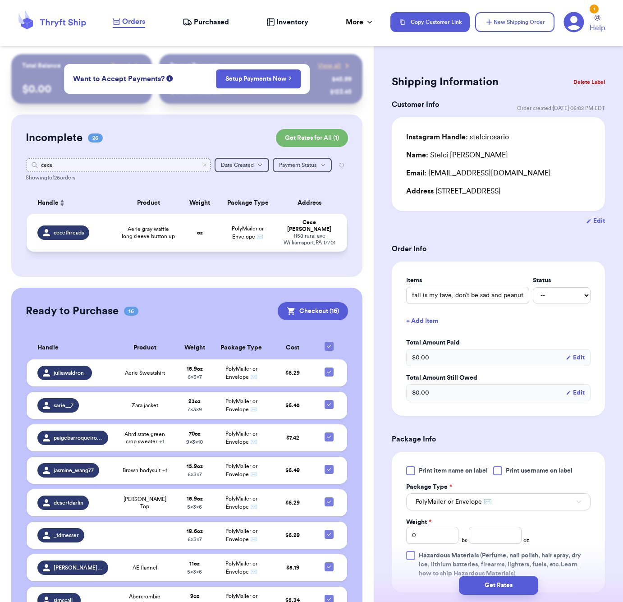
type input "cece"
click at [155, 226] on td "Aerie gray waffle long sleeve button up" at bounding box center [148, 233] width 64 height 38
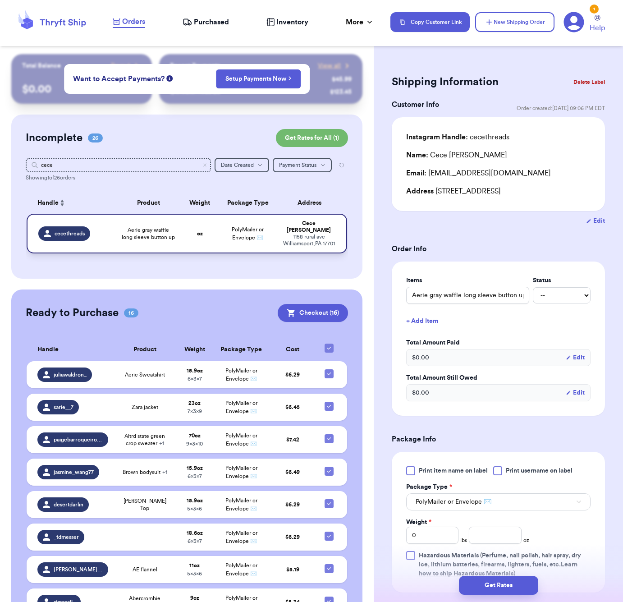
type input "Aerie gray waffle long sleeve button up"
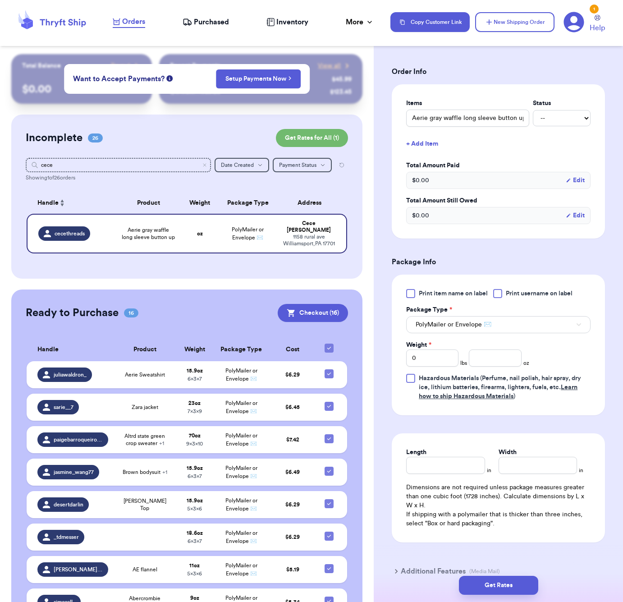
scroll to position [229, 0]
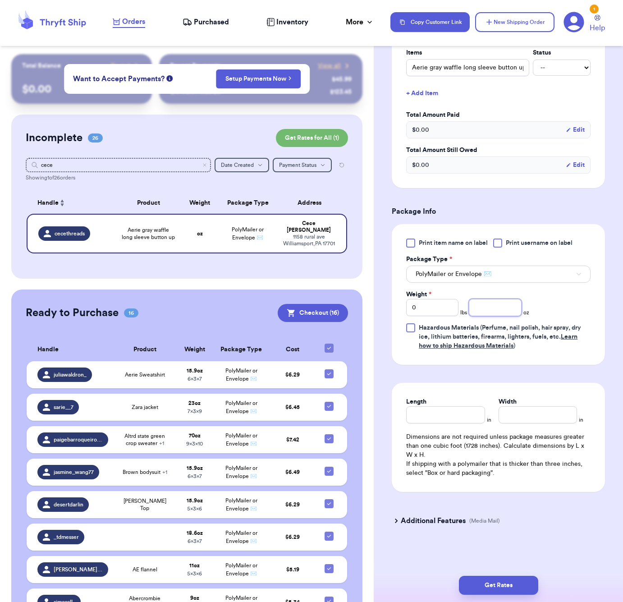
click at [496, 306] on input "number" at bounding box center [495, 307] width 52 height 17
type input "18"
click at [458, 408] on input "Length" at bounding box center [445, 414] width 78 height 17
type input "6"
type input "7"
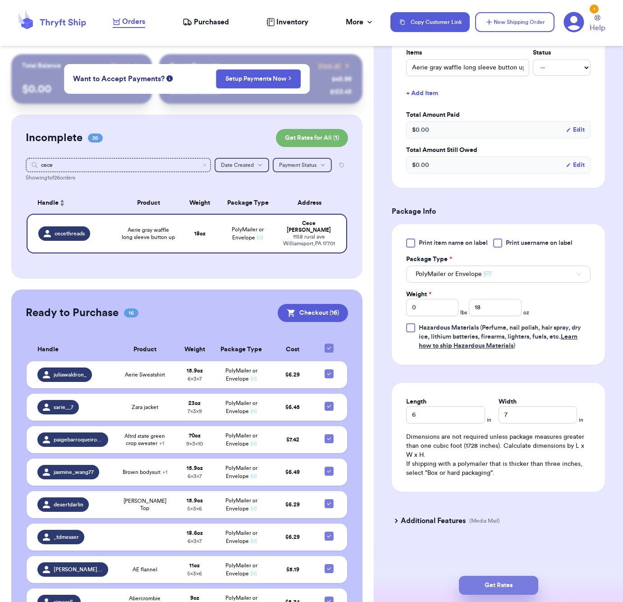
click at [510, 581] on button "Get Rates" at bounding box center [498, 585] width 79 height 19
type input "1"
type input "2"
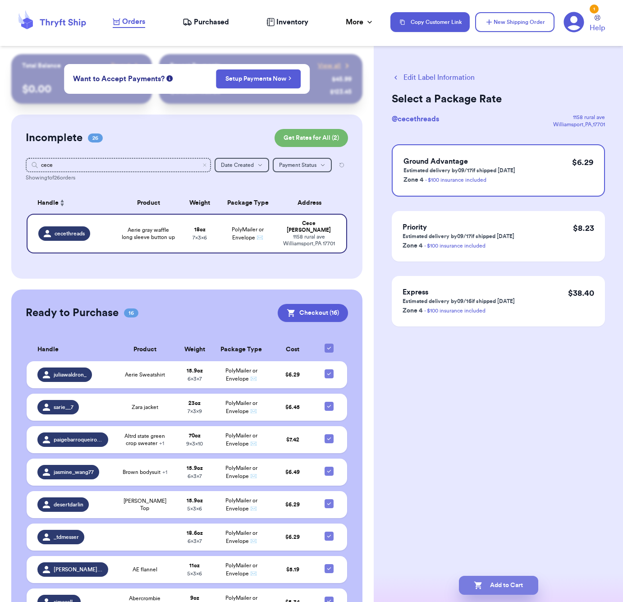
click at [516, 586] on button "Add to Cart" at bounding box center [498, 585] width 79 height 19
checkbox input "true"
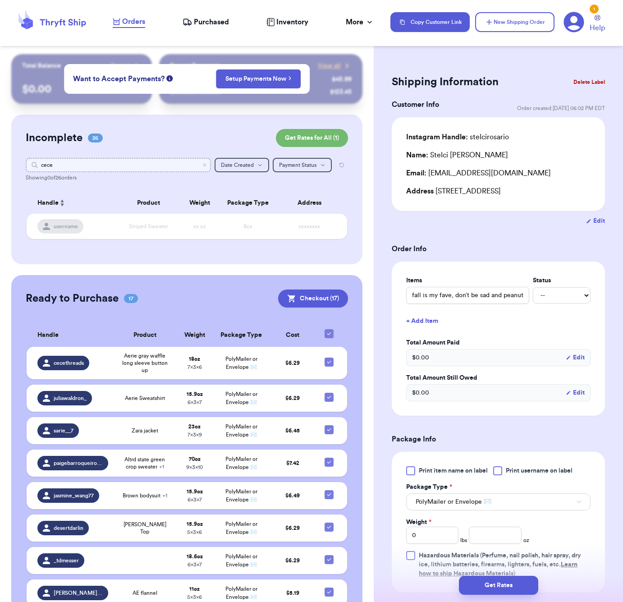
click at [138, 166] on input "cece" at bounding box center [118, 165] width 185 height 14
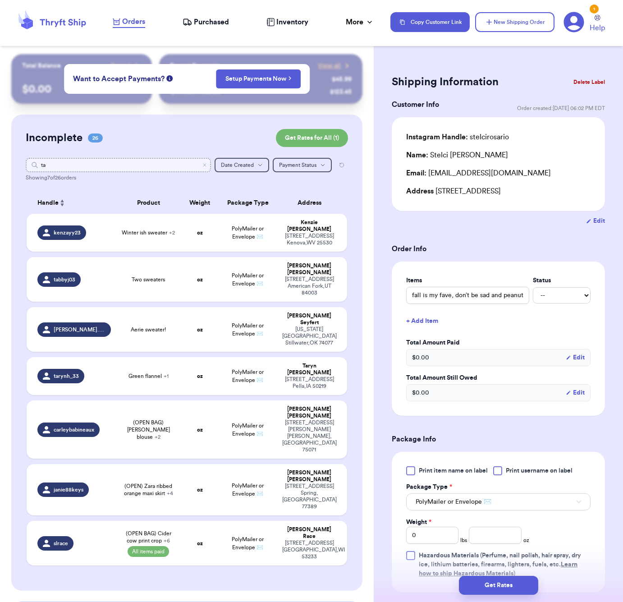
type input "tar"
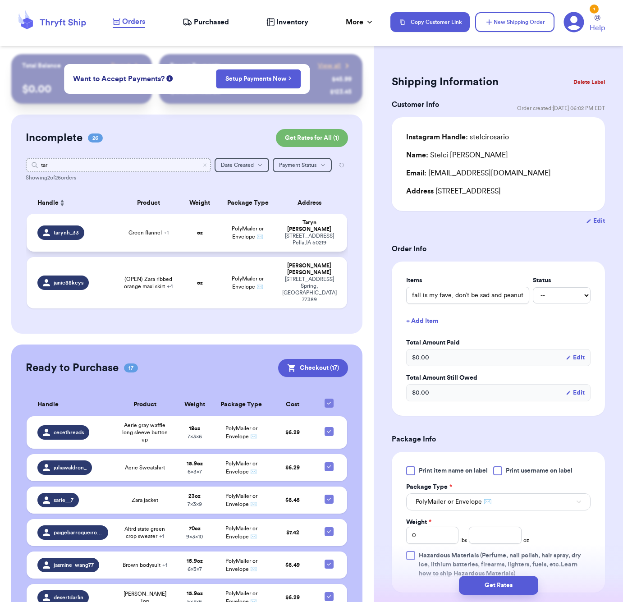
type input "tar"
click at [205, 238] on td "oz" at bounding box center [199, 233] width 38 height 38
type input "Green flannel"
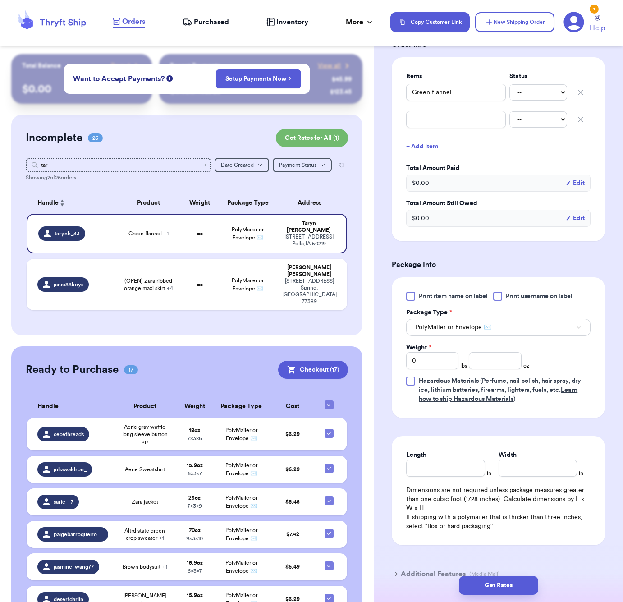
scroll to position [241, 0]
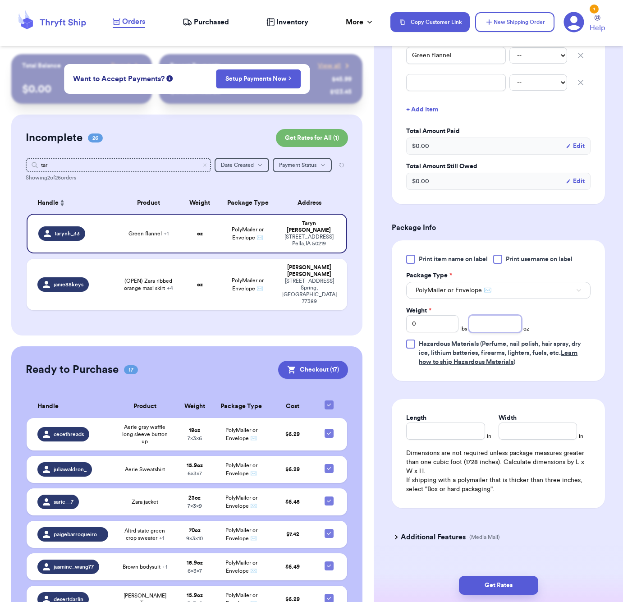
click at [486, 327] on input "number" at bounding box center [495, 323] width 52 height 17
type input "9"
click at [460, 427] on input "Length" at bounding box center [445, 430] width 78 height 17
type input "6"
type input "5"
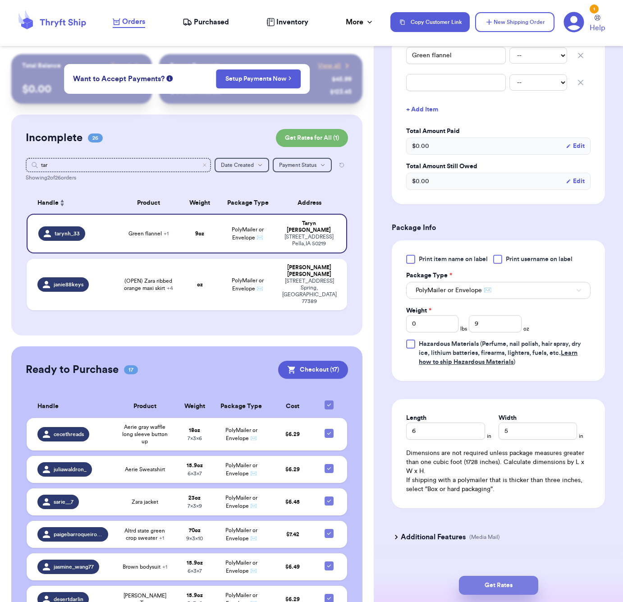
click at [494, 586] on button "Get Rates" at bounding box center [498, 585] width 79 height 19
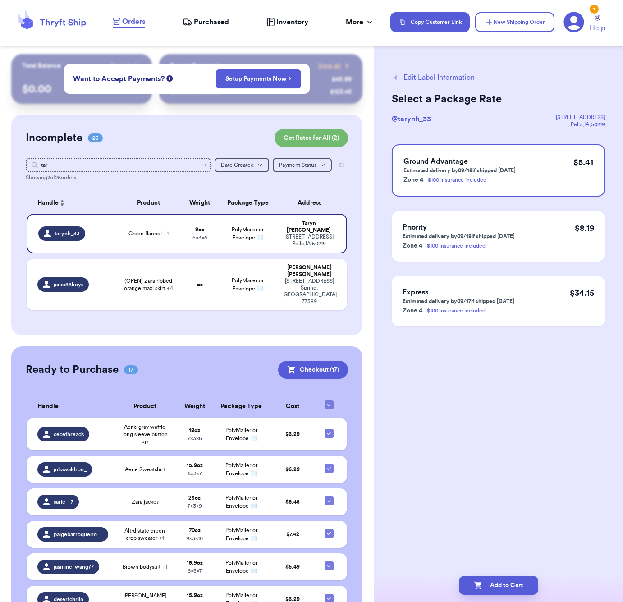
scroll to position [0, 0]
click at [494, 590] on button "Add to Cart" at bounding box center [498, 585] width 79 height 19
checkbox input "true"
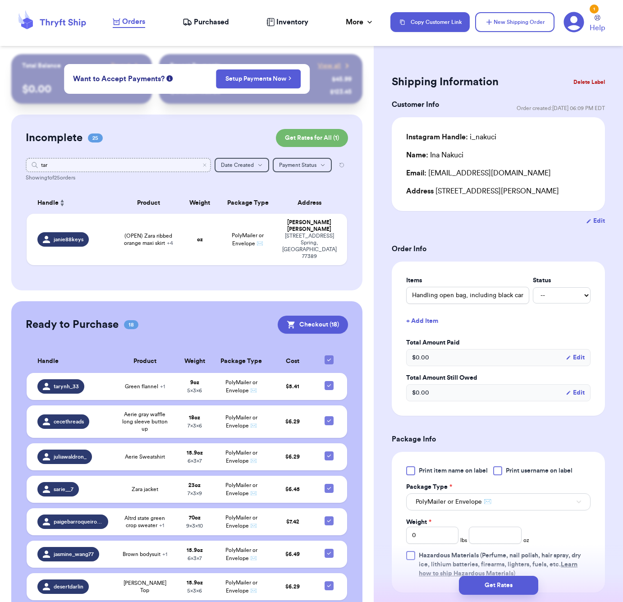
click at [160, 166] on input "tar" at bounding box center [118, 165] width 185 height 14
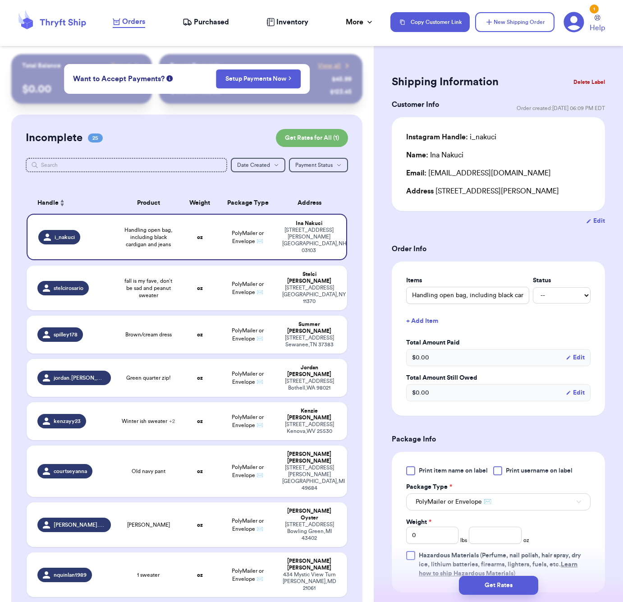
click at [512, 65] on div "Shipping Information Delete Label Customer Info Order created: 09/15, 06:09 PM …" at bounding box center [498, 441] width 249 height 775
click at [494, 21] on button "New Shipping Order" at bounding box center [514, 22] width 79 height 20
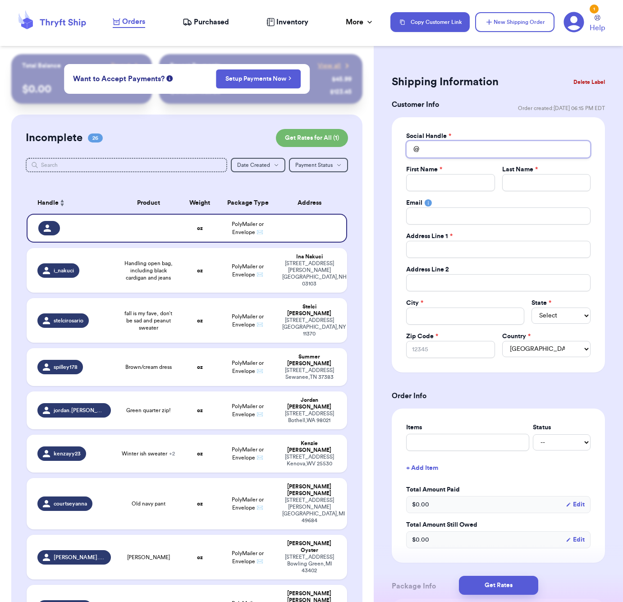
click at [452, 148] on input "Total Amount Paid" at bounding box center [498, 149] width 184 height 17
type input "b"
type input "br"
type input "bre"
type input "bree"
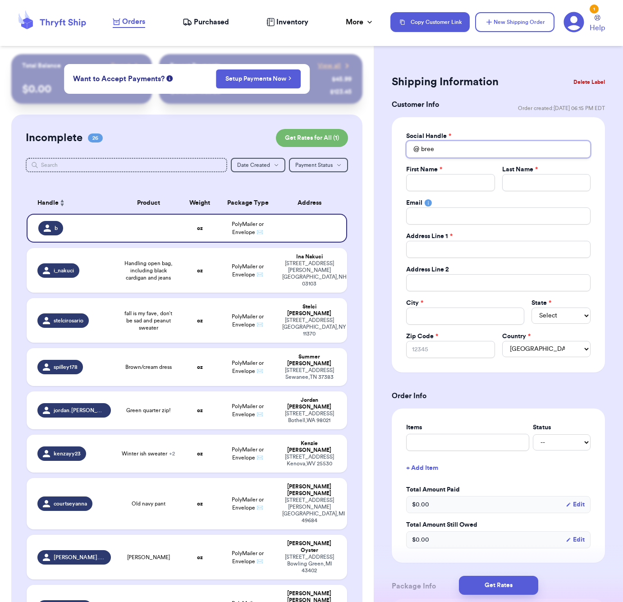
type input "breec"
type input "breeca"
type input "breecar"
type input "breecarp"
type input "breecarpe"
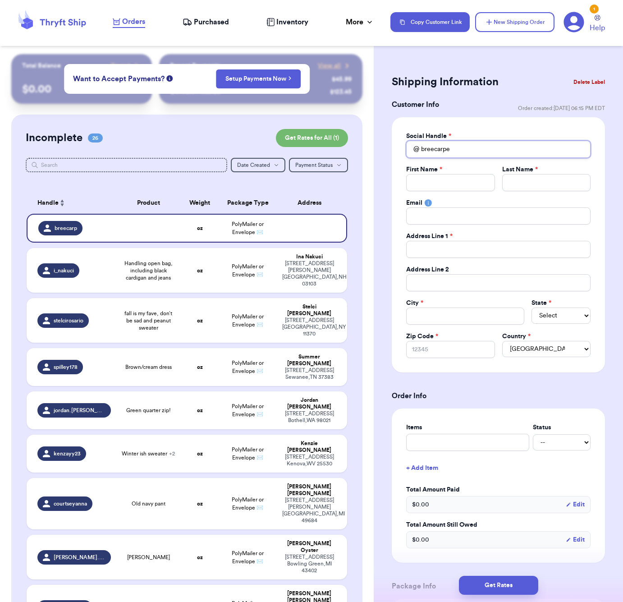
type input "breecarpen"
type input "breecarpent"
type input "breecarpente"
type input "breecarpenter"
type input "breexcarpenter"
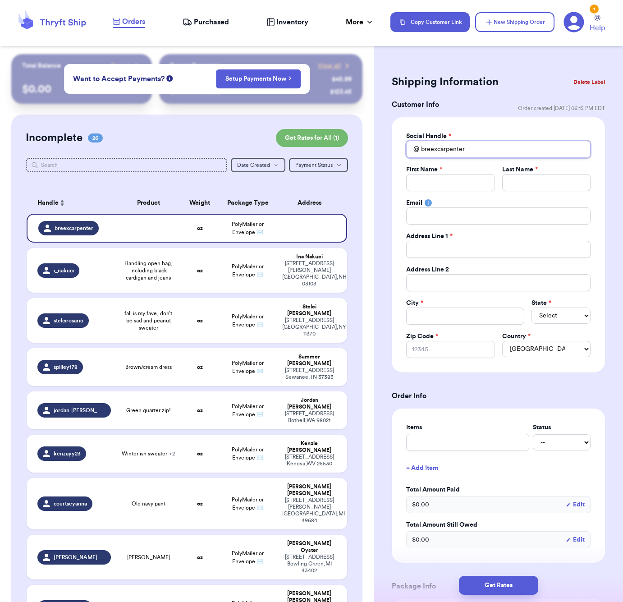
type input "breexcarpenter"
type input "B"
type input "Br"
type input "Bre"
type input "Bree"
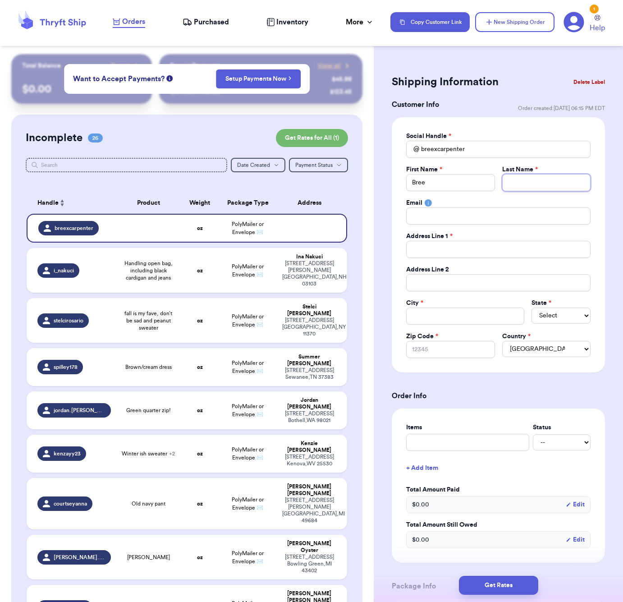
type input "C"
type input "Ca"
type input "Car"
type input "Carp"
type input "Carpe"
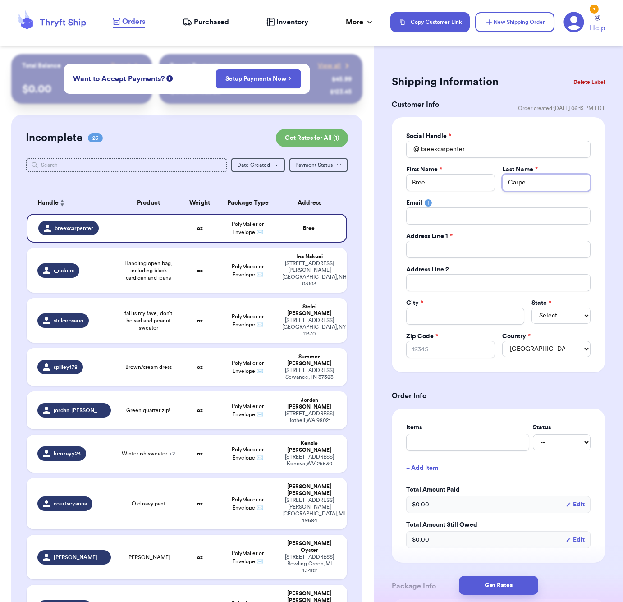
type input "Carpen"
type input "Carpent"
type input "Carpente"
type input "Carpenter"
type input "5"
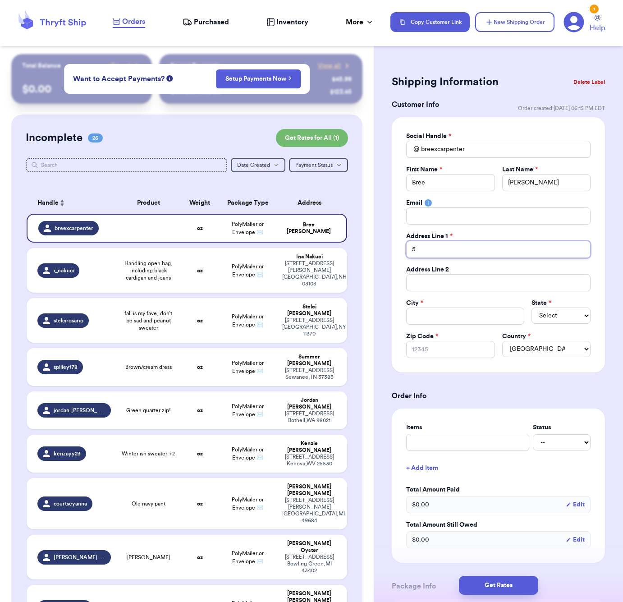
type input "54"
type input "540"
type input "5407"
type input "5407 B"
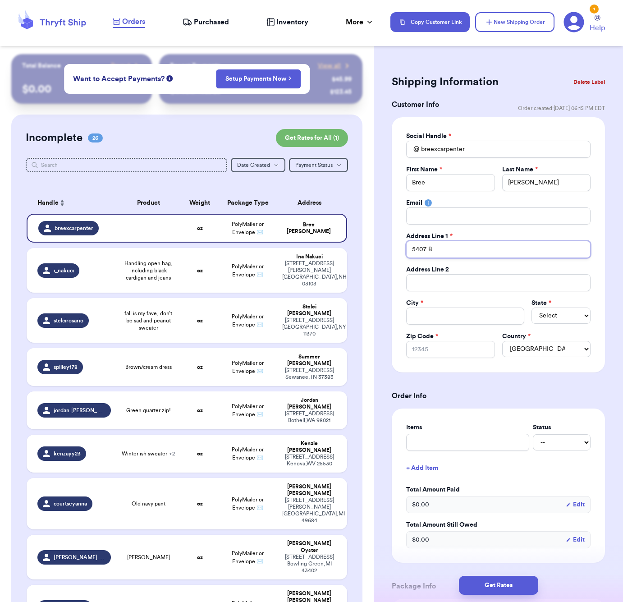
type input "5407 Bi"
type input "5407 Bil"
type input "5407 Bilb"
type input "5407 Bilbe"
type input "5407 Bilber"
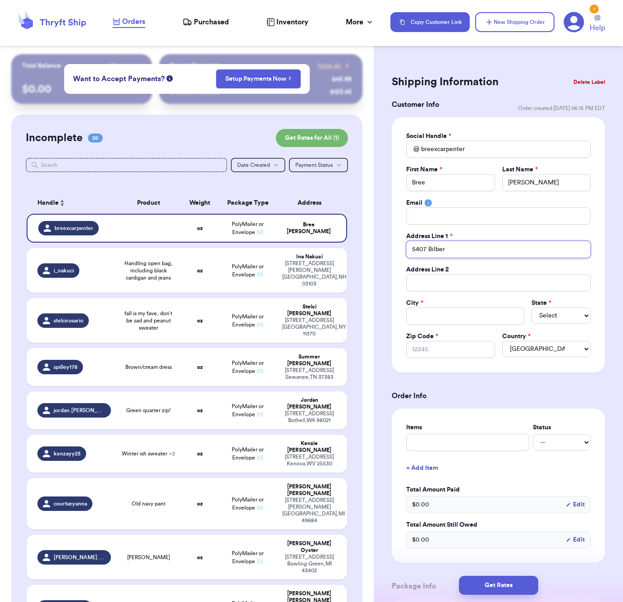
type input "5407 Bilberr"
type input "5407 Bilberry"
type input "5407 Bilberry L"
type input "5407 Bilberry La"
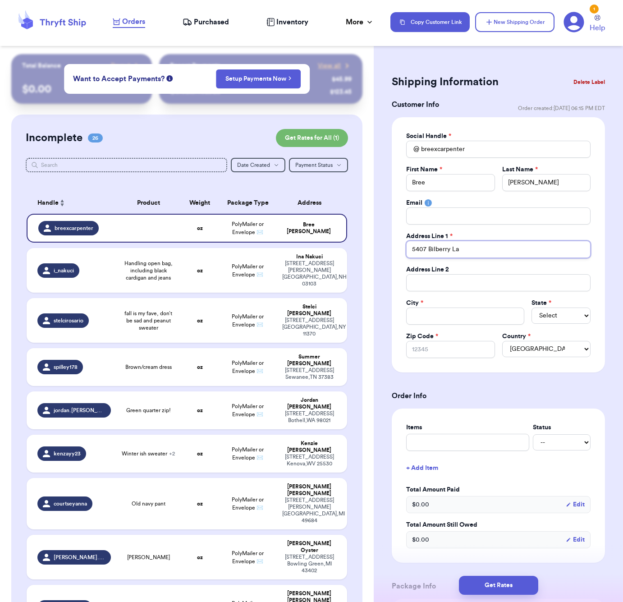
type input "5407 Bilberry Lan"
type input "5407 Bilberry Lane"
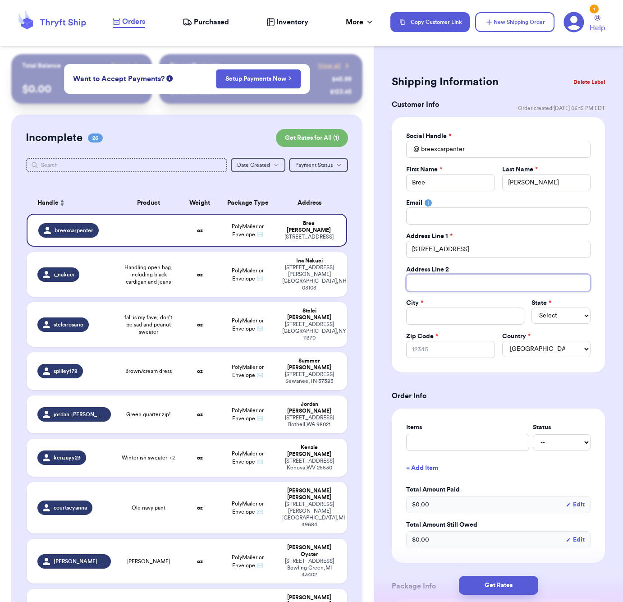
type input "W"
type input "We"
type input "Wes"
type input "West"
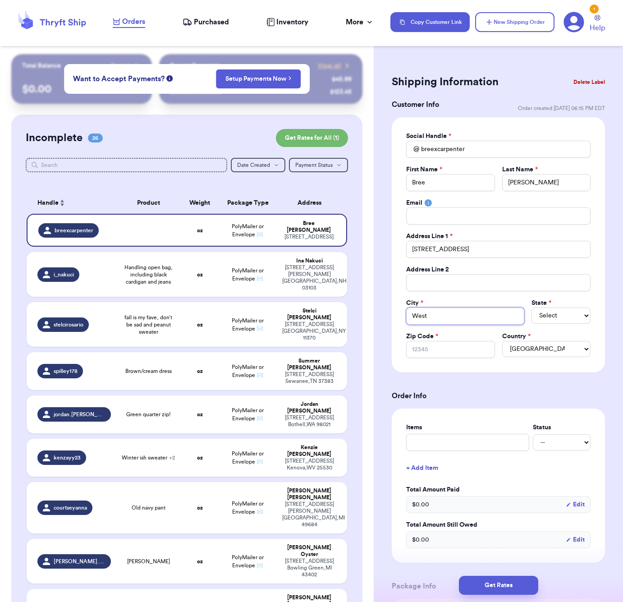
type input "Weste"
type input "Wester"
type input "Westerv"
type input "Westervi"
type input "Westervil"
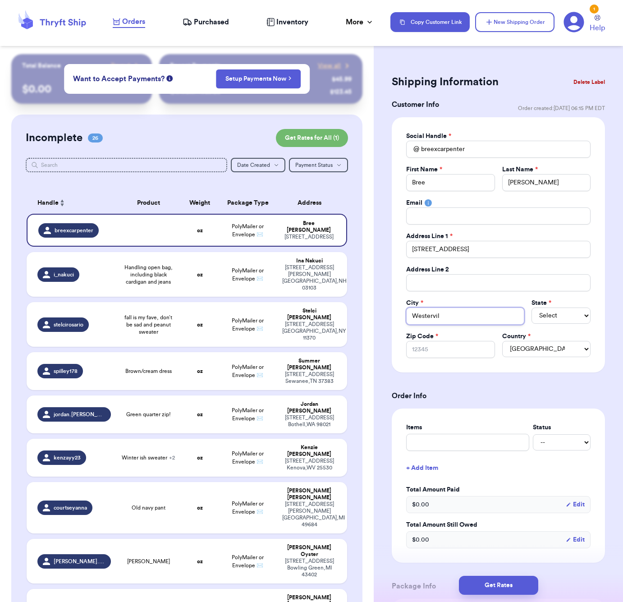
type input "Westervill"
type input "Westerville"
type input "Westervilleo"
type input "Westerville"
select select "OH"
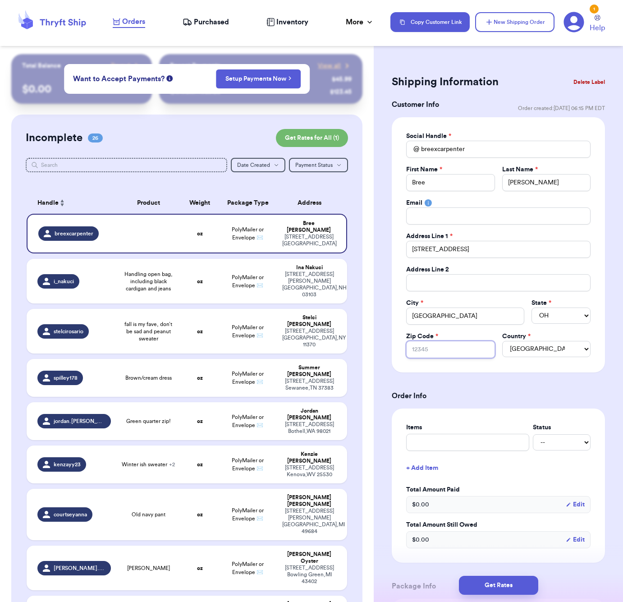
type input "4"
type input "43"
type input "430"
type input "4308"
type input "43081"
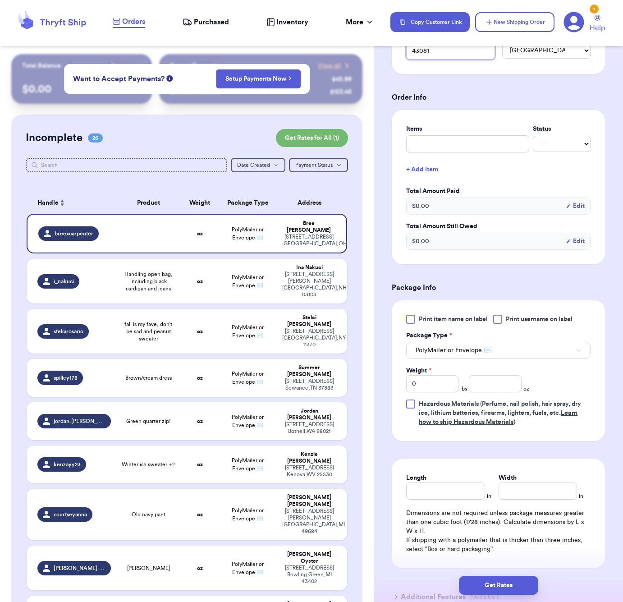
scroll to position [302, 0]
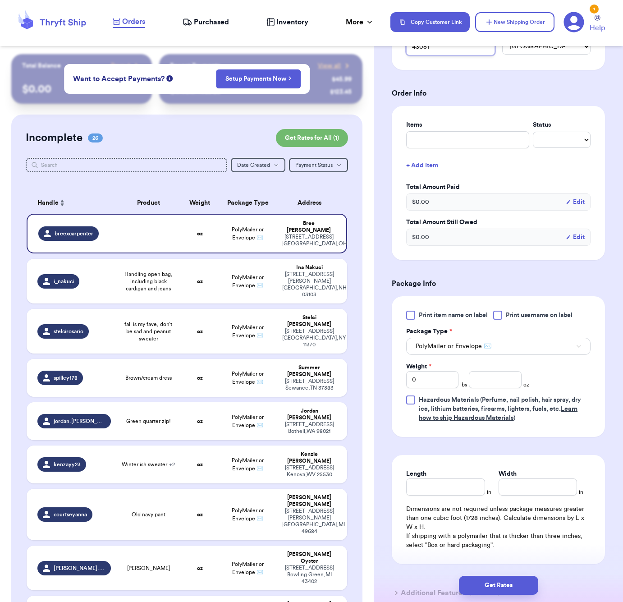
type input "43081"
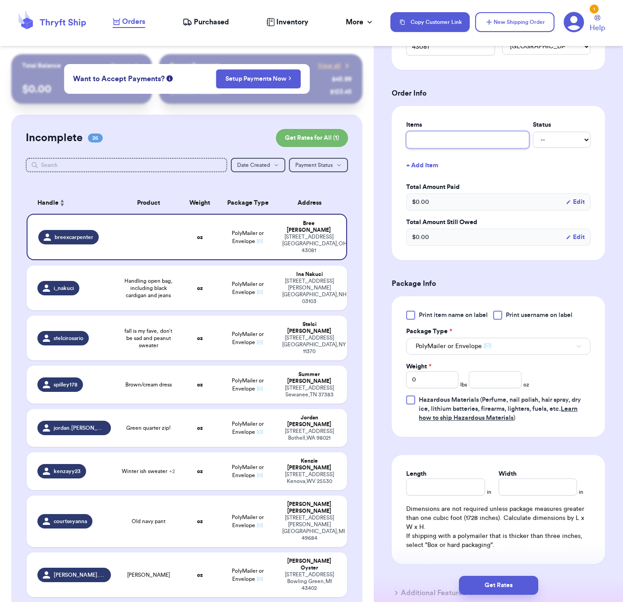
type input "c"
type input "ch"
type input "cha"
type input "char"
type input "charg"
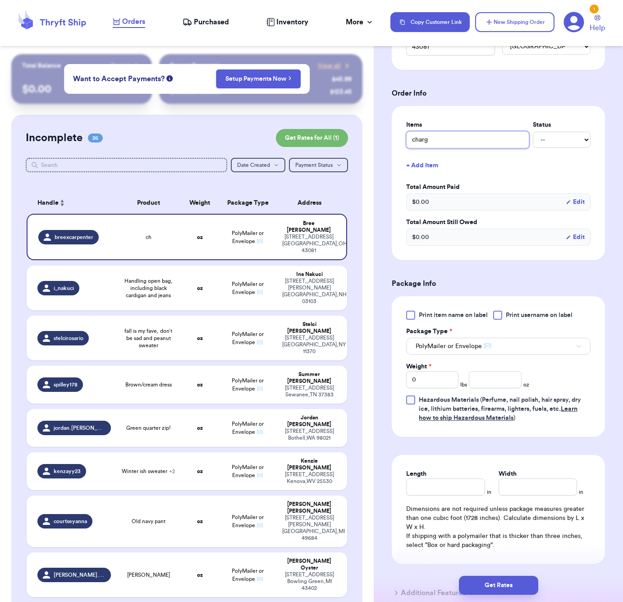
type input "chargi"
type input "chargin"
type input "charging"
type input "chargin"
type input "chargi"
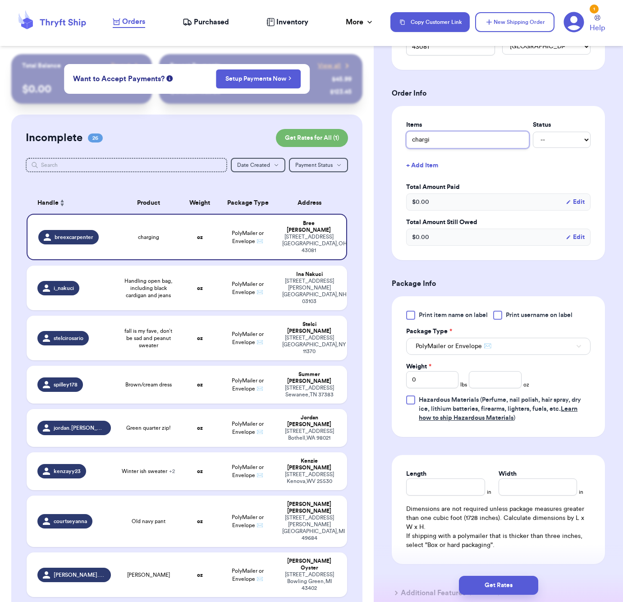
type input "charg"
click at [411, 137] on input "charger" at bounding box center [467, 139] width 123 height 17
click at [490, 375] on input "number" at bounding box center [495, 379] width 52 height 17
click at [455, 484] on input "Length" at bounding box center [445, 486] width 78 height 17
click at [492, 587] on button "Get Rates" at bounding box center [498, 585] width 79 height 19
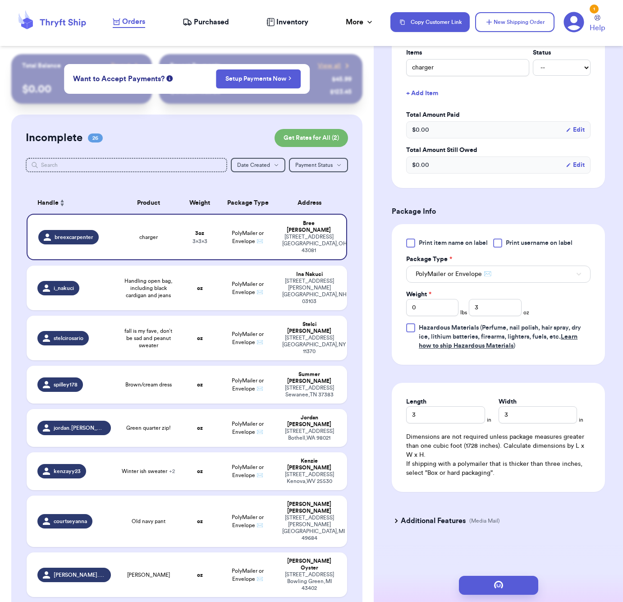
scroll to position [0, 0]
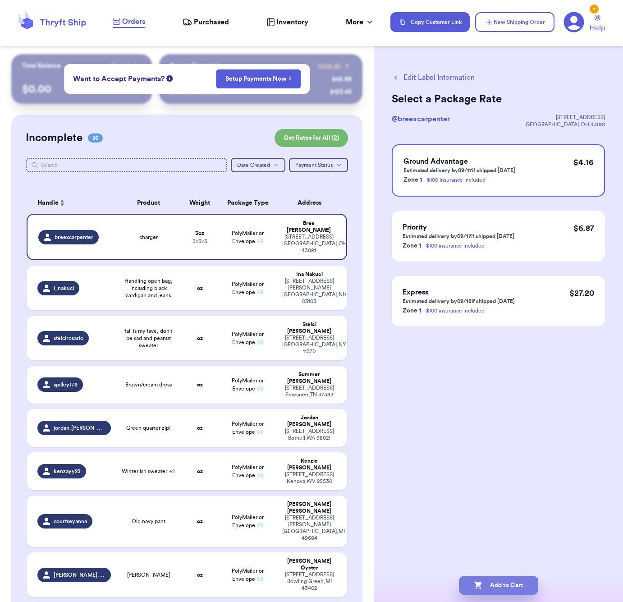
click at [512, 583] on button "Add to Cart" at bounding box center [498, 585] width 79 height 19
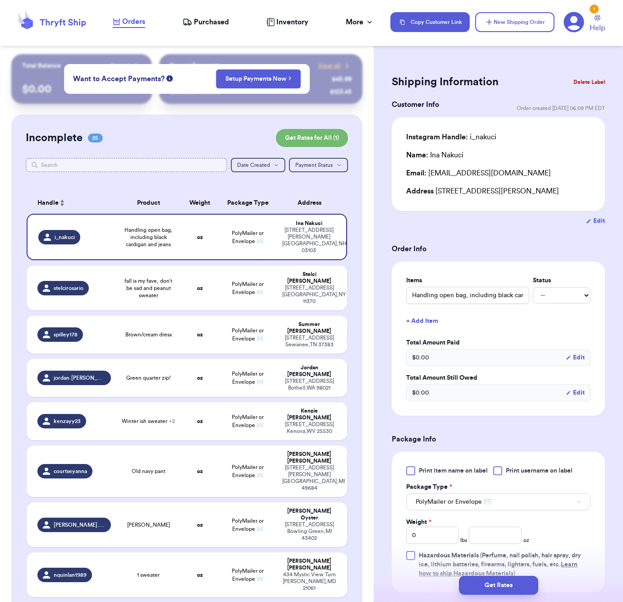
click at [69, 164] on input "text" at bounding box center [126, 165] width 201 height 14
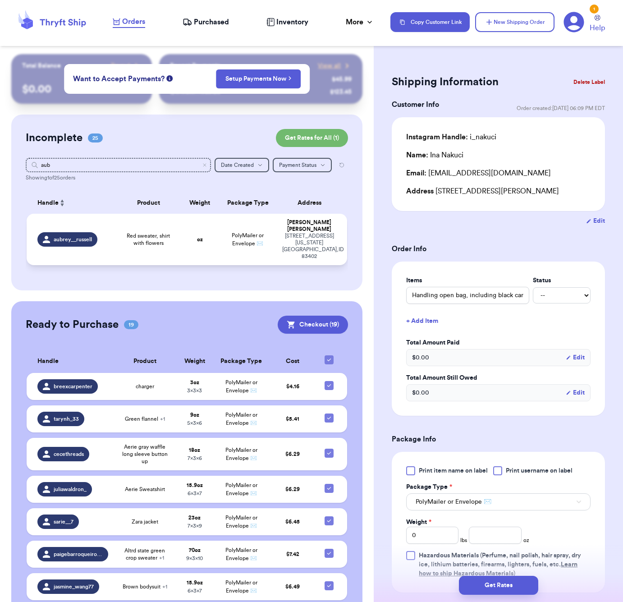
click at [190, 234] on td "oz" at bounding box center [199, 239] width 38 height 51
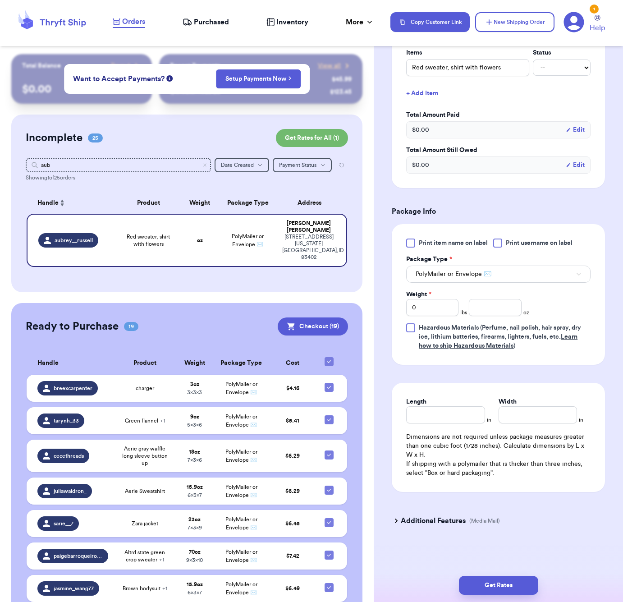
scroll to position [229, 0]
click at [482, 307] on input "number" at bounding box center [495, 307] width 52 height 17
click at [447, 417] on input "Length" at bounding box center [445, 414] width 78 height 17
click at [489, 590] on button "Get Rates" at bounding box center [498, 585] width 79 height 19
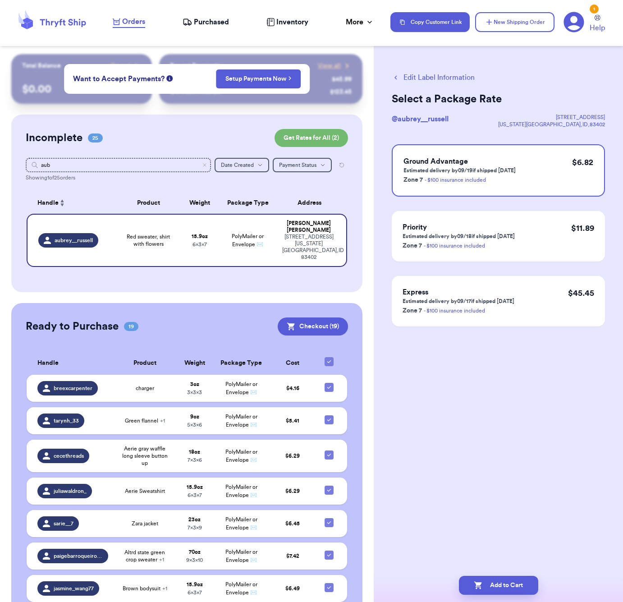
scroll to position [0, 0]
click at [505, 583] on button "Add to Cart" at bounding box center [498, 585] width 79 height 19
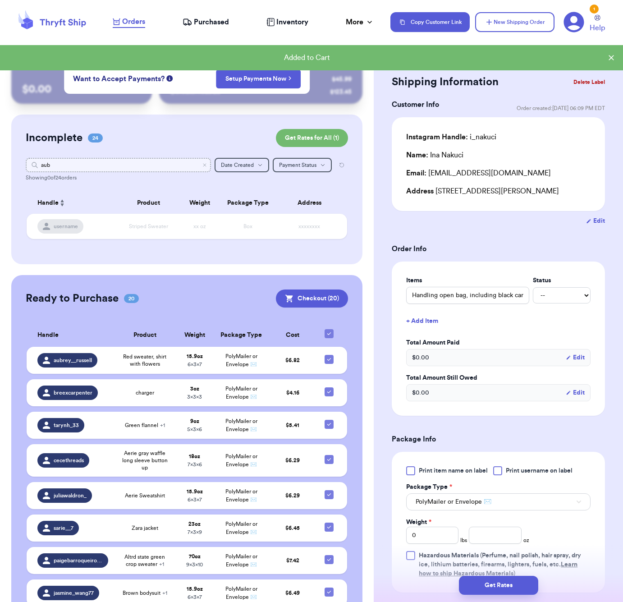
click at [168, 167] on input "aub" at bounding box center [118, 165] width 185 height 14
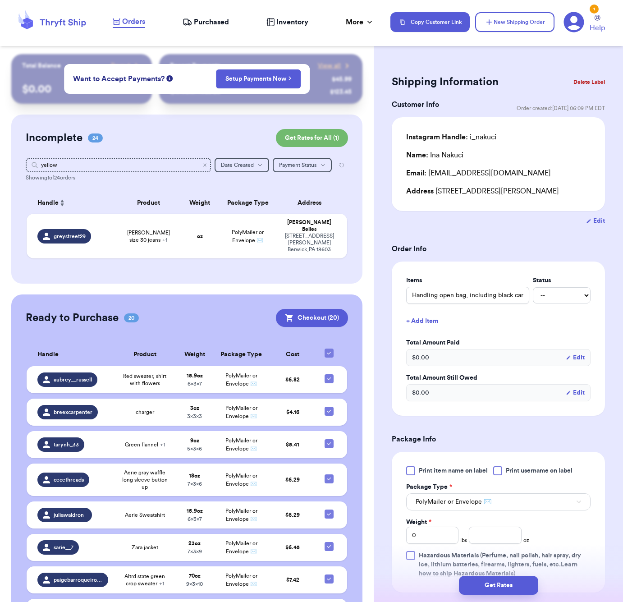
click at [203, 167] on icon "Clear search" at bounding box center [204, 164] width 5 height 5
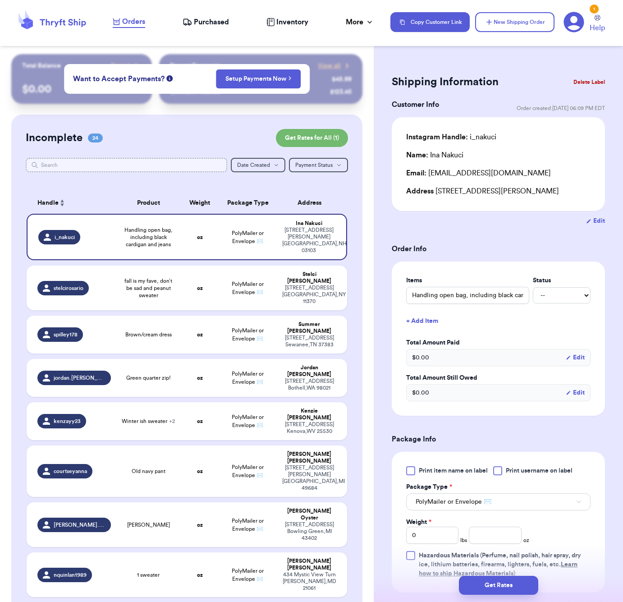
click at [128, 170] on input "text" at bounding box center [126, 165] width 201 height 14
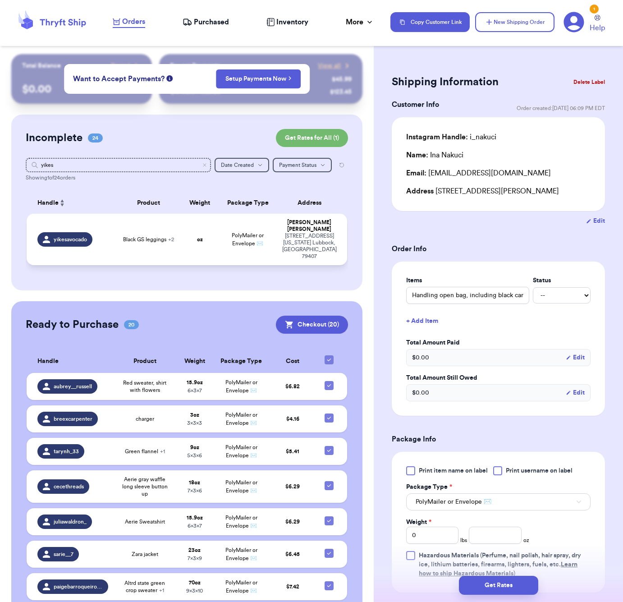
click at [181, 230] on td "oz" at bounding box center [199, 239] width 38 height 51
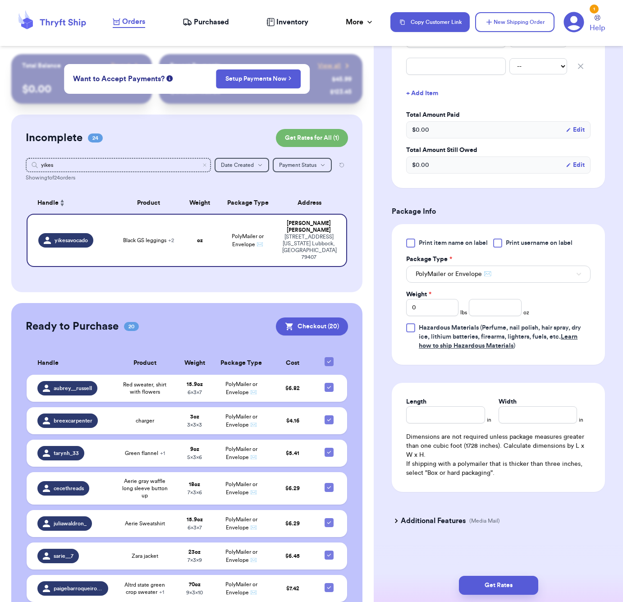
scroll to position [286, 0]
click at [477, 299] on input "number" at bounding box center [495, 307] width 52 height 17
click at [468, 421] on input "Length" at bounding box center [445, 414] width 78 height 17
click at [489, 582] on button "Get Rates" at bounding box center [498, 585] width 79 height 19
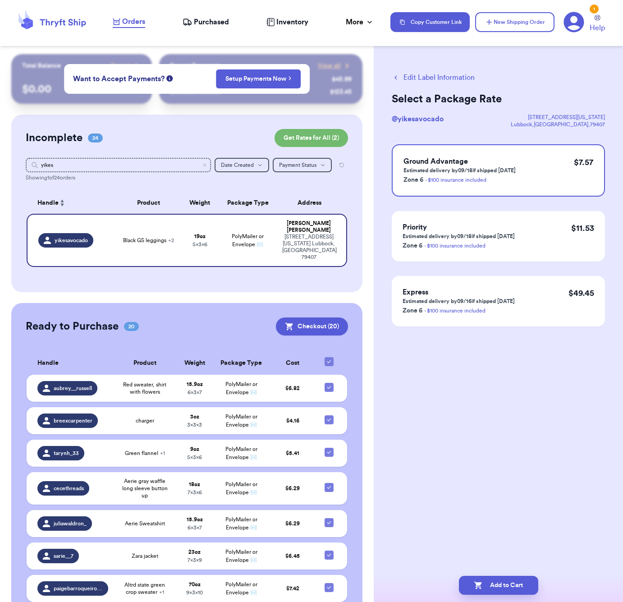
click at [433, 81] on button "Edit Label Information" at bounding box center [433, 77] width 83 height 11
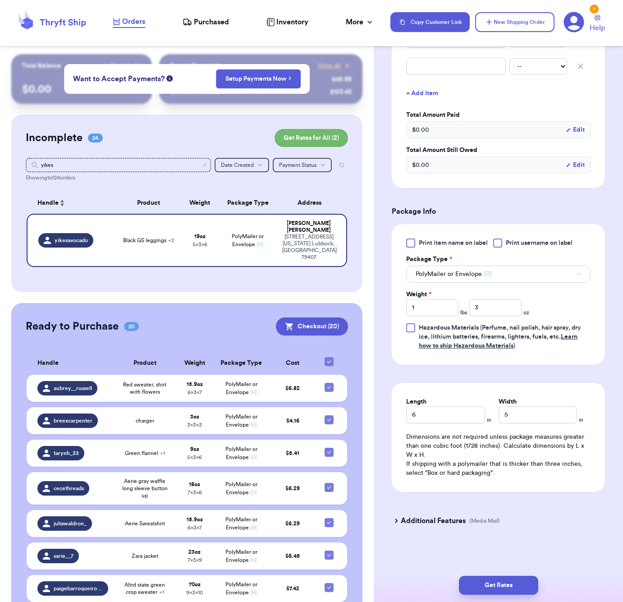
scroll to position [286, 0]
click at [489, 310] on input "3" at bounding box center [495, 307] width 52 height 17
click at [445, 312] on input "1" at bounding box center [432, 307] width 52 height 17
click at [480, 592] on button "Get Rates" at bounding box center [498, 585] width 79 height 19
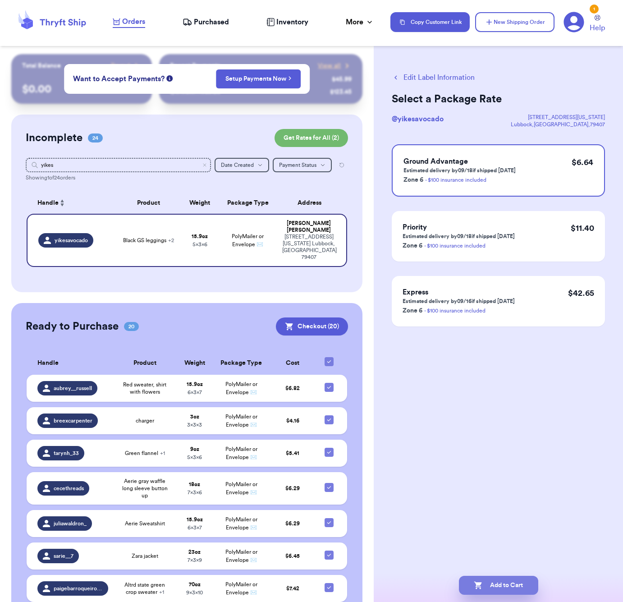
click at [493, 585] on button "Add to Cart" at bounding box center [498, 585] width 79 height 19
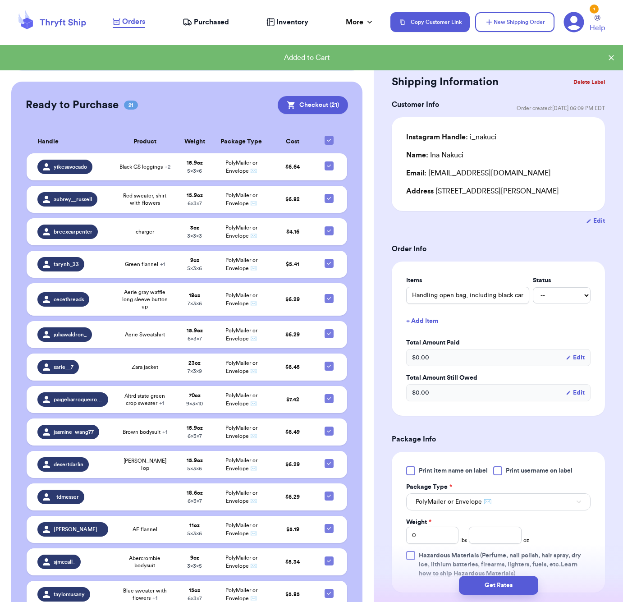
scroll to position [198, 0]
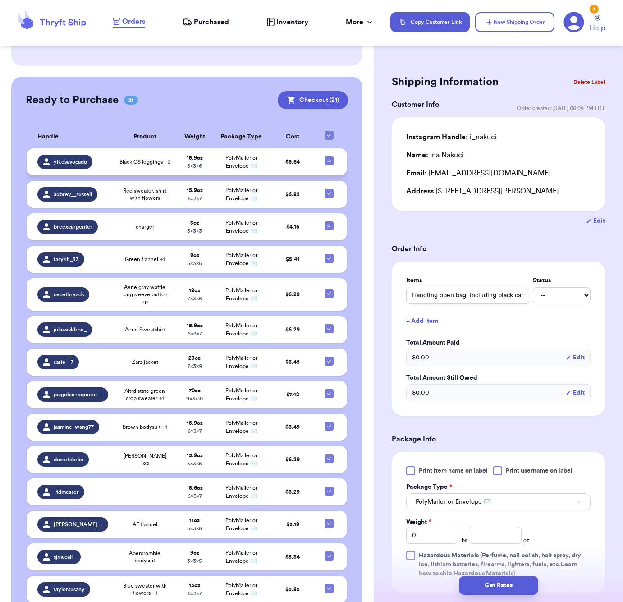
click at [125, 164] on span "Black GS leggings + 2" at bounding box center [144, 161] width 51 height 7
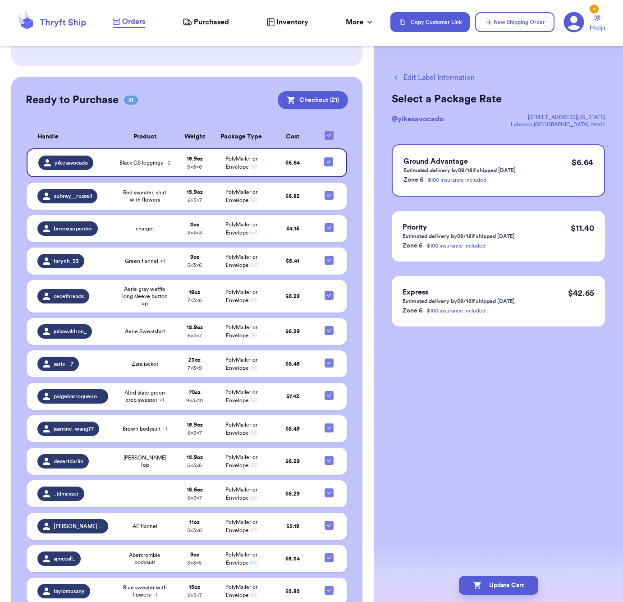
click at [426, 75] on button "Edit Label Information" at bounding box center [433, 77] width 83 height 11
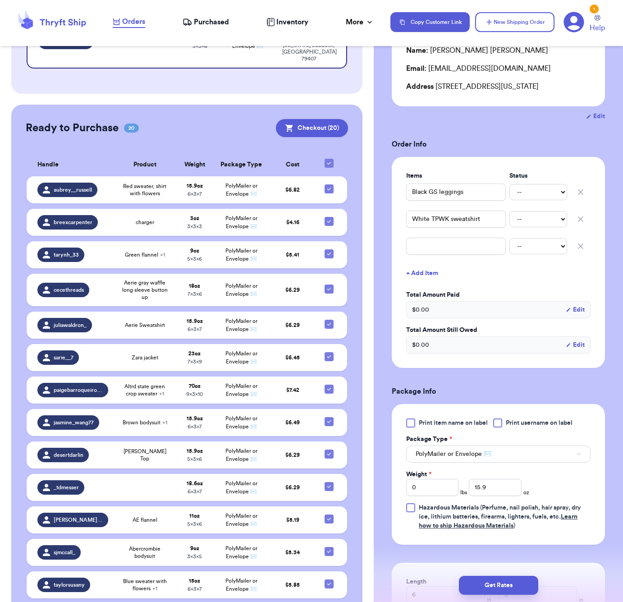
scroll to position [227, 0]
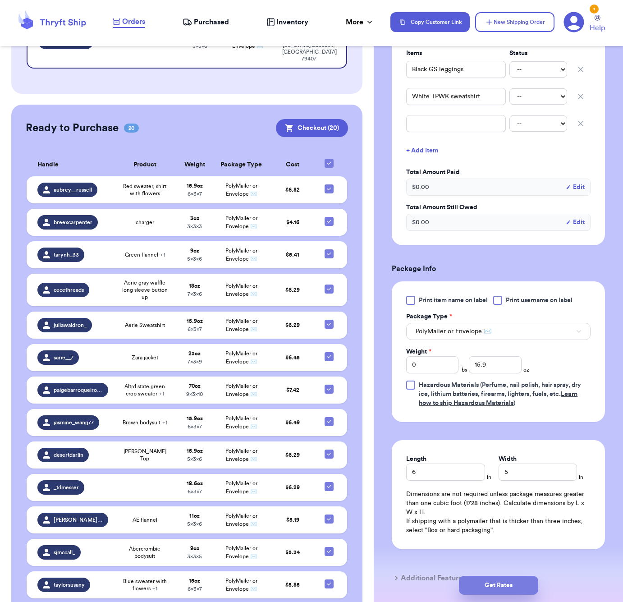
click at [527, 591] on button "Get Rates" at bounding box center [498, 585] width 79 height 19
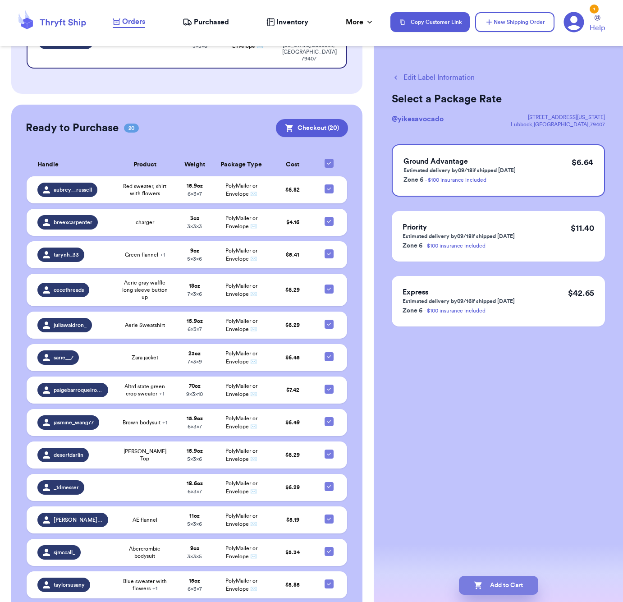
click at [506, 584] on button "Add to Cart" at bounding box center [498, 585] width 79 height 19
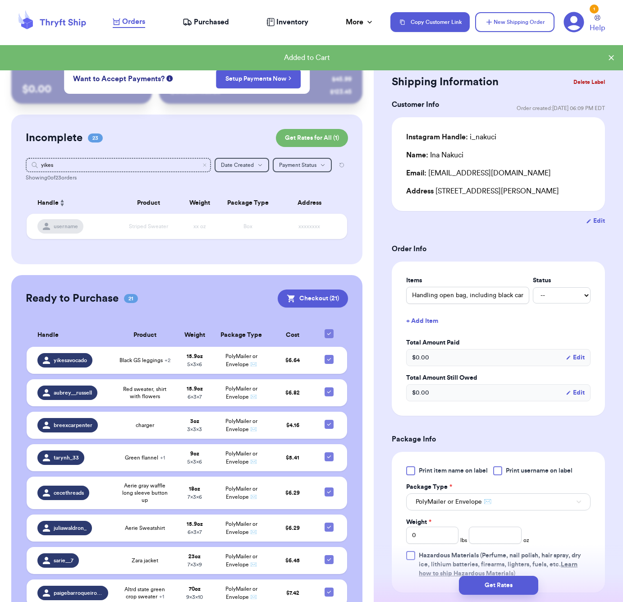
click at [227, 263] on div "Incomplete 23 Get Rates for All ( 1 ) Get Rates for All ( 1 ) yikes Date Create…" at bounding box center [186, 189] width 351 height 150
click at [608, 59] on icon at bounding box center [611, 57] width 9 height 9
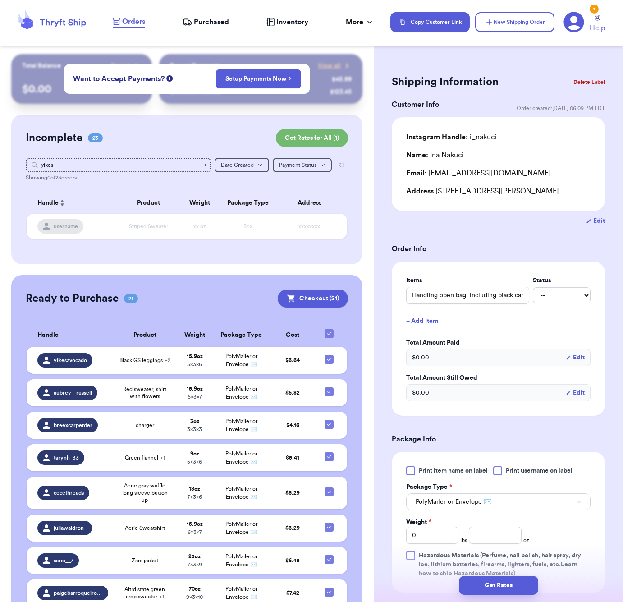
click at [205, 166] on icon "Clear search" at bounding box center [204, 164] width 5 height 5
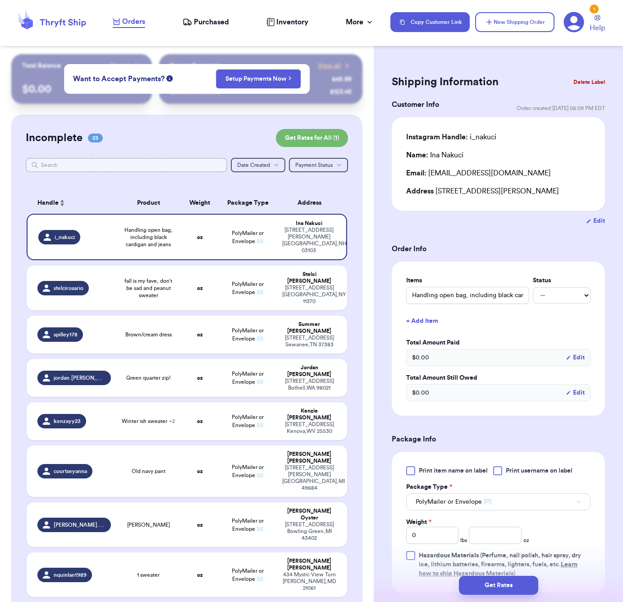
click at [152, 163] on input "text" at bounding box center [126, 165] width 201 height 14
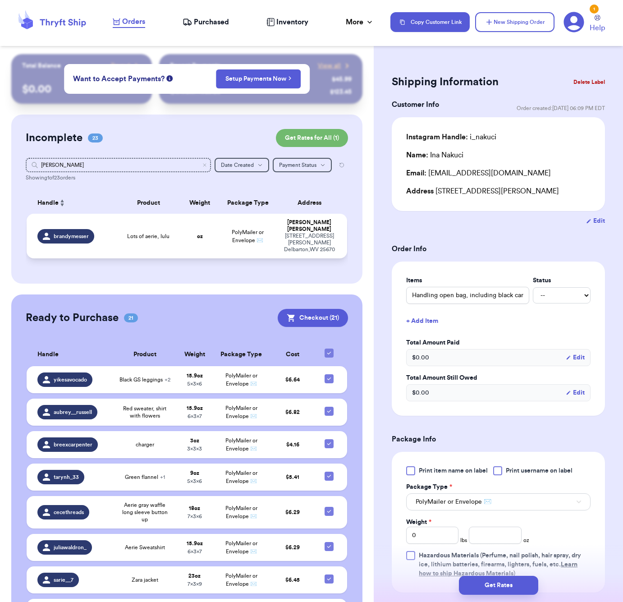
click at [160, 243] on td "Lots of aerie, lulu" at bounding box center [148, 236] width 64 height 45
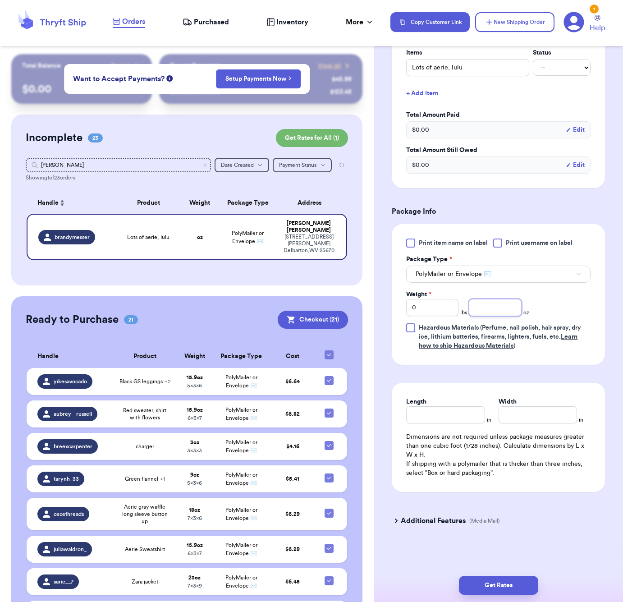
scroll to position [229, 0]
click at [492, 302] on input "number" at bounding box center [495, 307] width 52 height 17
click at [443, 417] on input "Length" at bounding box center [445, 414] width 78 height 17
drag, startPoint x: 527, startPoint y: 584, endPoint x: 538, endPoint y: 559, distance: 26.9
click at [527, 584] on button "Get Rates" at bounding box center [498, 585] width 79 height 19
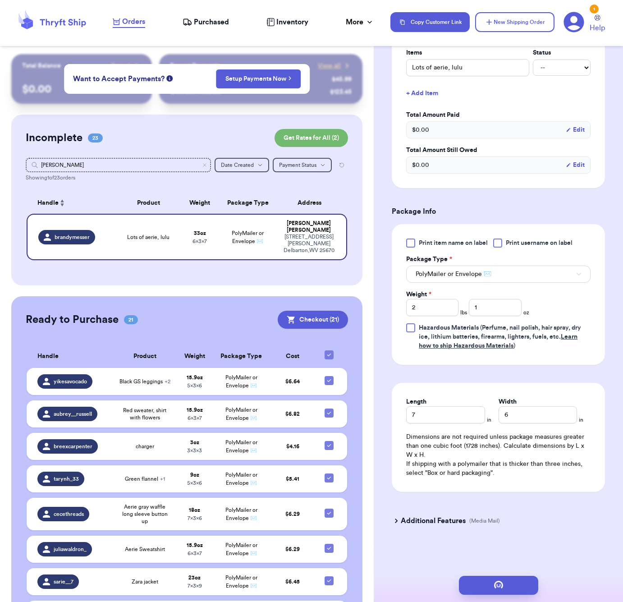
scroll to position [0, 0]
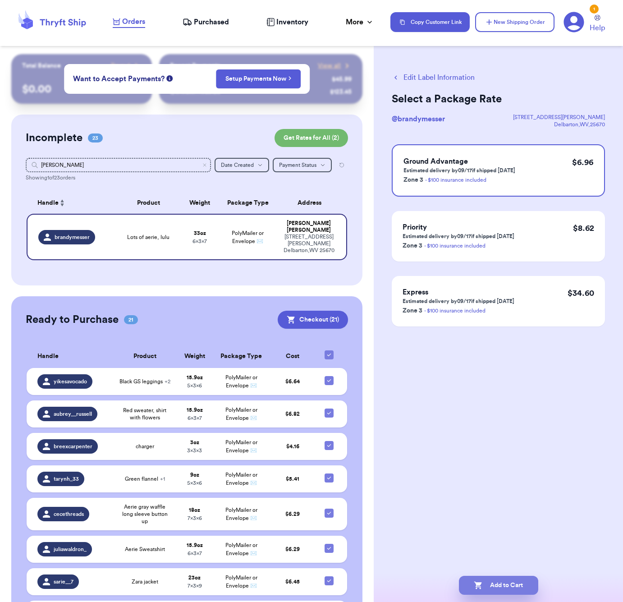
click at [522, 576] on button "Add to Cart" at bounding box center [498, 585] width 79 height 19
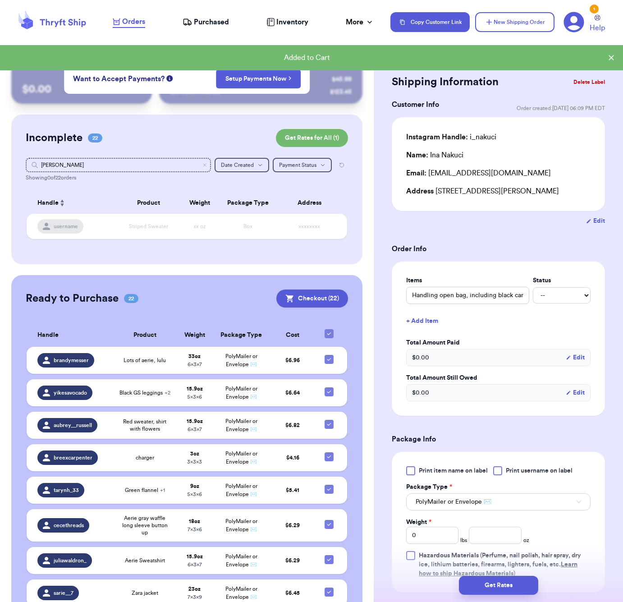
click at [222, 292] on div "Ready to Purchase 22 Checkout ( 22 )" at bounding box center [187, 298] width 322 height 18
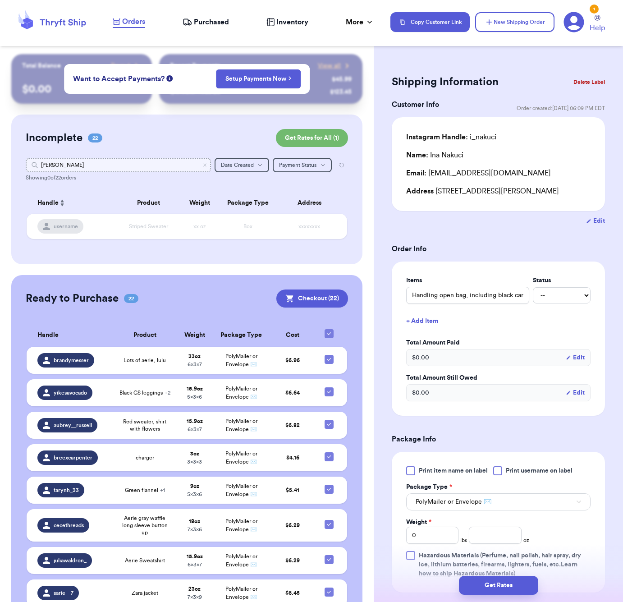
click at [207, 166] on input "brandy" at bounding box center [118, 165] width 185 height 14
click at [205, 164] on icon "Clear search" at bounding box center [204, 165] width 3 height 3
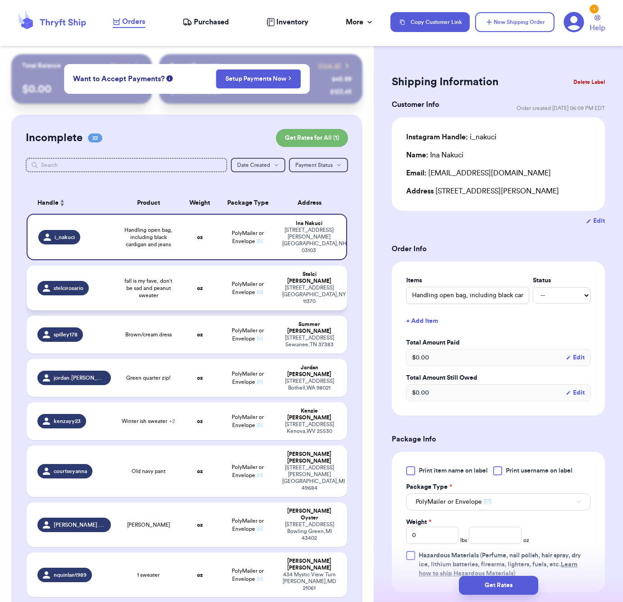
click at [201, 285] on strong "oz" at bounding box center [200, 287] width 6 height 5
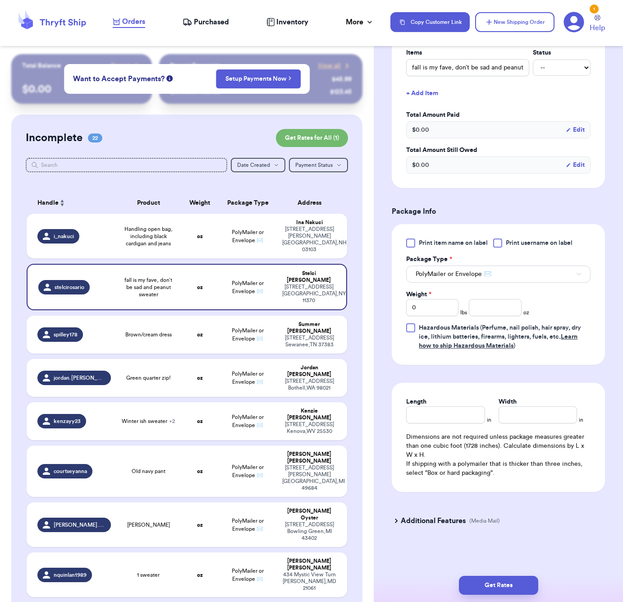
scroll to position [229, 0]
click at [494, 312] on input "number" at bounding box center [495, 307] width 52 height 17
click at [464, 409] on input "Length" at bounding box center [445, 414] width 78 height 17
click at [445, 422] on input "9" at bounding box center [445, 414] width 78 height 17
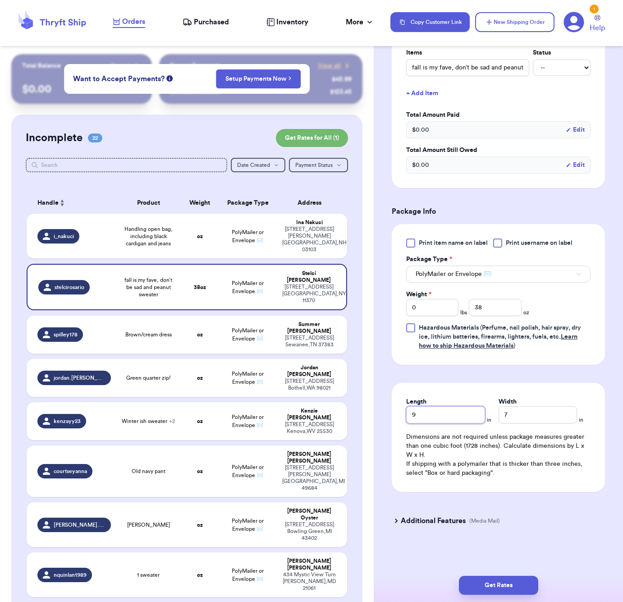
scroll to position [0, 0]
drag, startPoint x: 530, startPoint y: 579, endPoint x: 515, endPoint y: 567, distance: 18.6
click at [519, 571] on div "Get Rates" at bounding box center [498, 584] width 249 height 33
click at [512, 585] on button "Get Rates" at bounding box center [498, 585] width 79 height 19
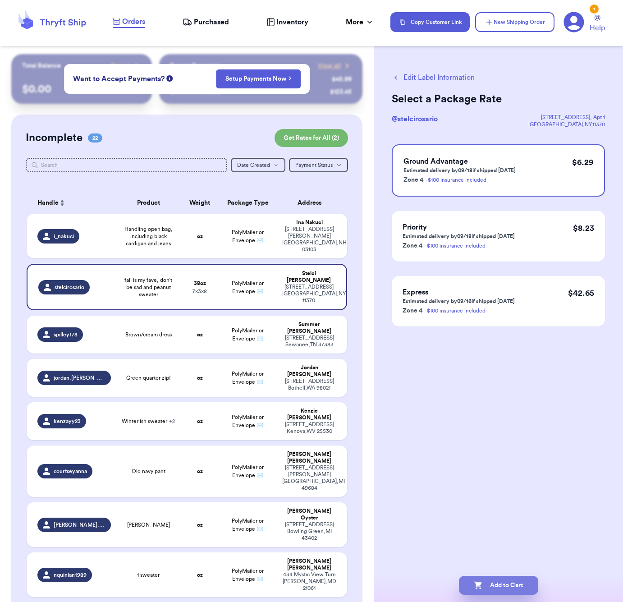
click at [515, 580] on button "Add to Cart" at bounding box center [498, 585] width 79 height 19
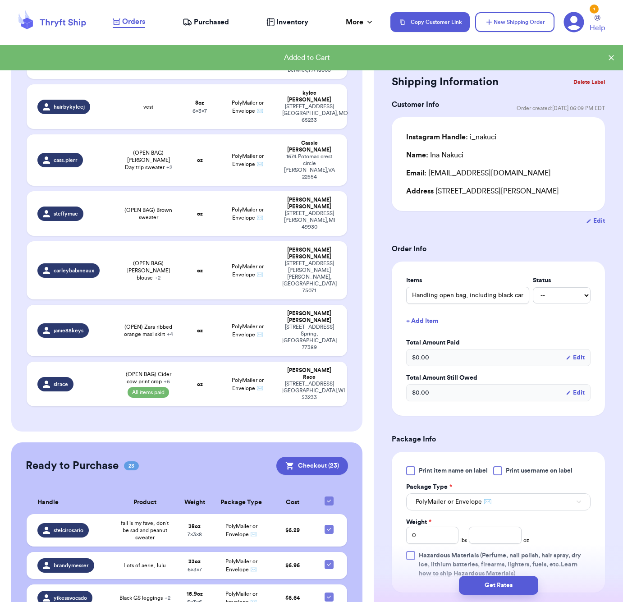
scroll to position [881, 0]
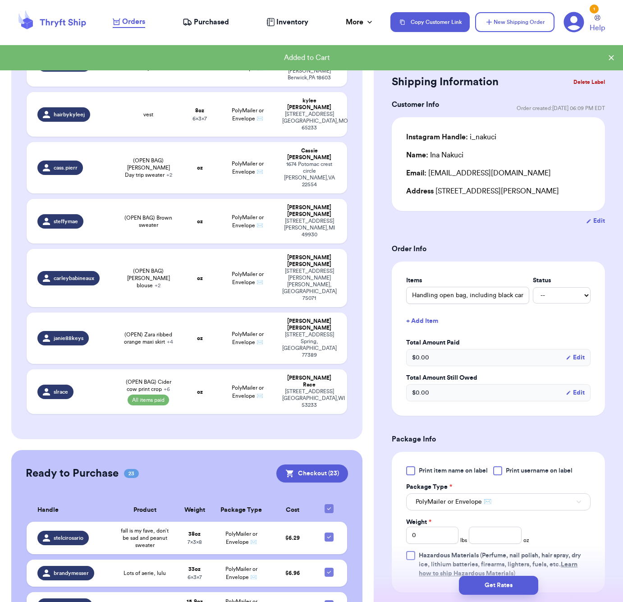
click at [328, 505] on icon at bounding box center [328, 508] width 7 height 7
click at [329, 503] on input "checkbox" at bounding box center [329, 503] width 0 height 0
click at [332, 504] on div at bounding box center [328, 508] width 9 height 9
click at [329, 503] on input "checkbox" at bounding box center [329, 503] width 0 height 0
click at [323, 464] on button "Checkout ( 23 )" at bounding box center [312, 473] width 72 height 18
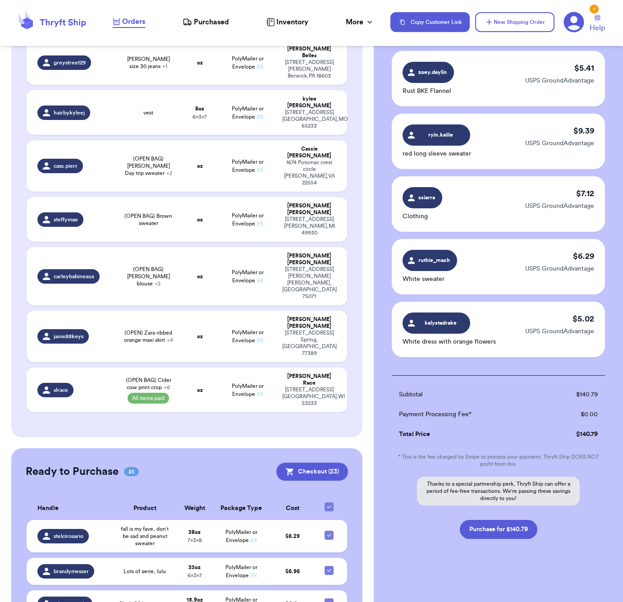
scroll to position [1189, 0]
click at [498, 533] on button "Purchase for $140.79" at bounding box center [499, 529] width 78 height 19
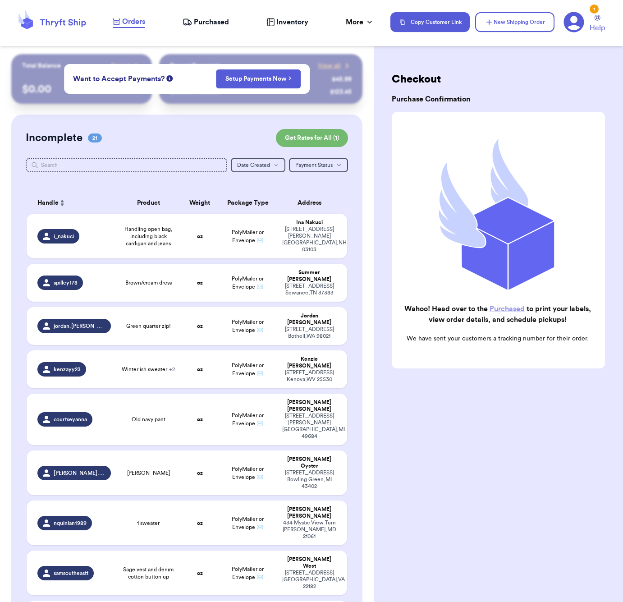
scroll to position [0, 0]
click at [223, 23] on span "Purchased" at bounding box center [211, 22] width 35 height 11
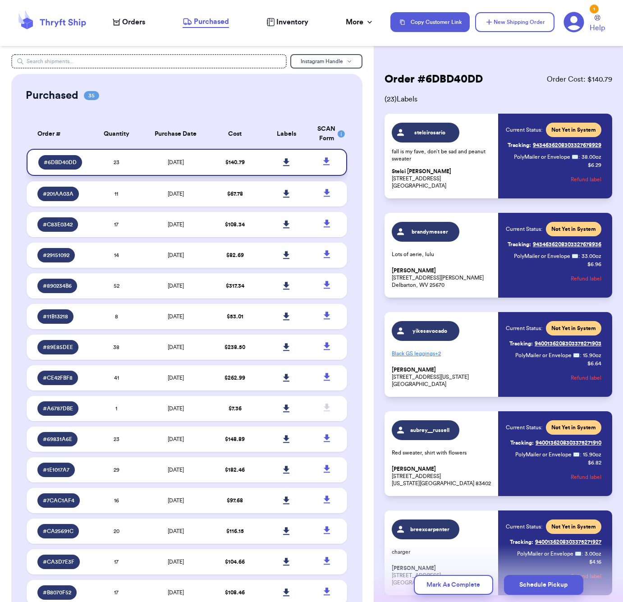
click at [288, 166] on icon at bounding box center [286, 162] width 7 height 8
